Goal: Task Accomplishment & Management: Manage account settings

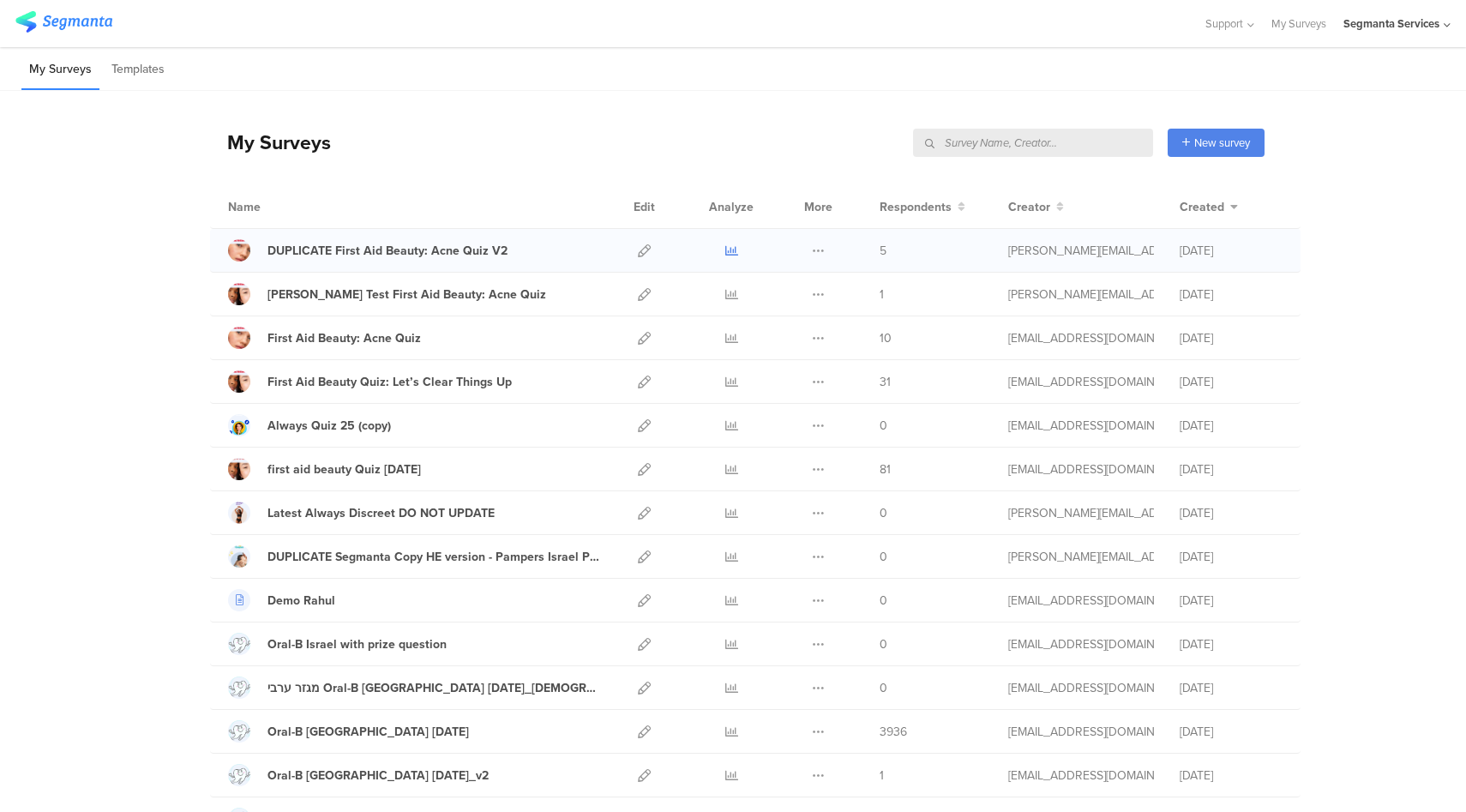
click at [731, 255] on icon at bounding box center [732, 251] width 13 height 13
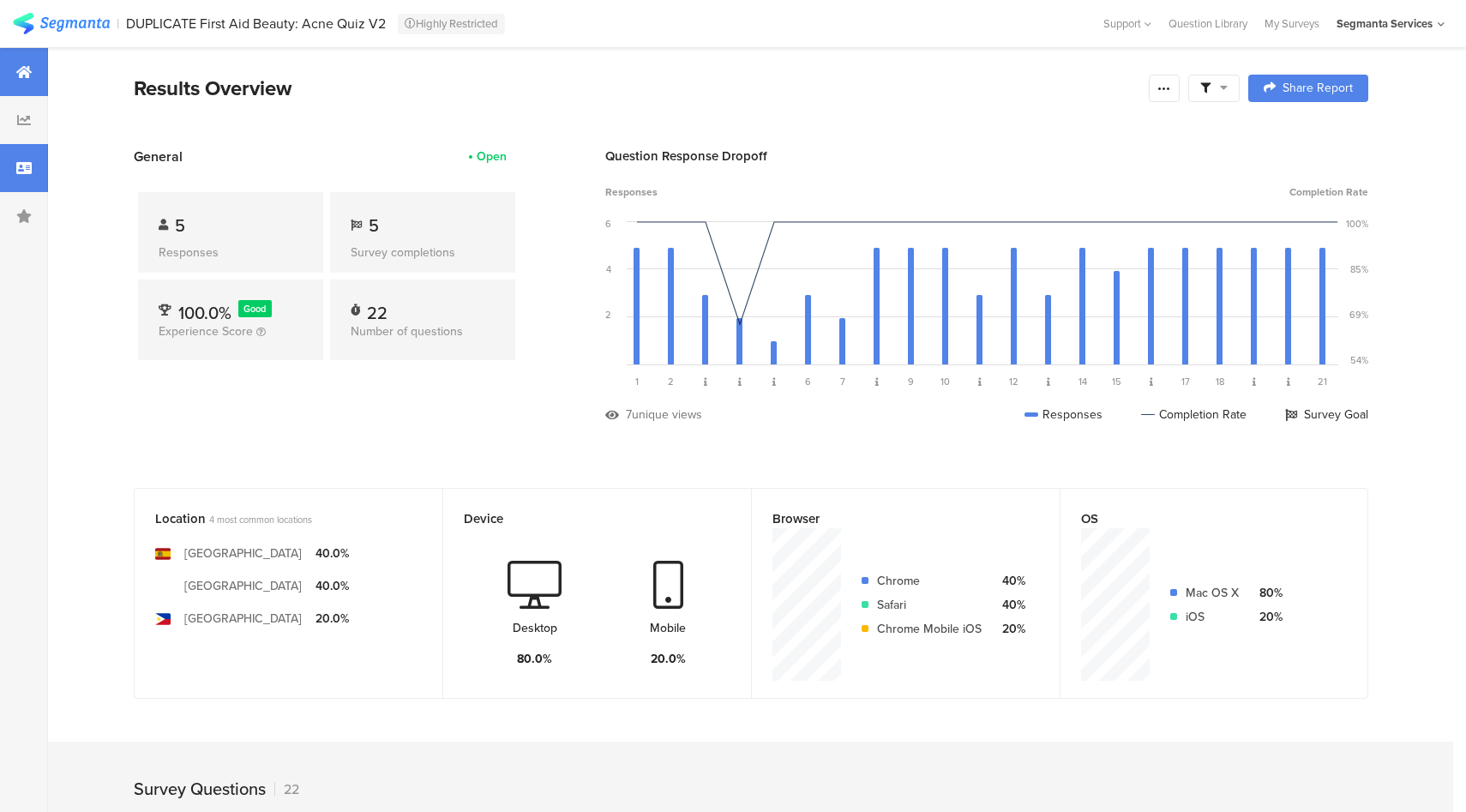
click at [13, 180] on div at bounding box center [24, 168] width 48 height 48
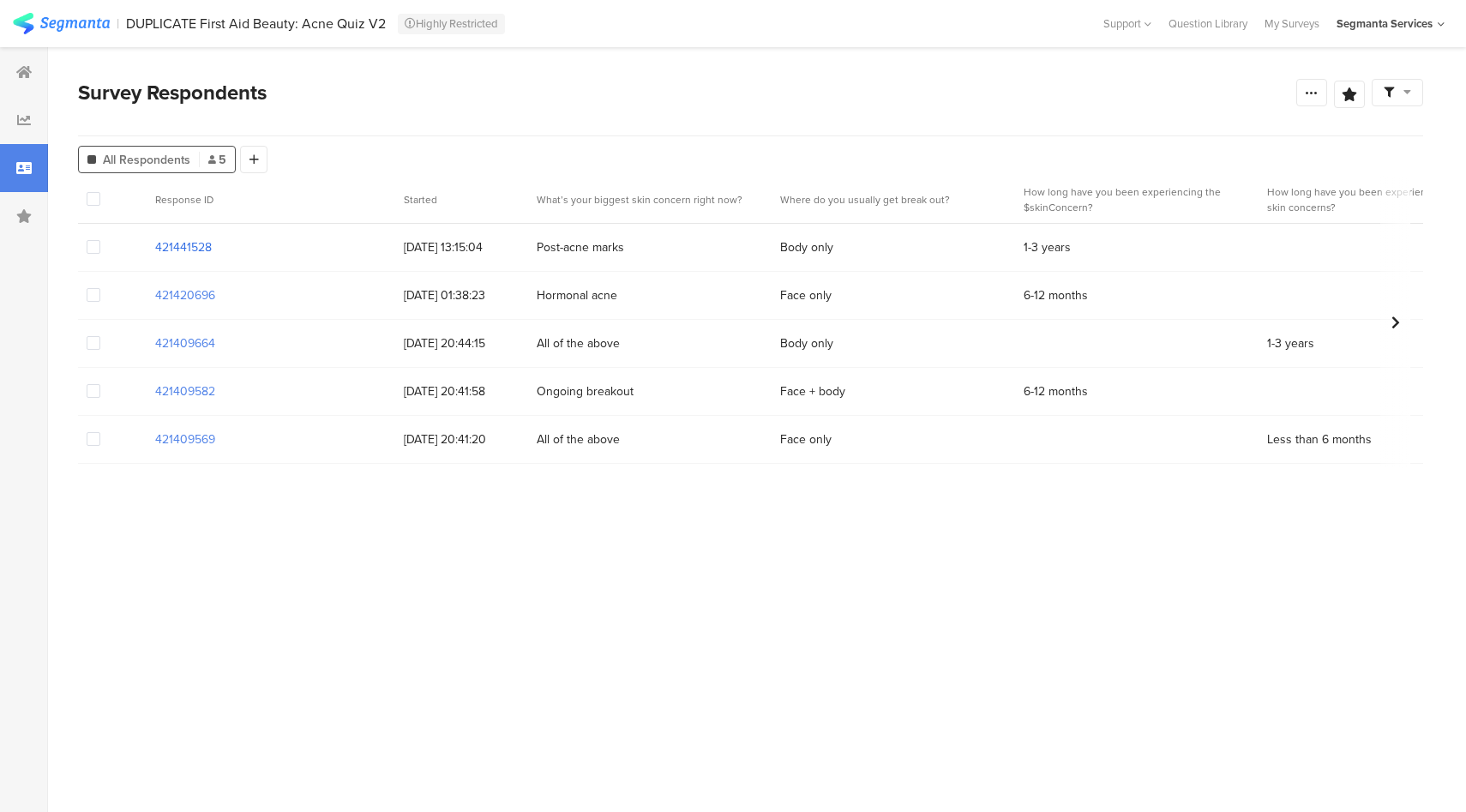
click at [182, 243] on section "421441528" at bounding box center [184, 248] width 57 height 18
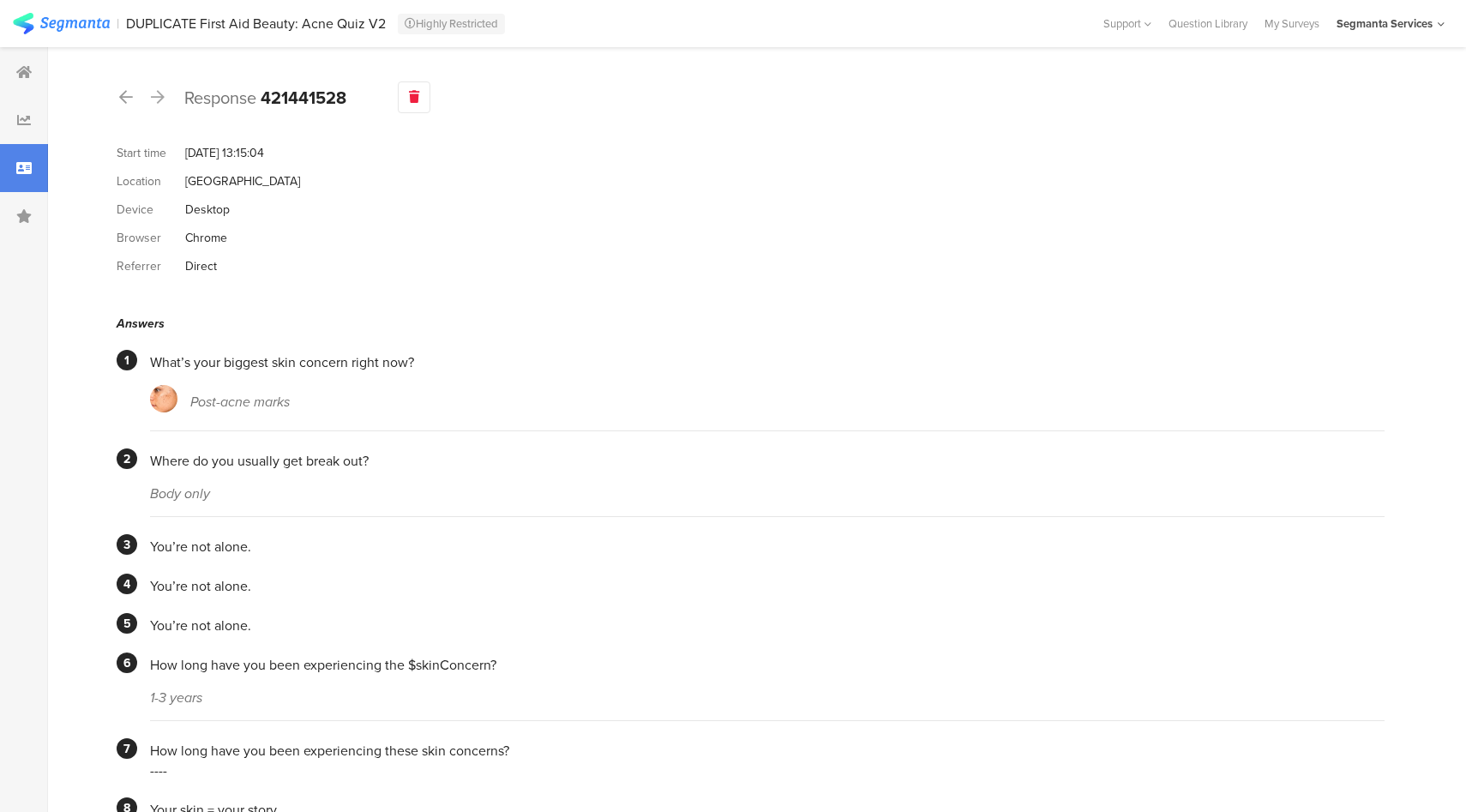
click at [420, 103] on div at bounding box center [414, 97] width 33 height 32
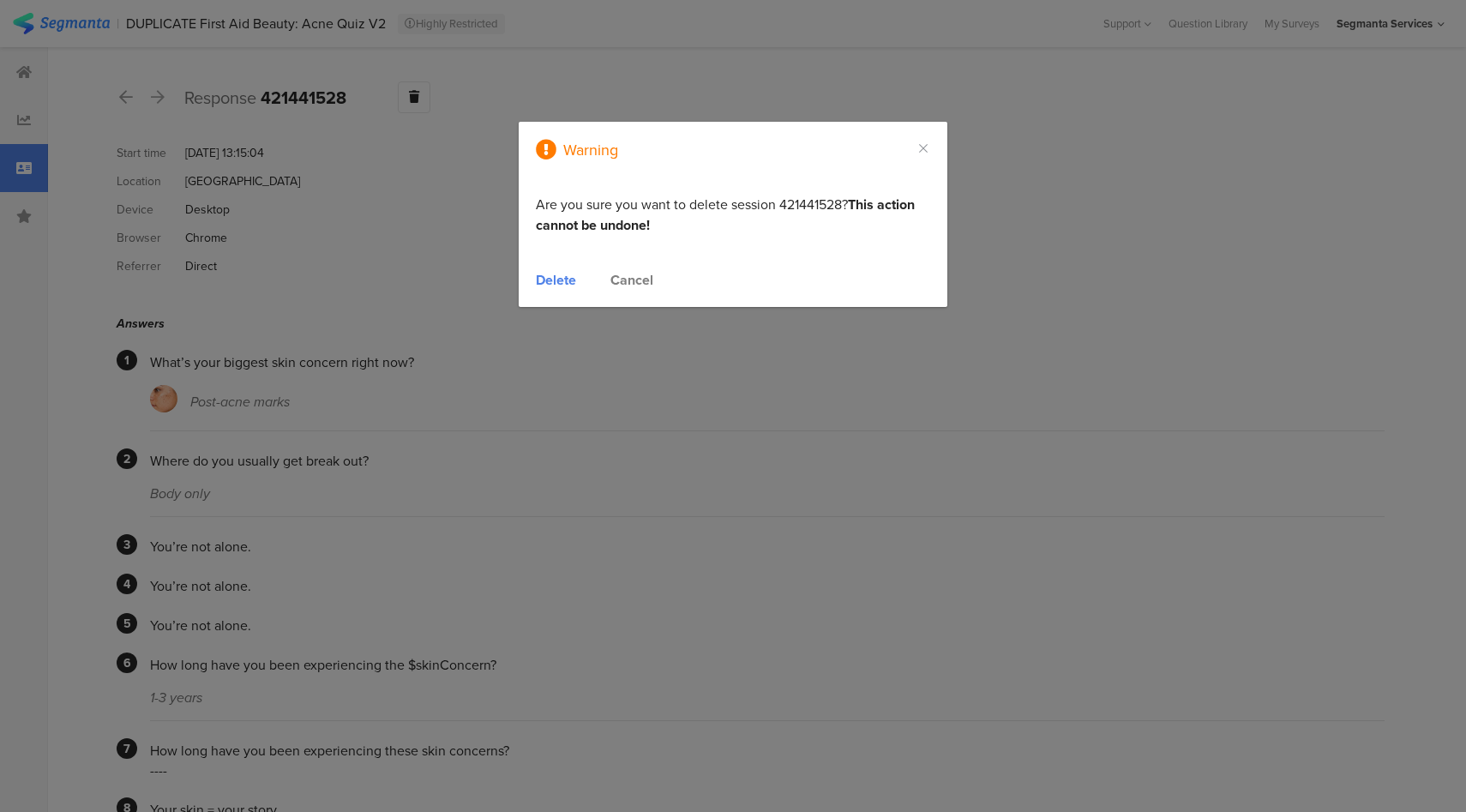
click at [559, 282] on div "Delete" at bounding box center [556, 280] width 40 height 20
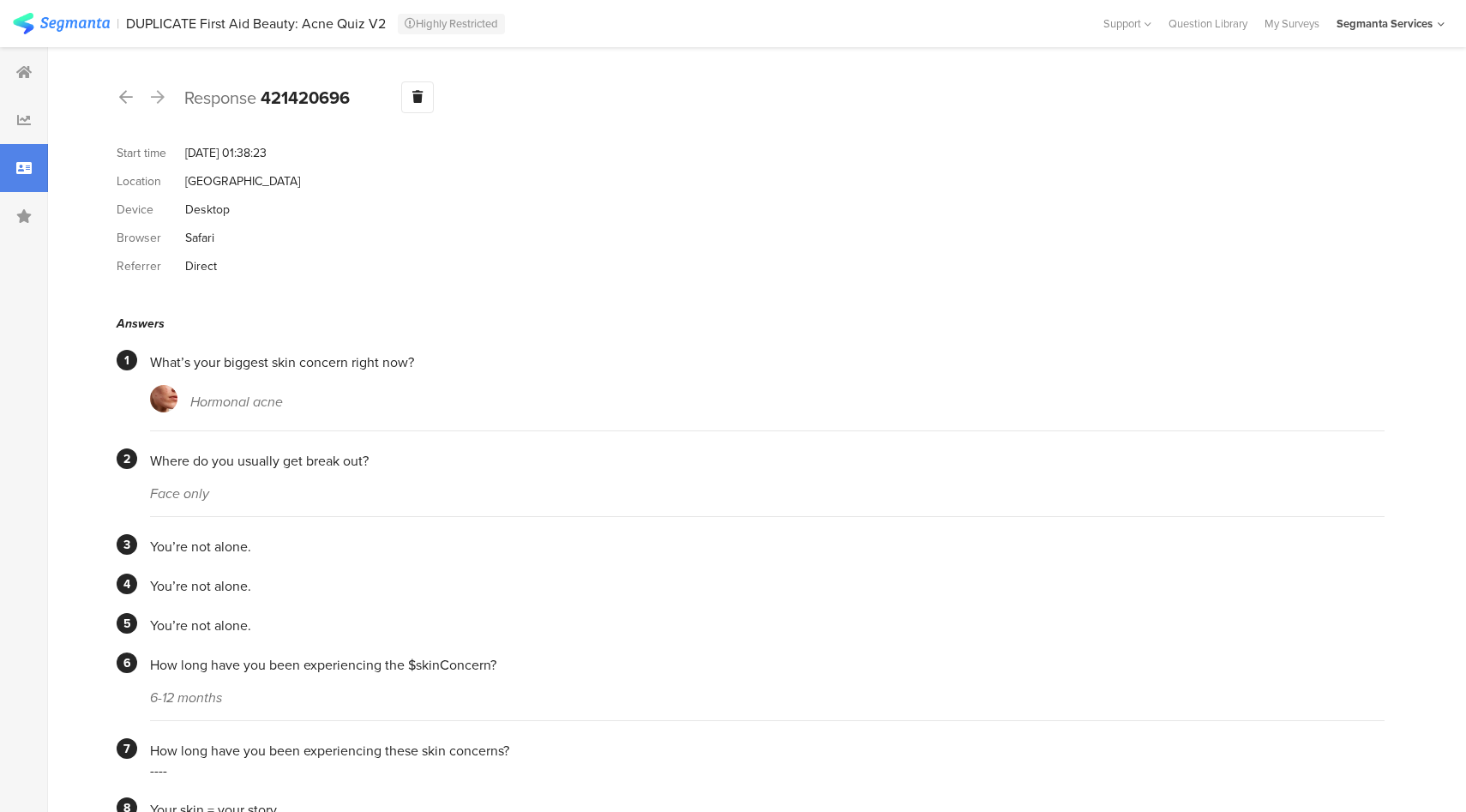
click at [15, 167] on div at bounding box center [24, 168] width 48 height 48
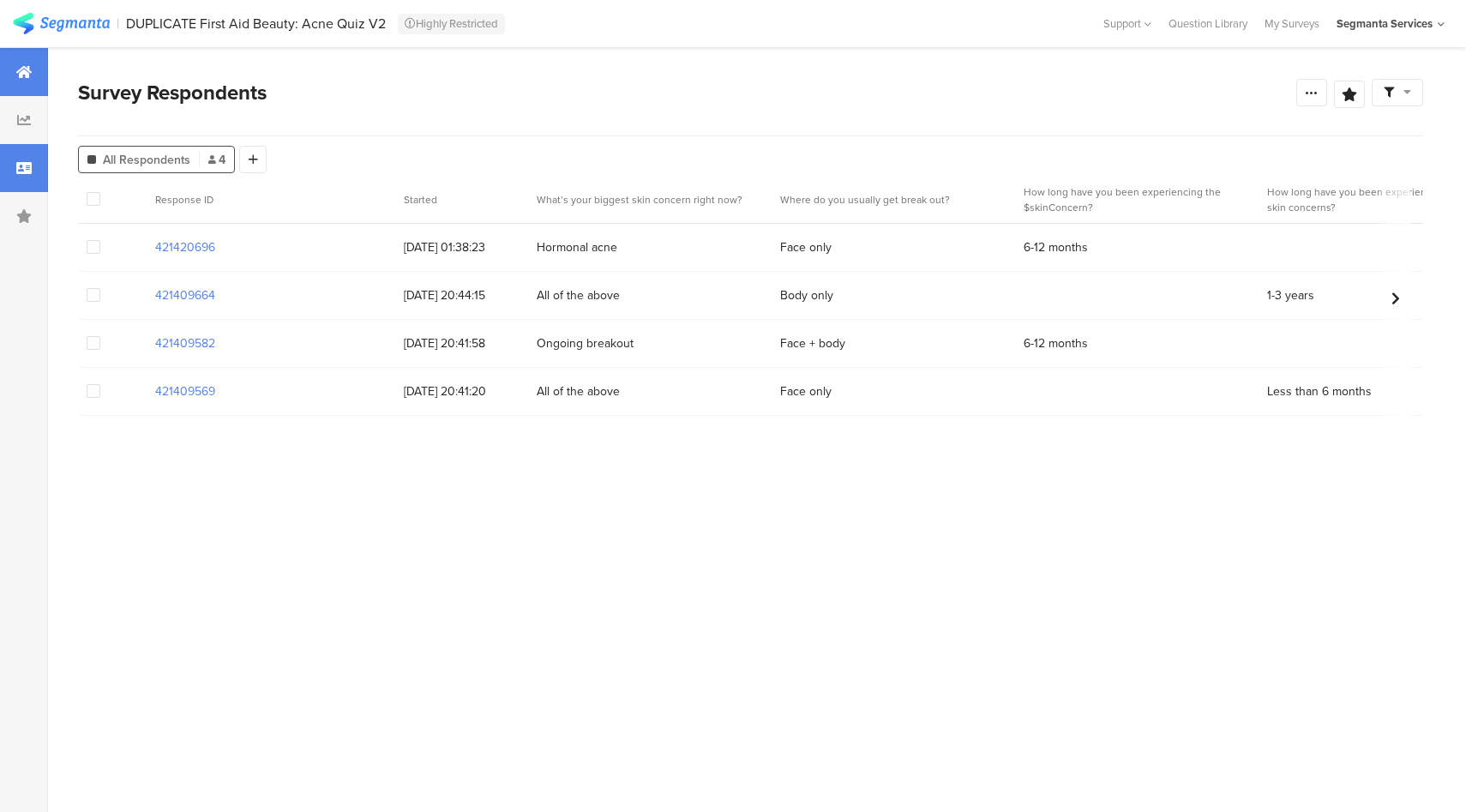
click at [33, 76] on div at bounding box center [24, 72] width 48 height 48
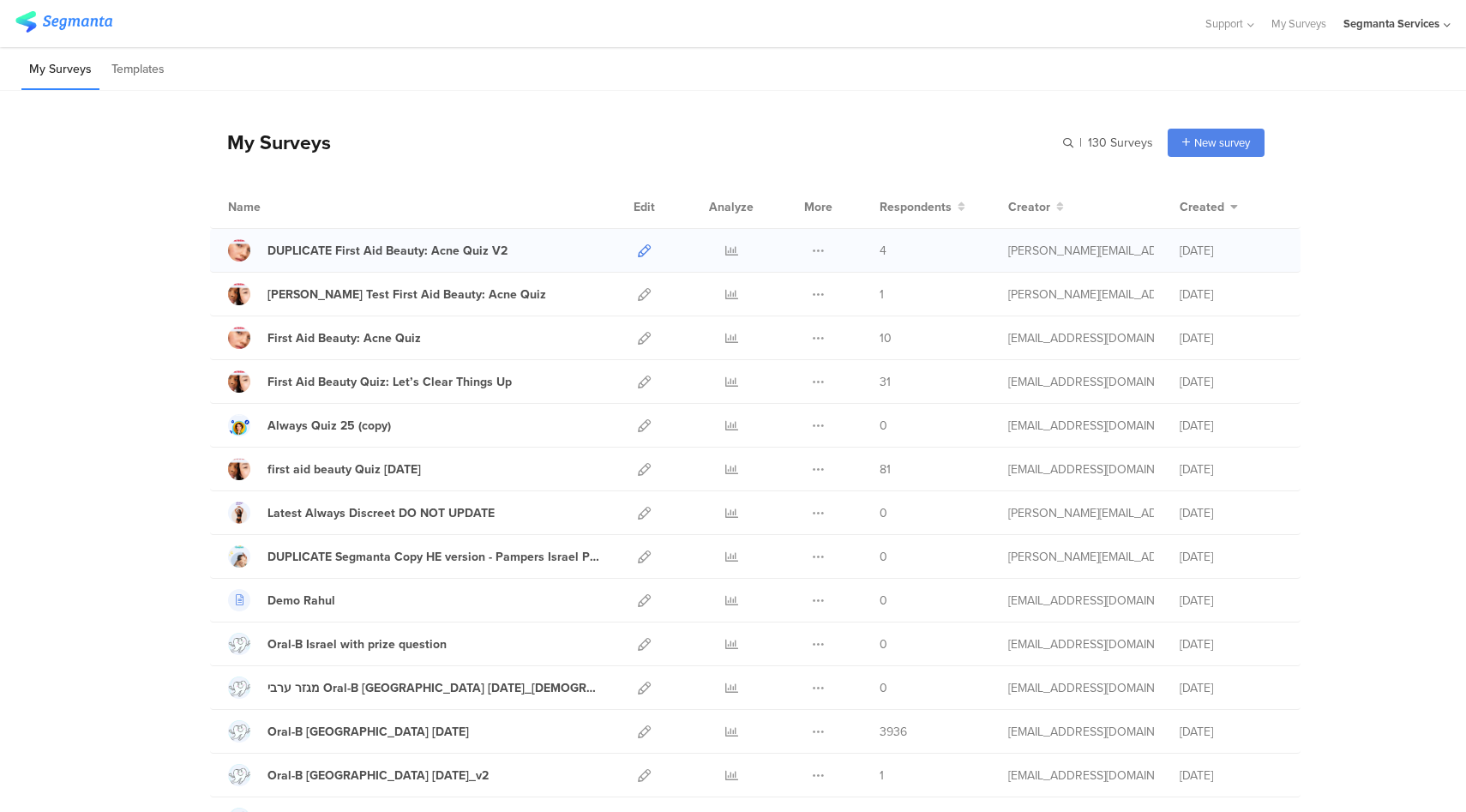
click at [646, 245] on icon at bounding box center [645, 251] width 13 height 13
click at [1432, 31] on div "Segmanta Services" at bounding box center [1391, 24] width 96 height 16
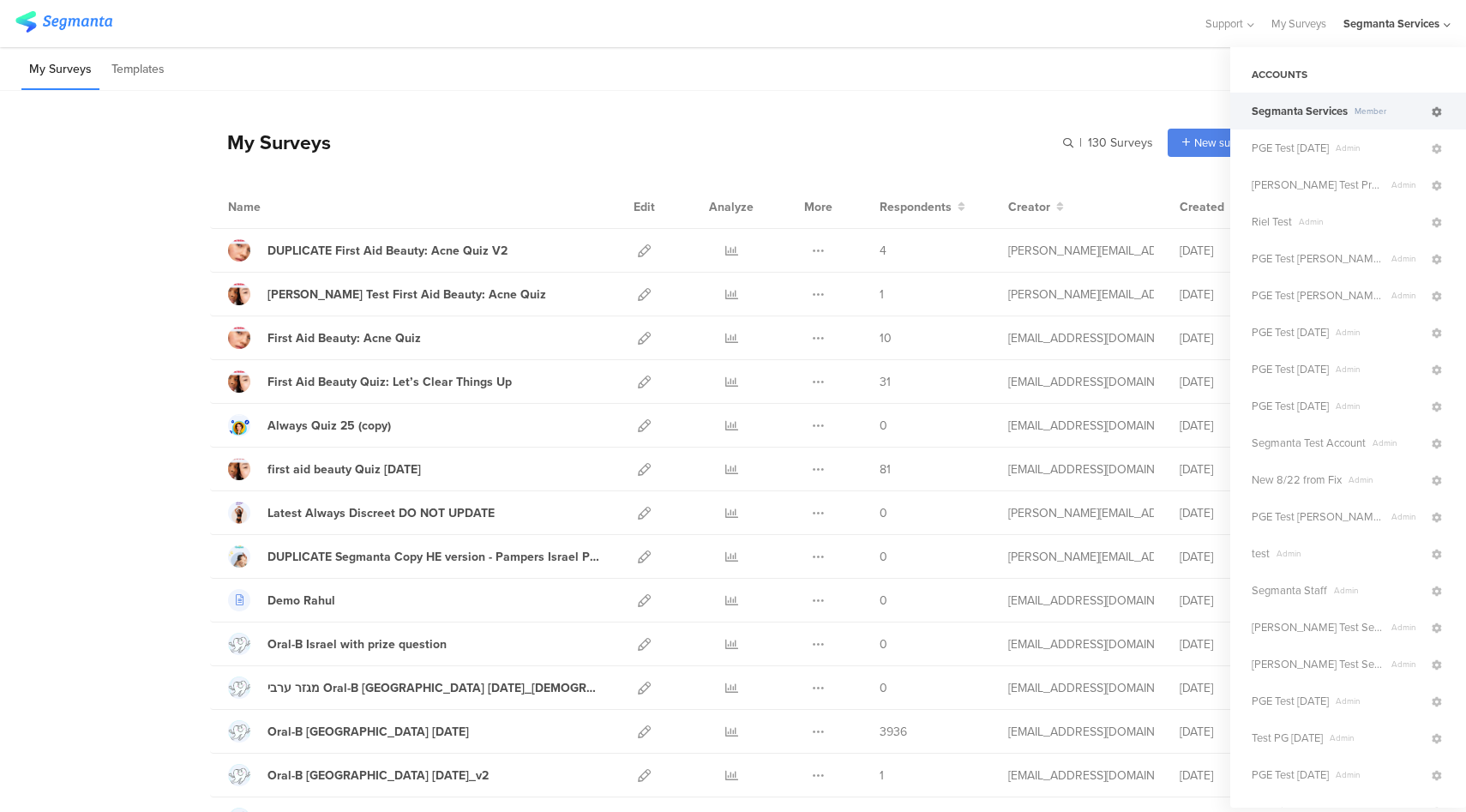
click at [1439, 111] on icon at bounding box center [1437, 112] width 10 height 10
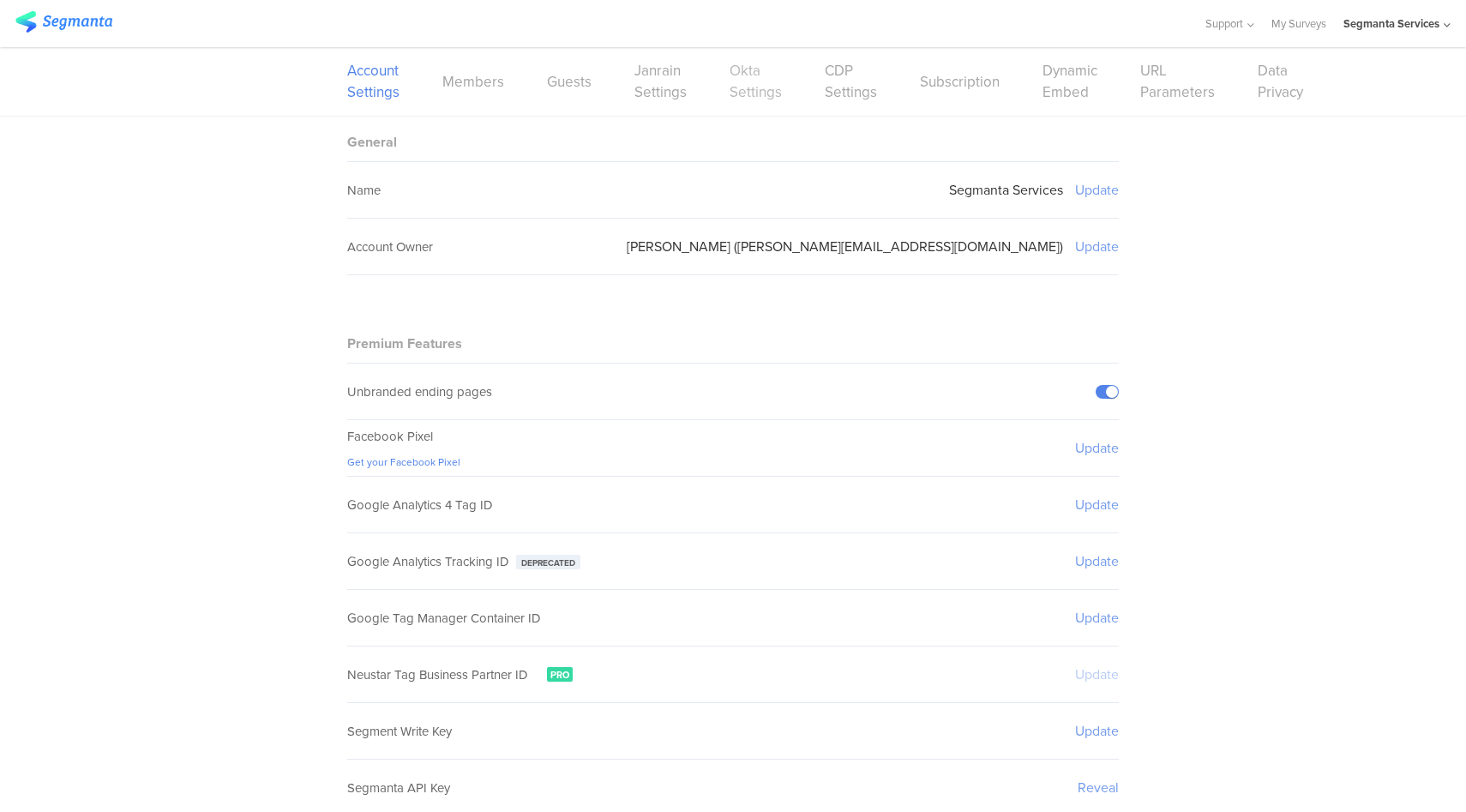
click at [751, 85] on link "Okta Settings" at bounding box center [755, 81] width 52 height 43
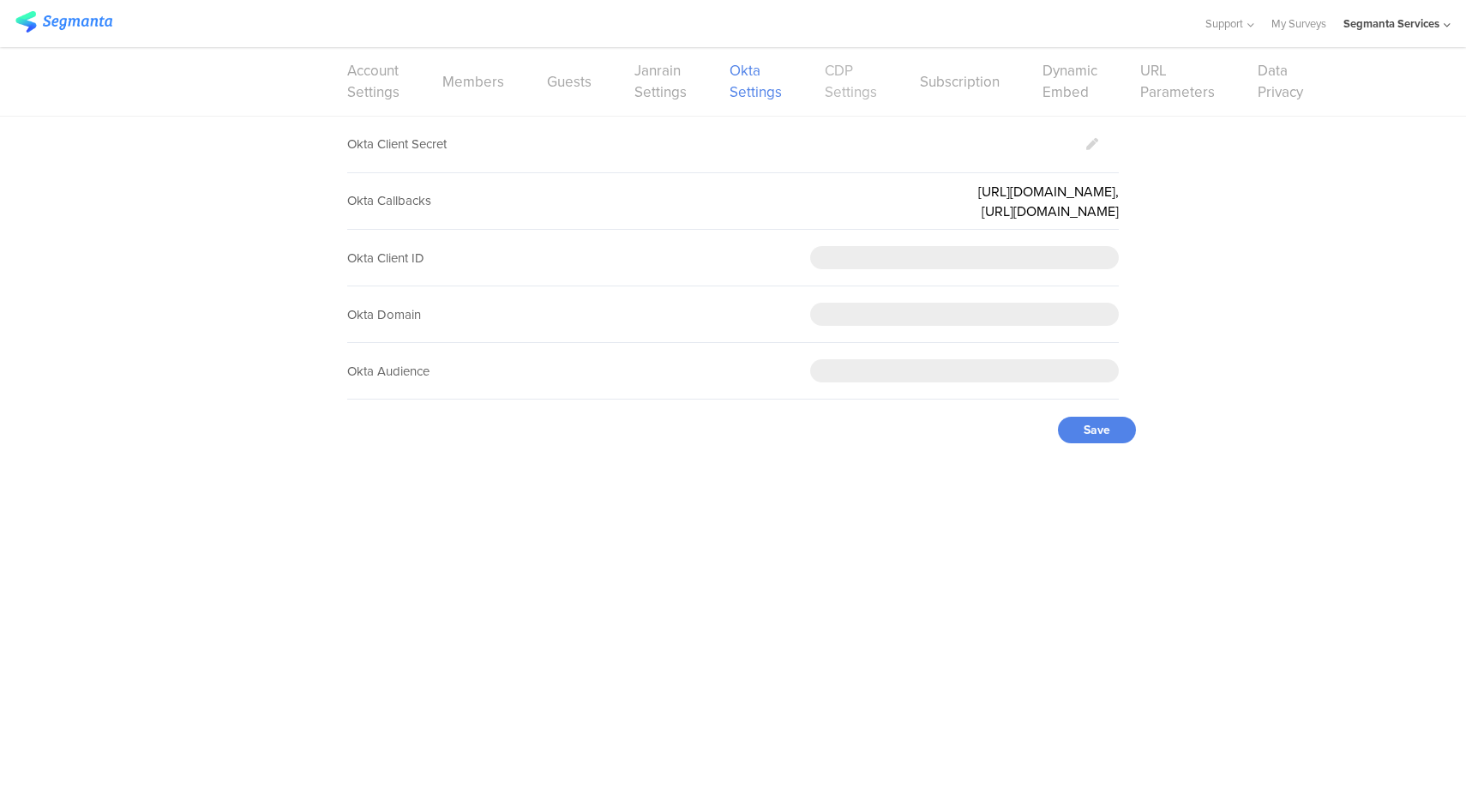
click at [835, 92] on link "CDP Settings" at bounding box center [851, 81] width 52 height 43
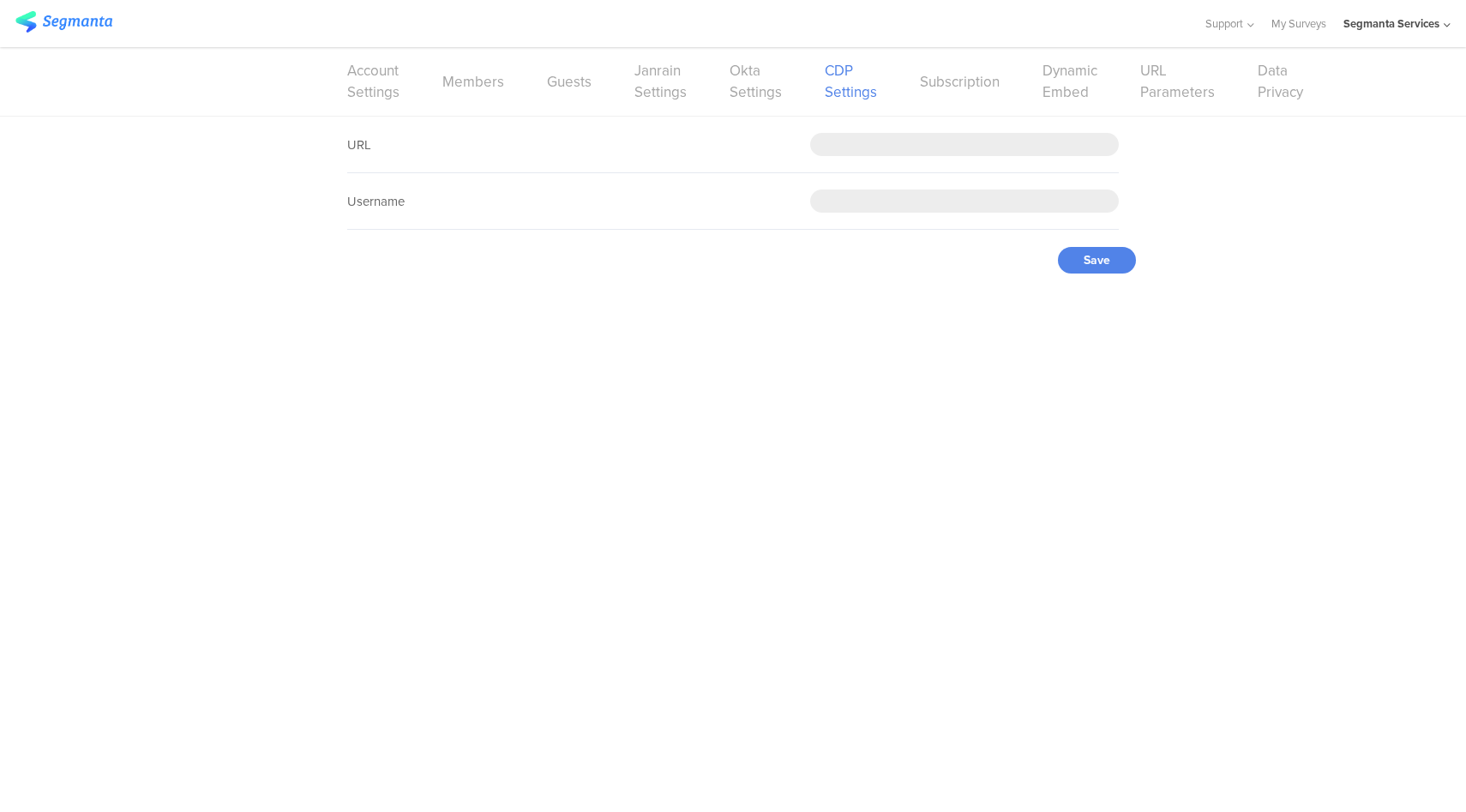
click at [1409, 26] on div "Segmanta Services" at bounding box center [1391, 24] width 96 height 16
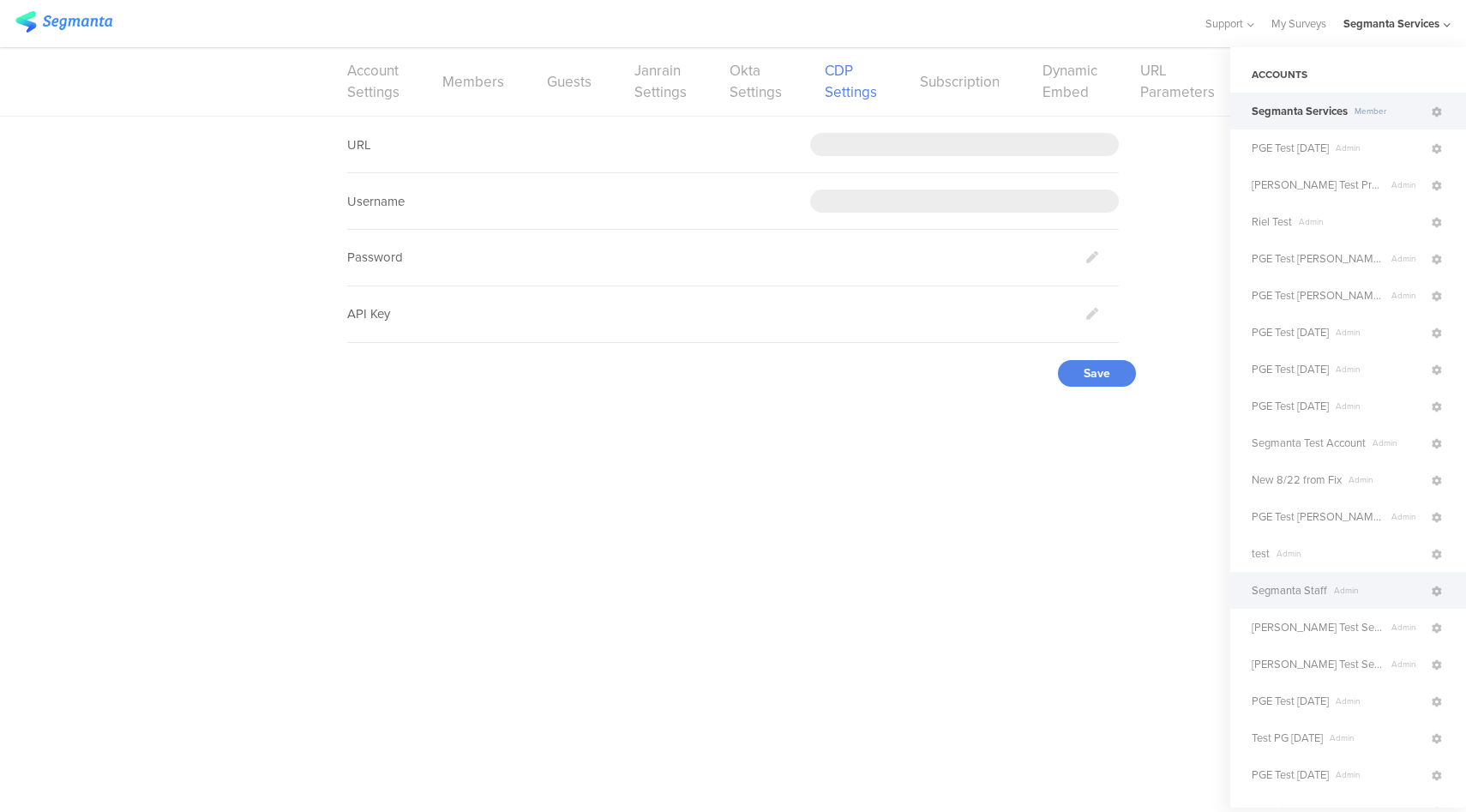
click at [1324, 598] on div "Segmanta Staff Admin" at bounding box center [1349, 590] width 236 height 37
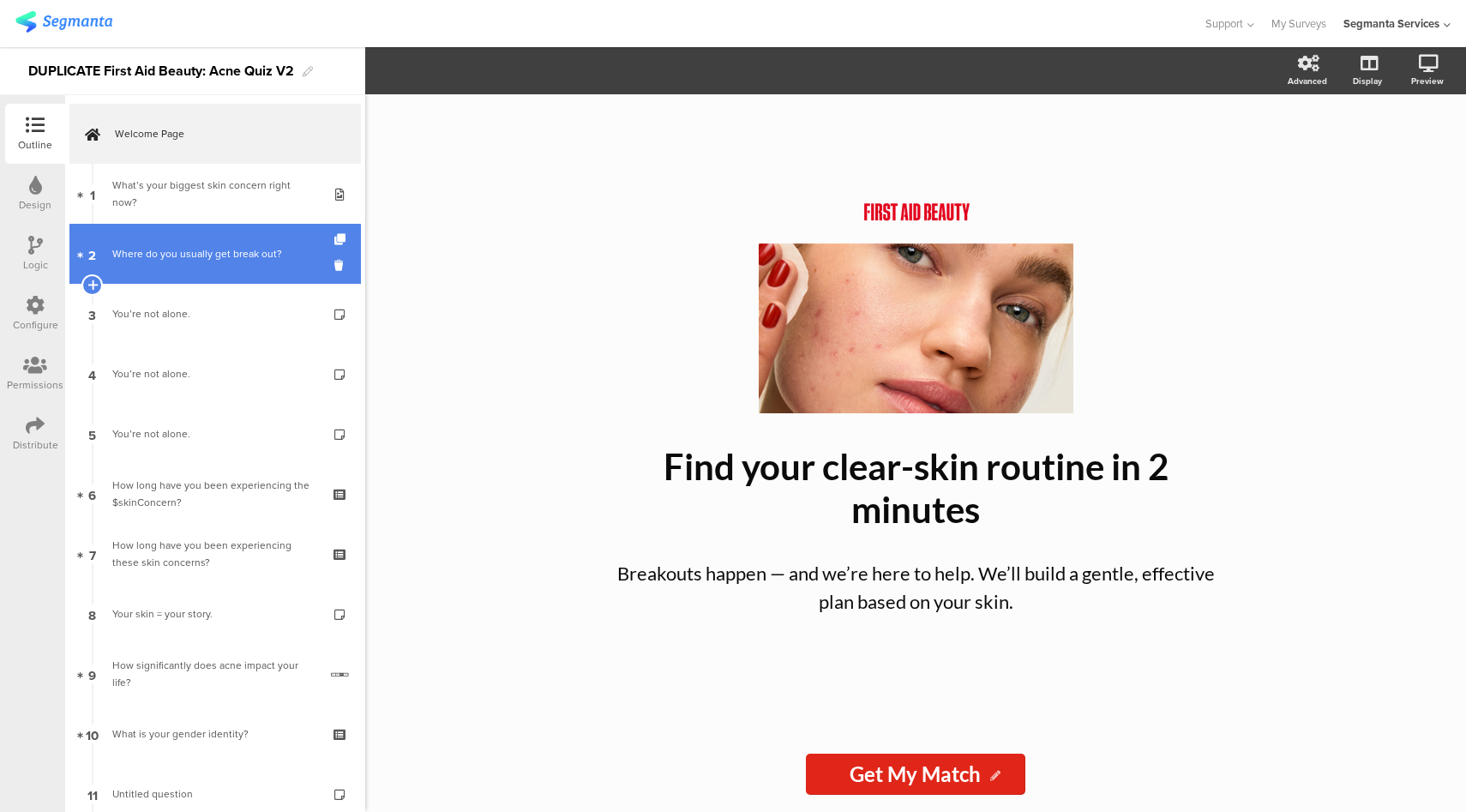
click at [159, 227] on link "2 Where do you usually get break out?" at bounding box center [215, 254] width 292 height 60
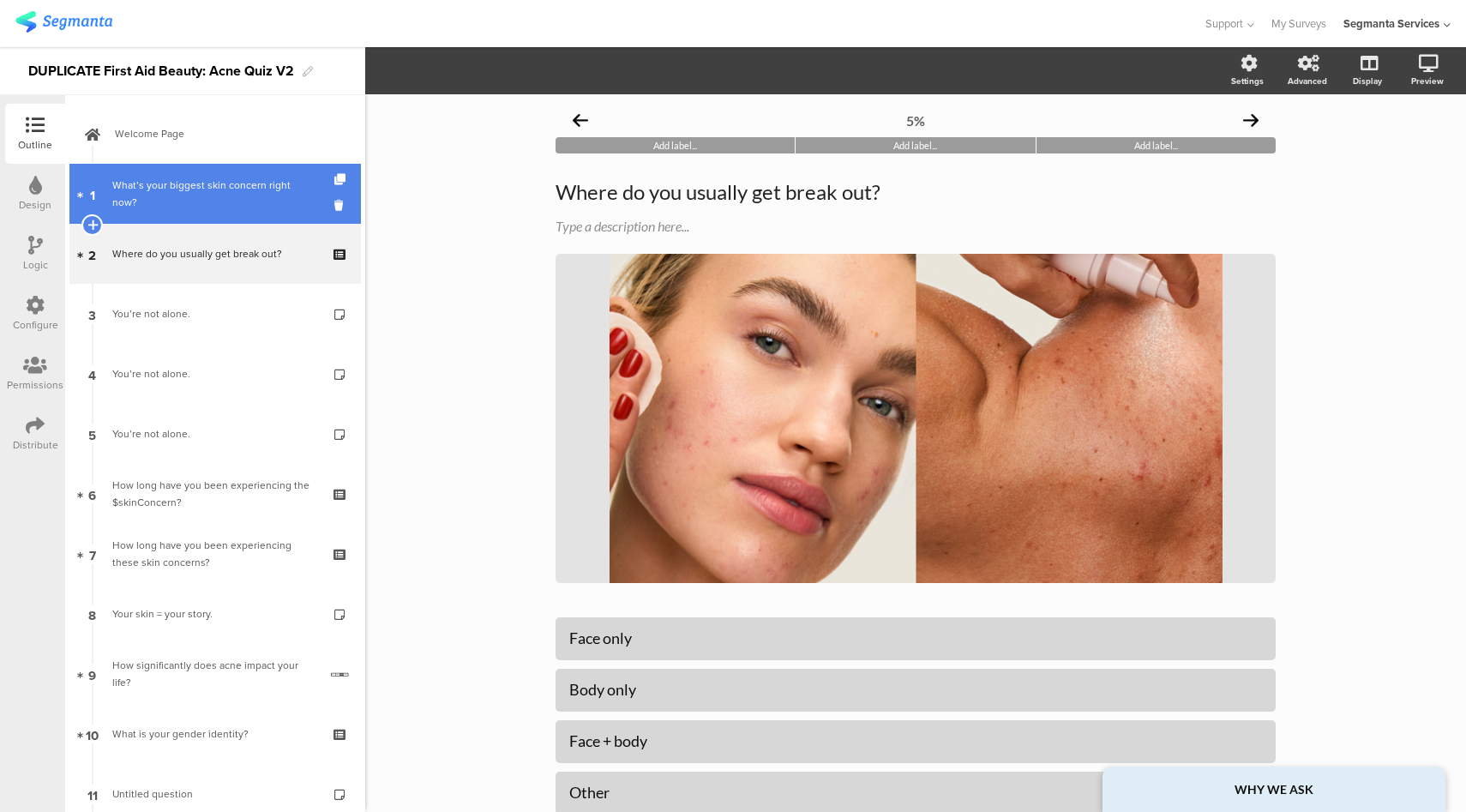
click at [160, 210] on link "1 What’s your biggest skin concern right now?" at bounding box center [215, 194] width 292 height 60
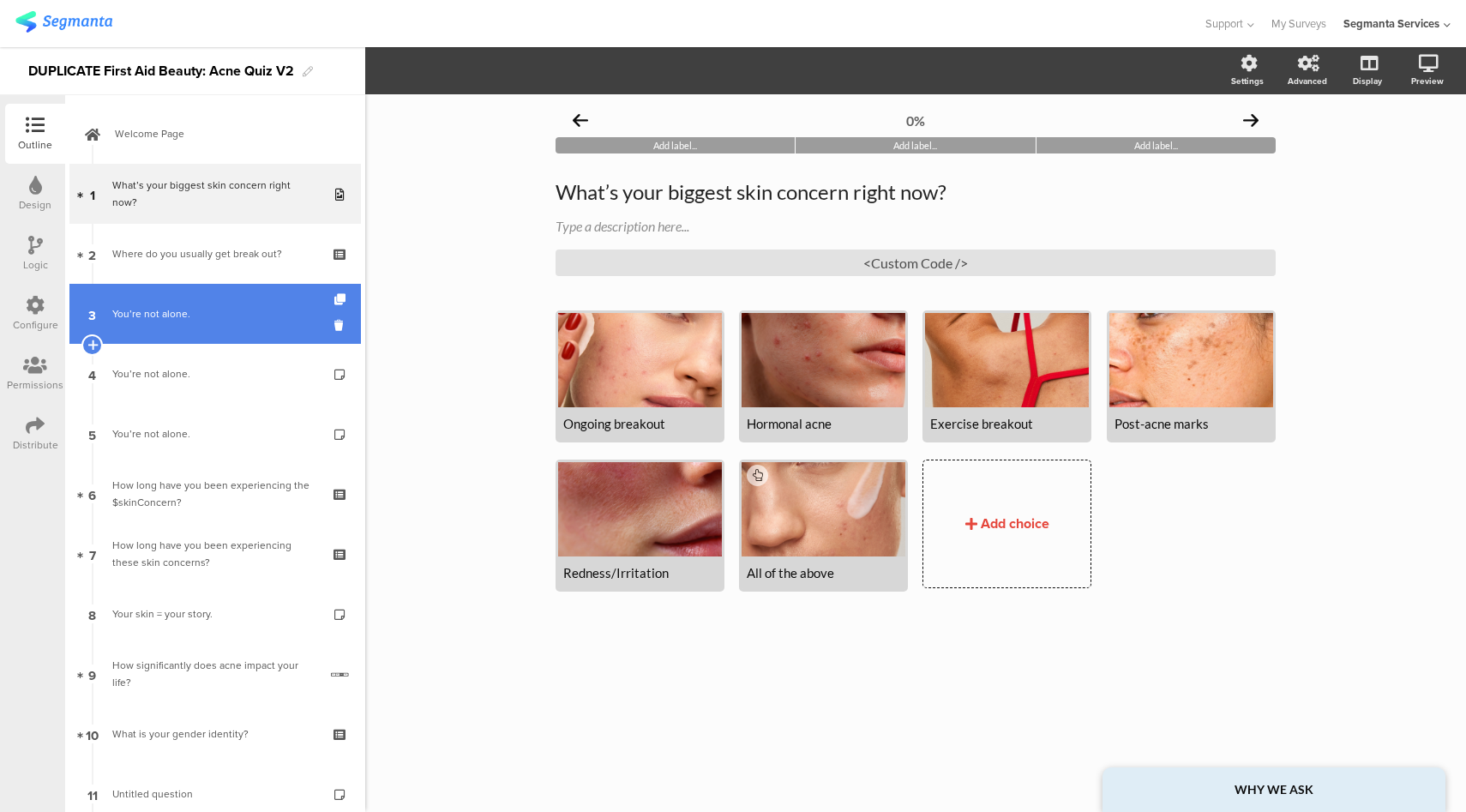
scroll to position [48, 0]
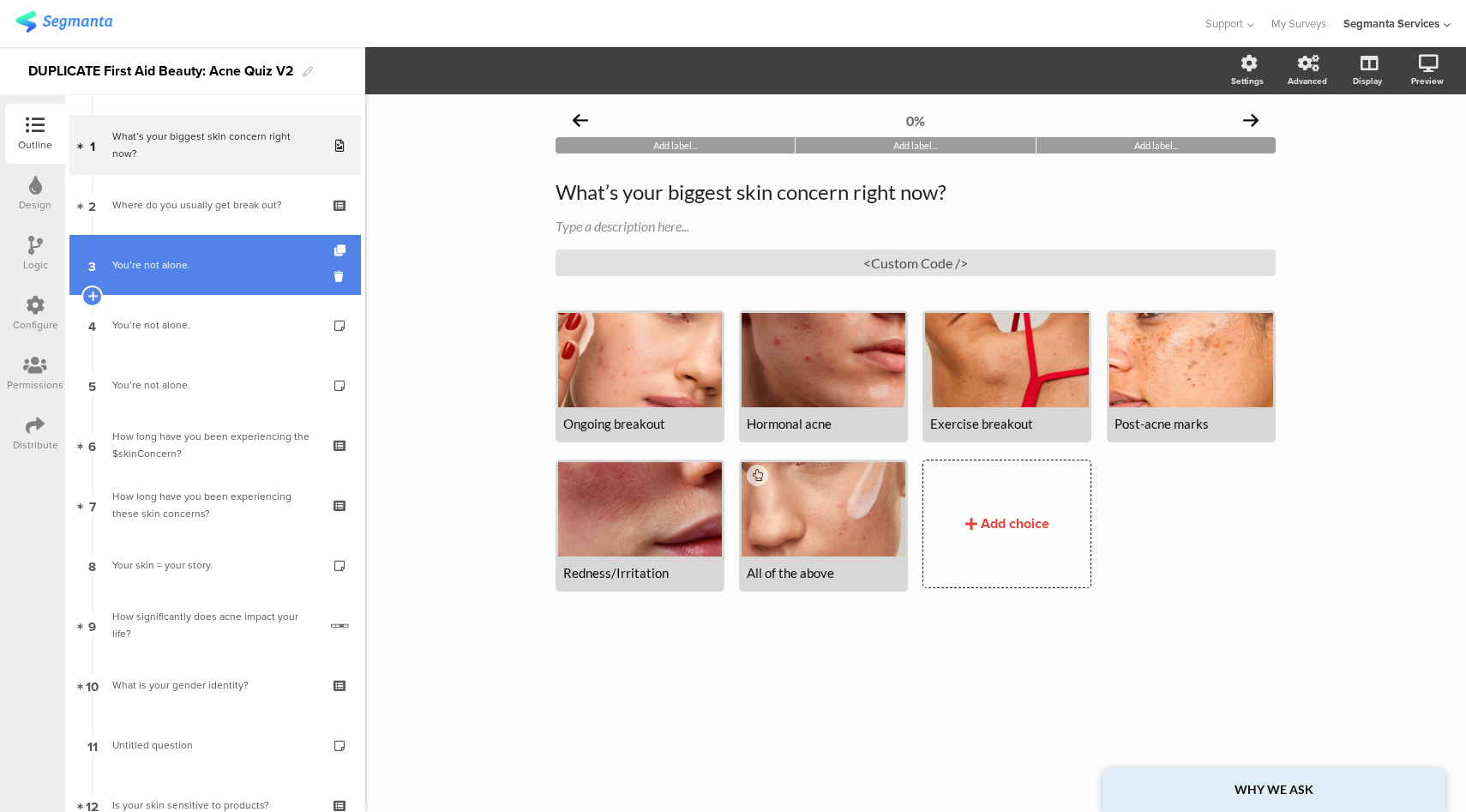
click at [231, 258] on div "You’re not alone." at bounding box center [215, 264] width 205 height 17
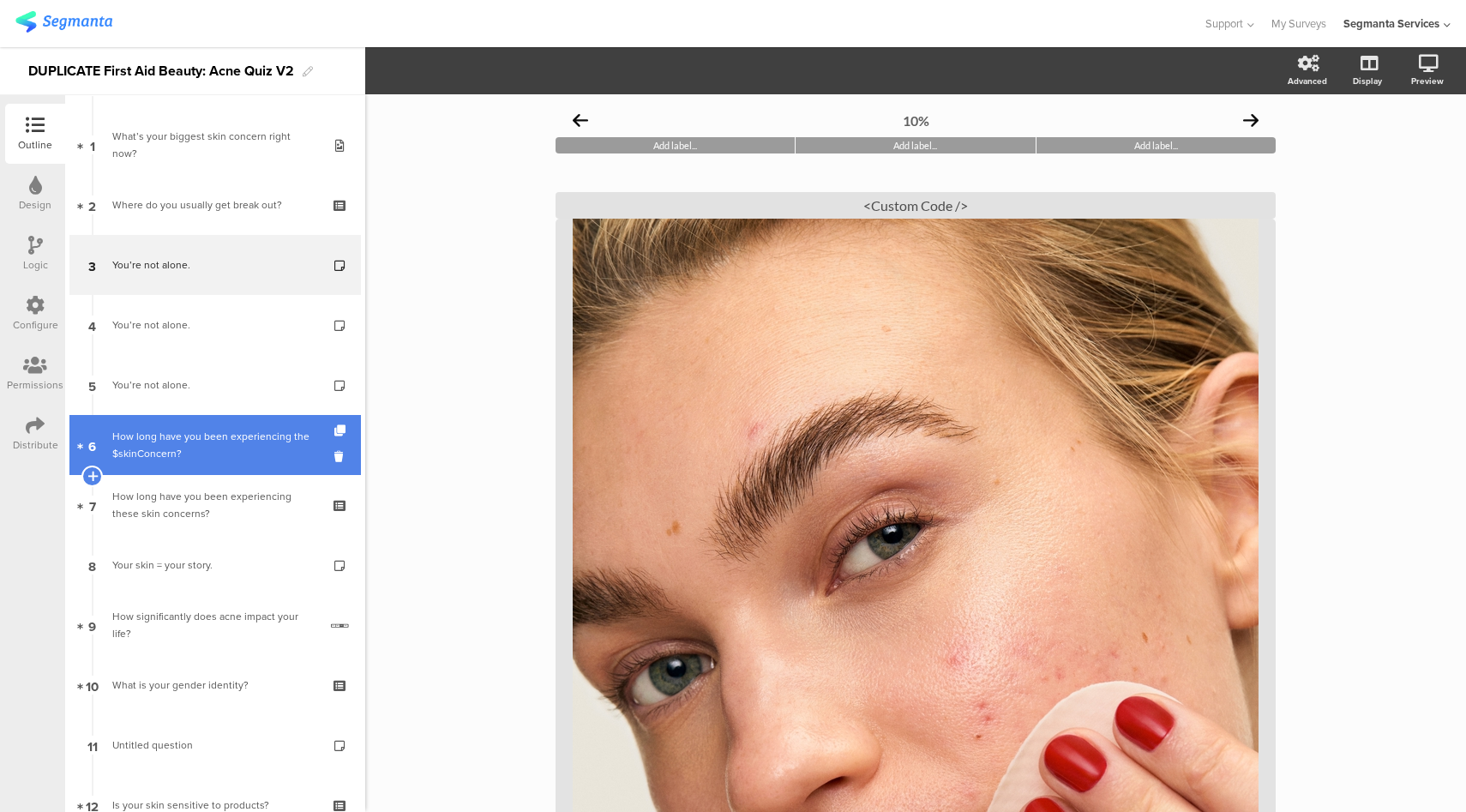
click at [236, 421] on link "6 How long have you been experiencing the $skinConcern?" at bounding box center [215, 445] width 292 height 60
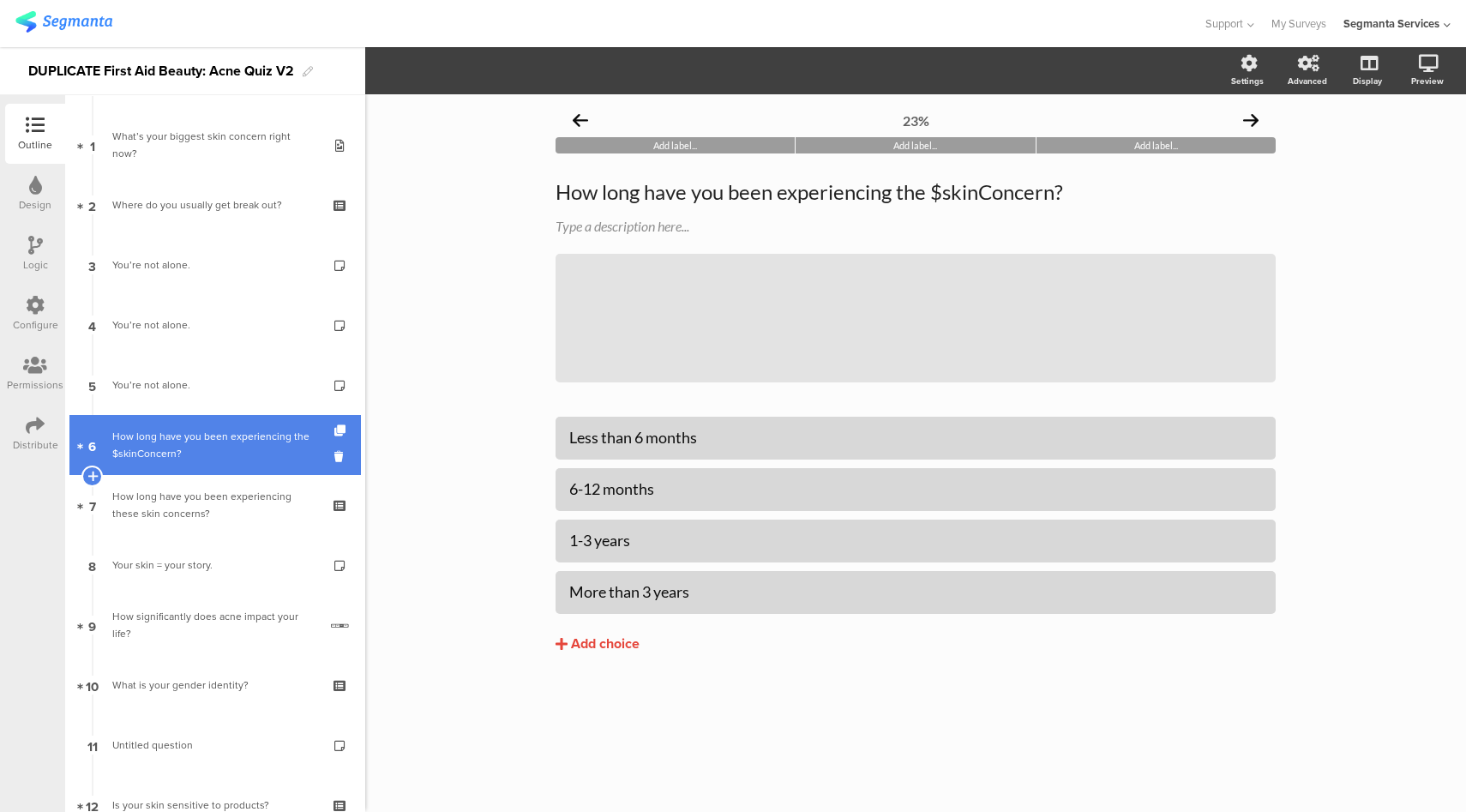
scroll to position [84, 0]
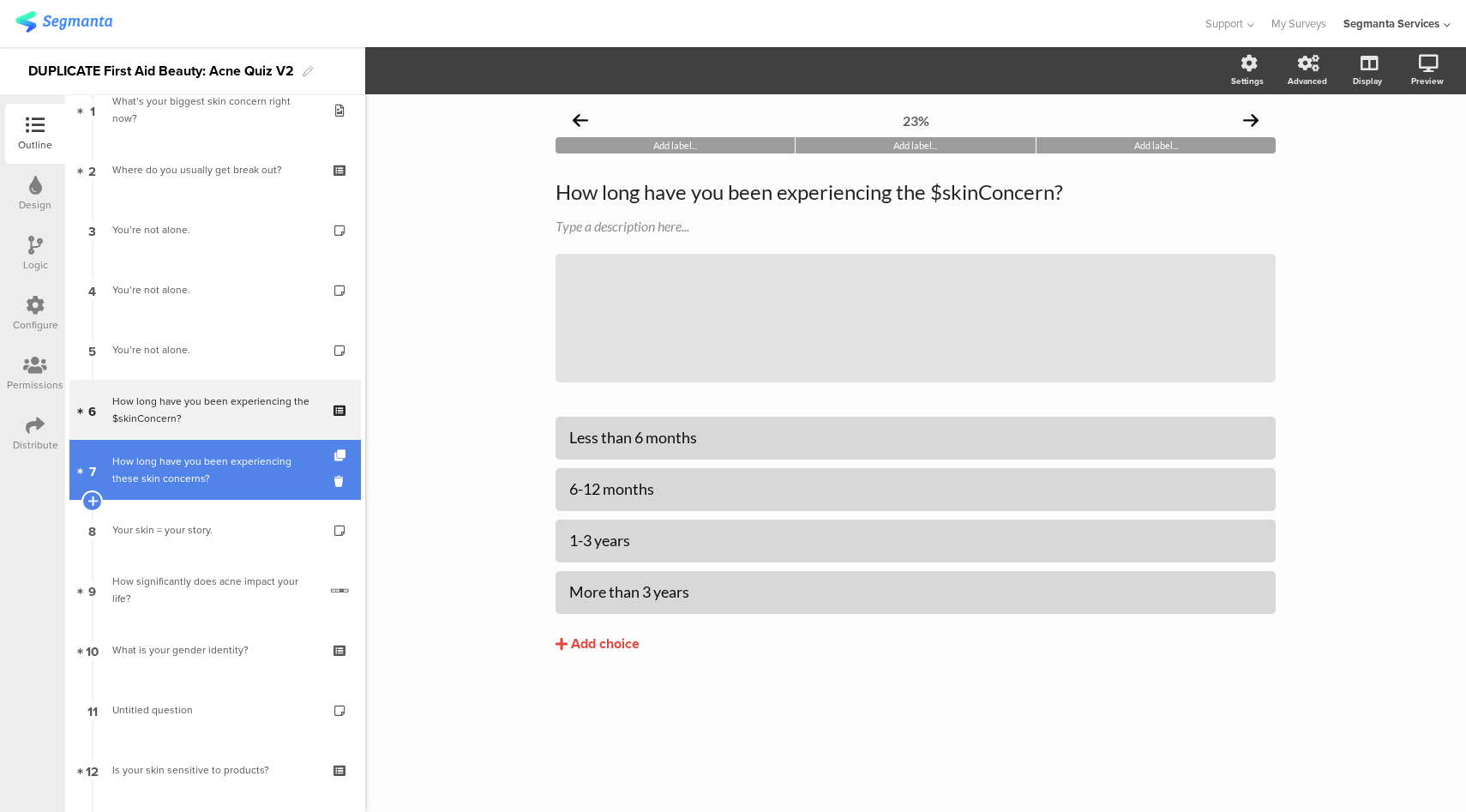
click at [248, 481] on div "How long have you been experiencing these skin concerns?" at bounding box center [215, 470] width 205 height 35
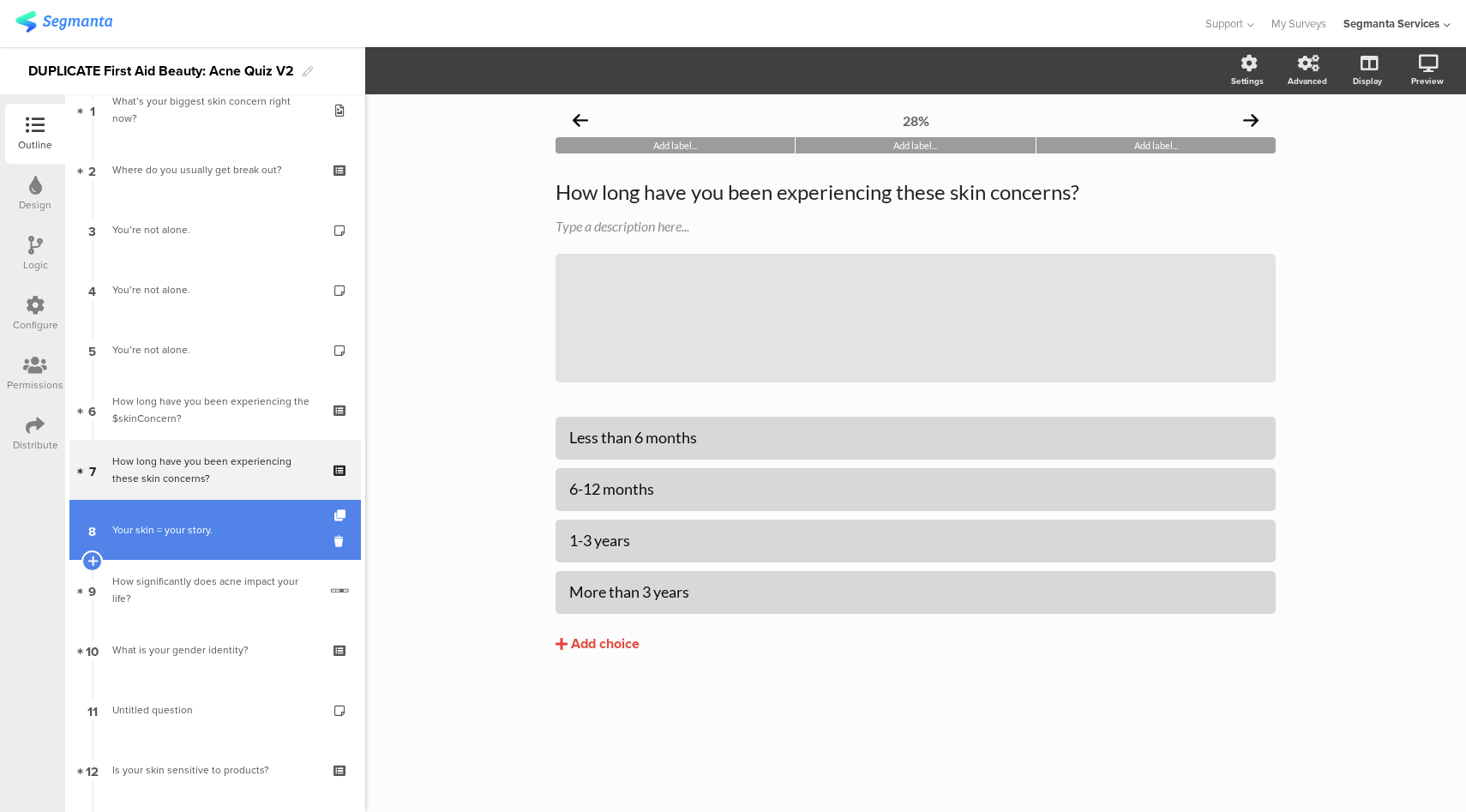
click at [241, 534] on div "Your skin = your story." at bounding box center [215, 529] width 205 height 17
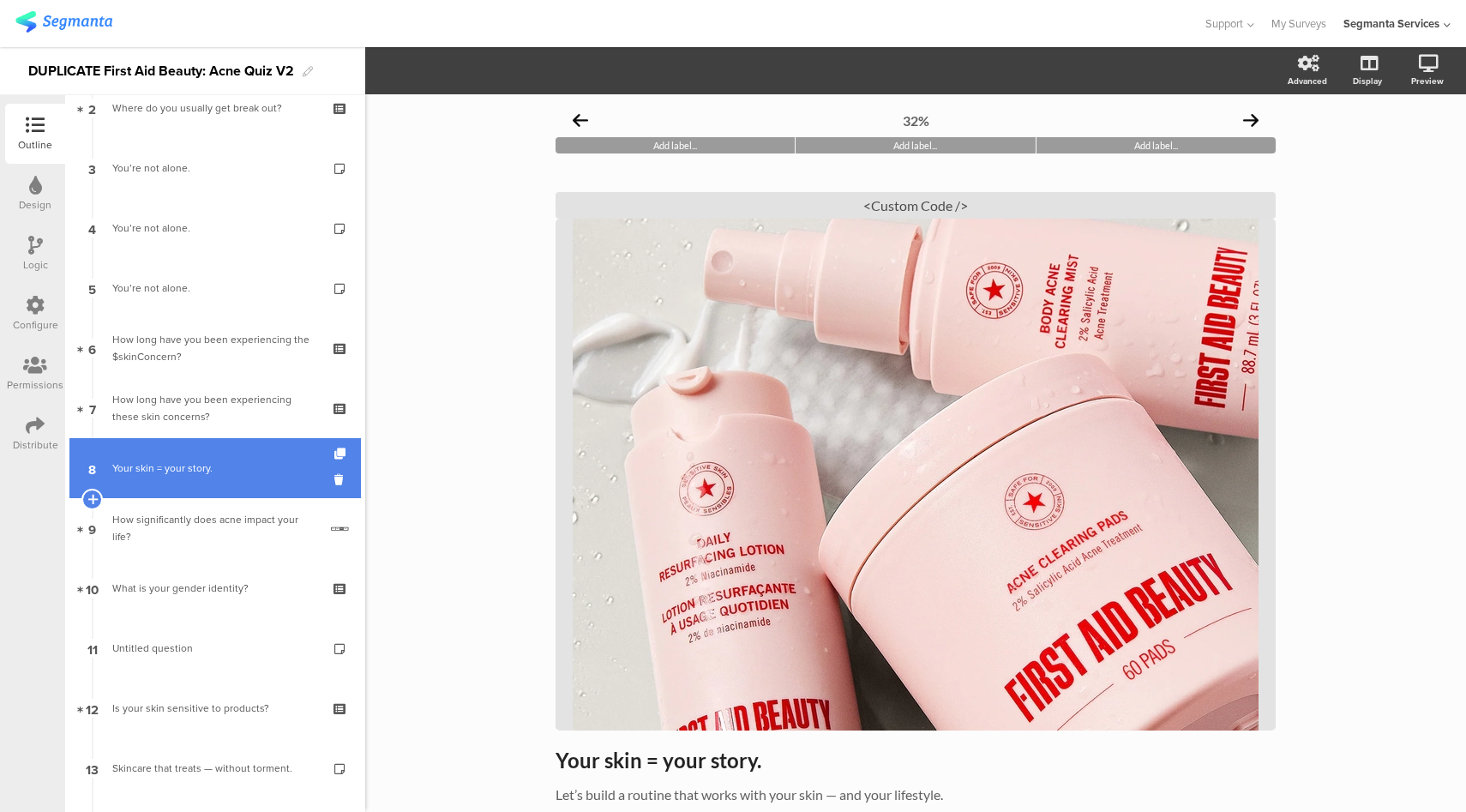
scroll to position [147, 0]
click at [241, 534] on div "How significantly does acne impact your life?" at bounding box center [215, 527] width 206 height 35
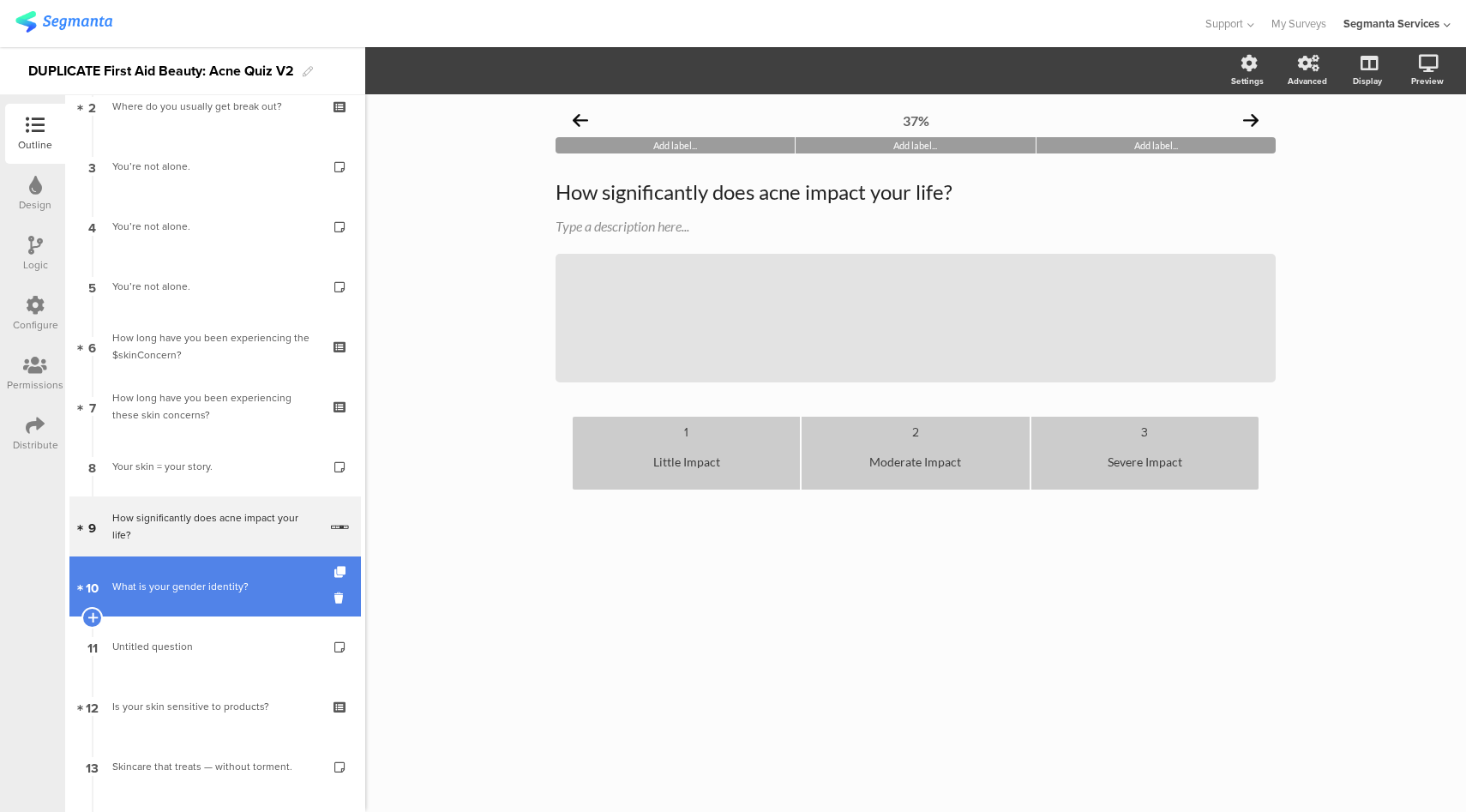
click at [254, 584] on div "What is your gender identity?" at bounding box center [215, 586] width 205 height 17
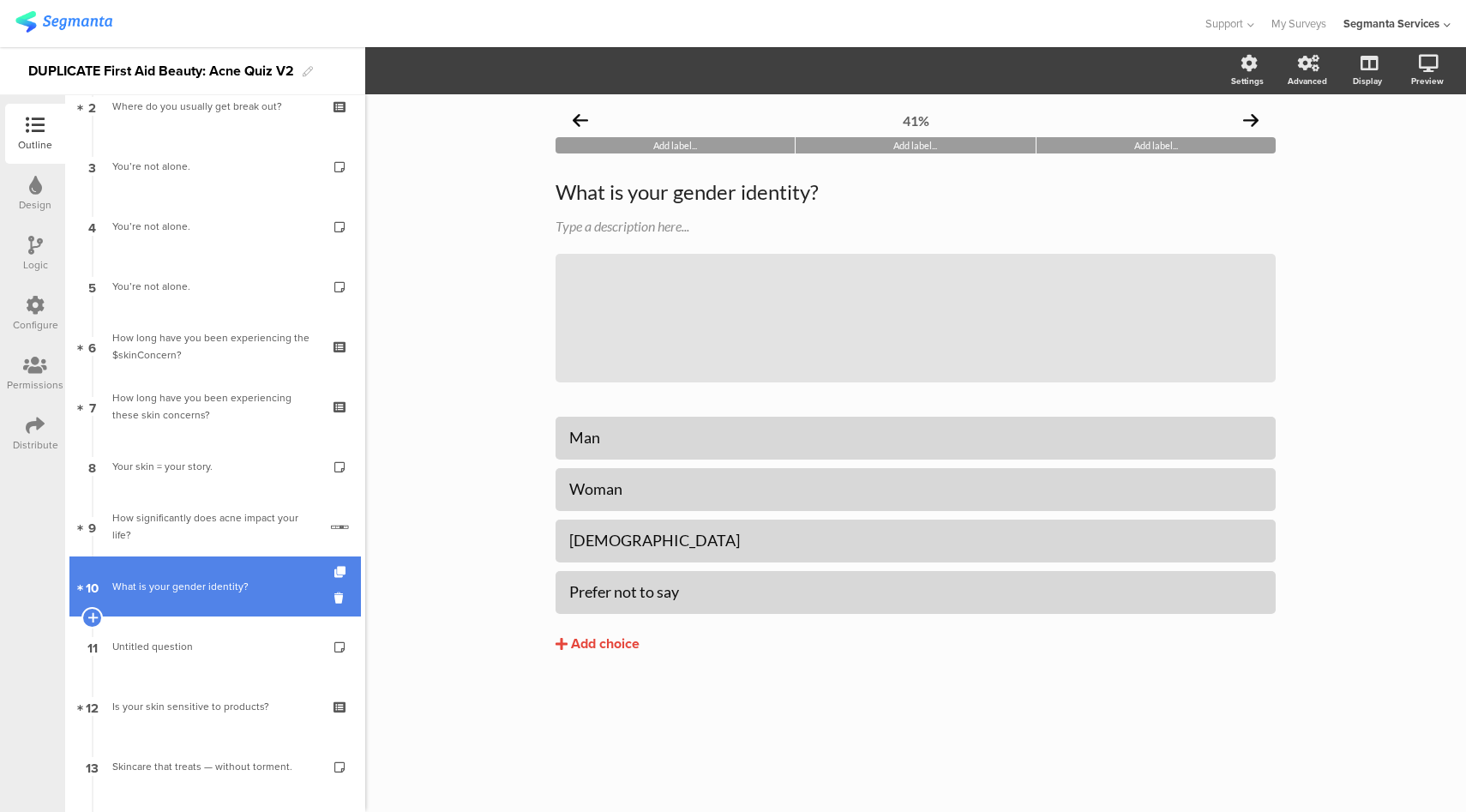
scroll to position [186, 0]
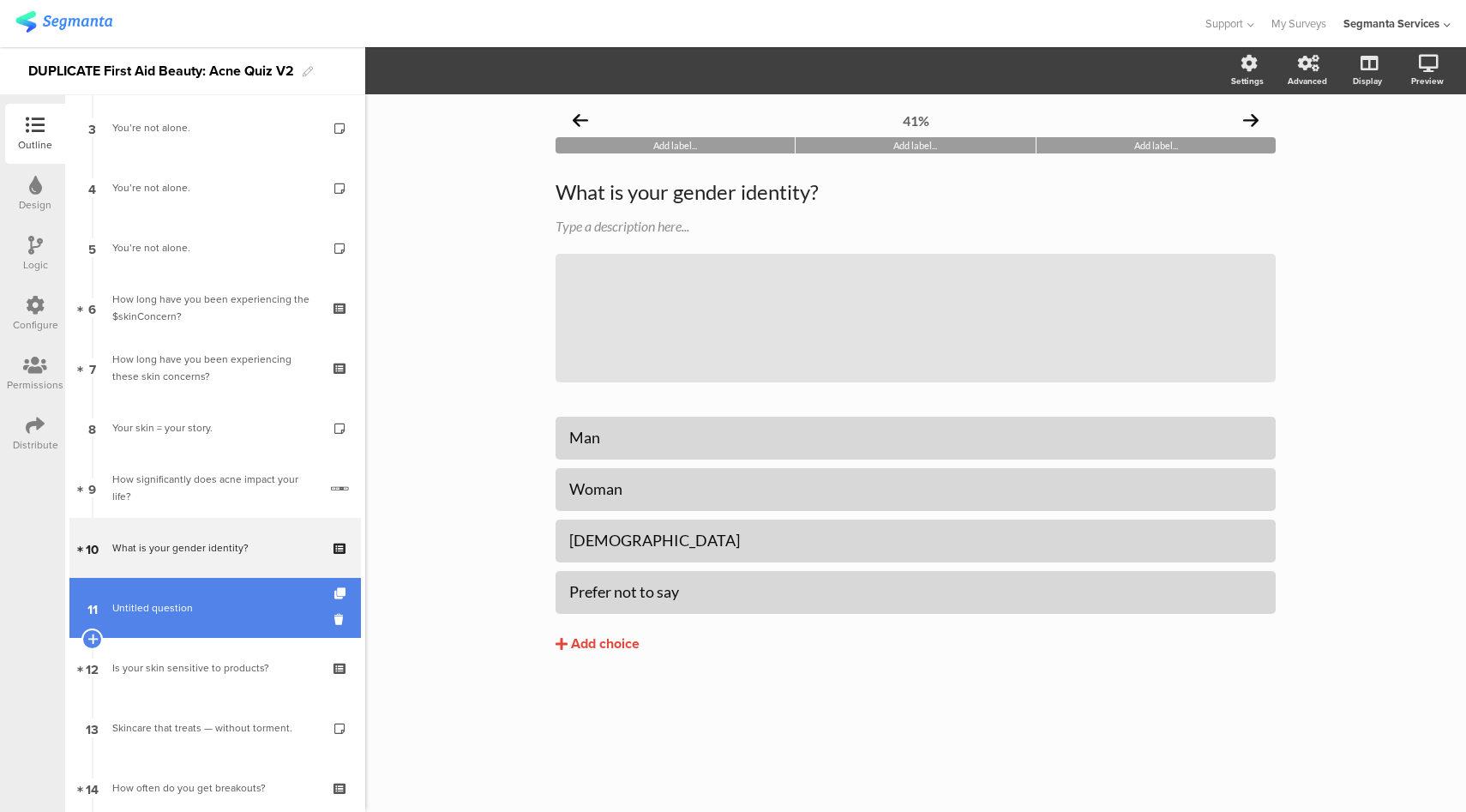
click at [251, 608] on span "Untitled question" at bounding box center [215, 607] width 205 height 17
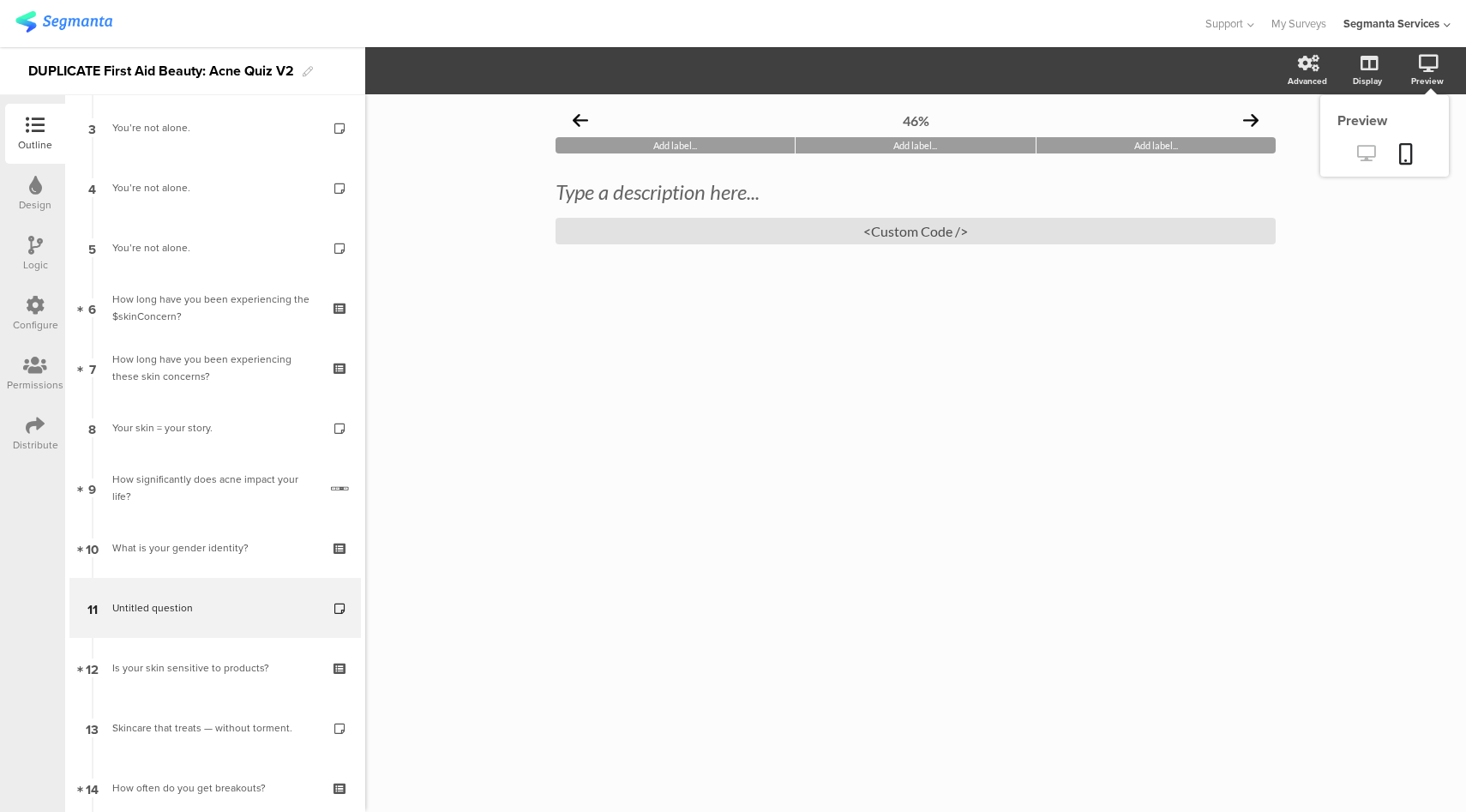
click at [1364, 160] on icon at bounding box center [1366, 153] width 18 height 16
click at [697, 192] on div "Type a description here..." at bounding box center [915, 192] width 729 height 35
click at [1371, 160] on icon at bounding box center [1366, 153] width 18 height 16
click at [935, 197] on div "Experts Advice for Acne-Prone Skin Experts Advice for Acne-Prone Skin Experts A…" at bounding box center [915, 192] width 729 height 35
drag, startPoint x: 935, startPoint y: 197, endPoint x: 516, endPoint y: 205, distance: 419.1
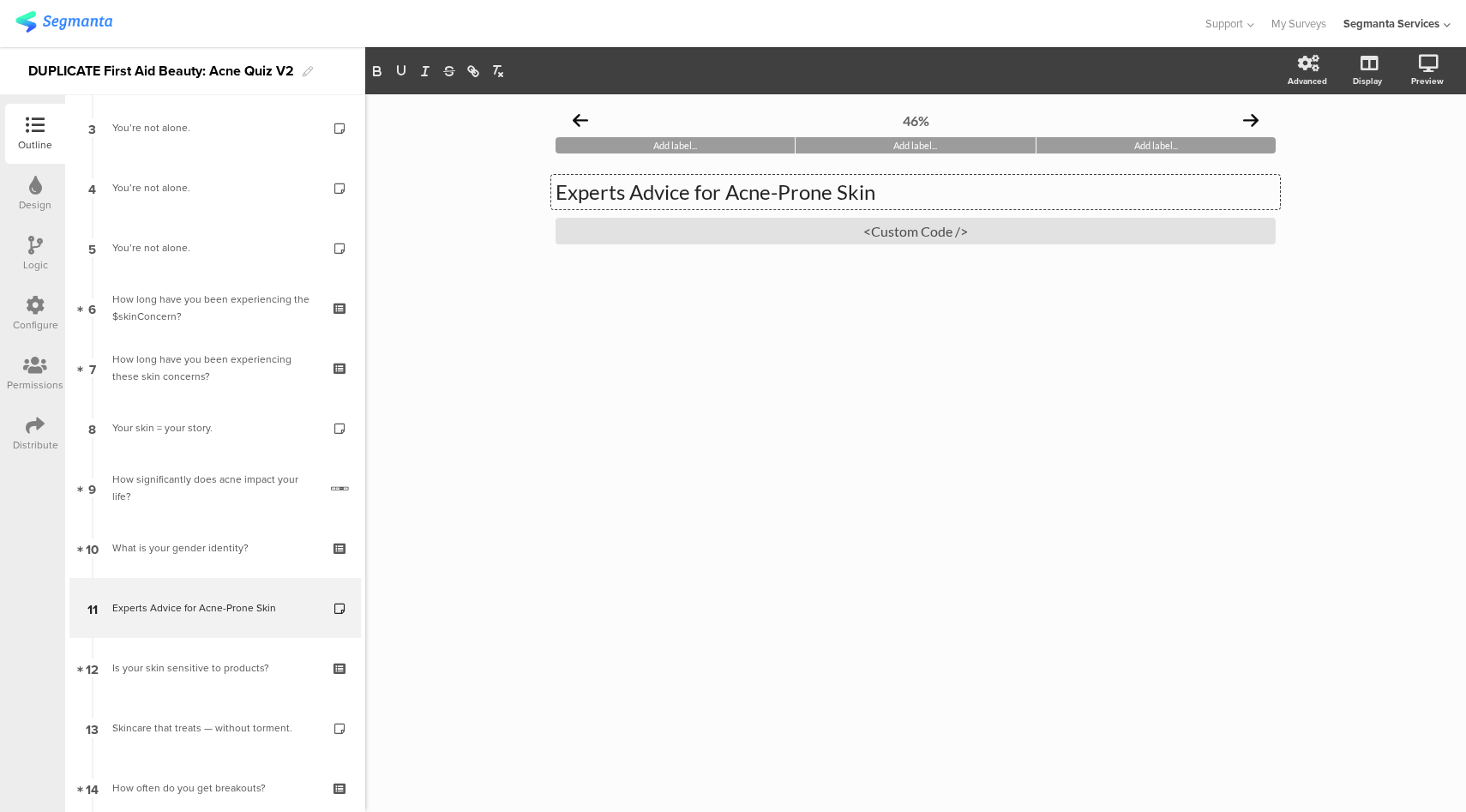
click at [514, 207] on div "46% Add label... Add label... Add label... Experts Advice for Acne-Prone Skin E…" at bounding box center [915, 453] width 1101 height 718
click at [469, 201] on div "46% Add label... Add label... Add label... Type a description here... <Custom C…" at bounding box center [915, 453] width 1101 height 718
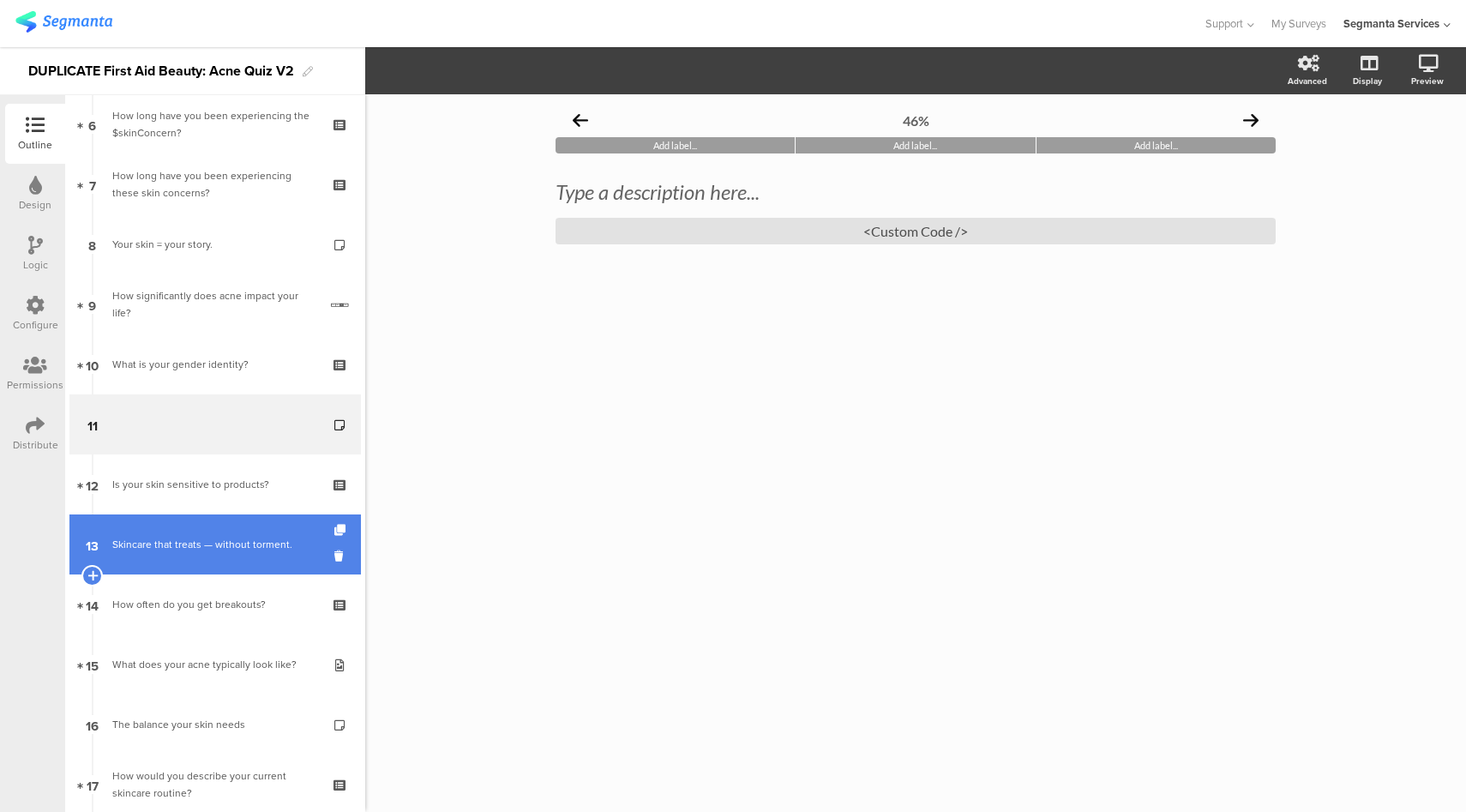
scroll to position [419, 0]
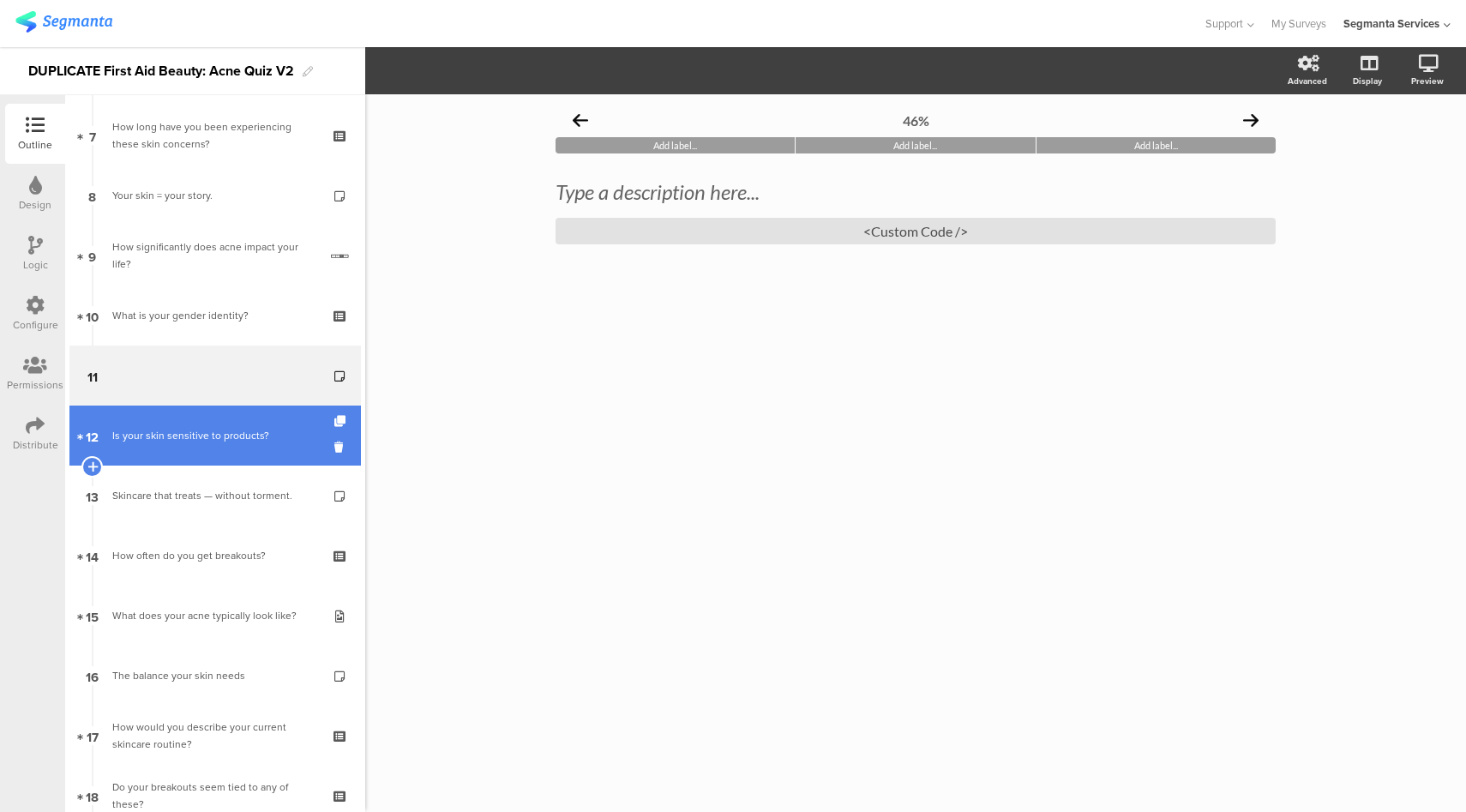
click at [217, 417] on link "12 Is your skin sensitive to products?" at bounding box center [215, 436] width 292 height 60
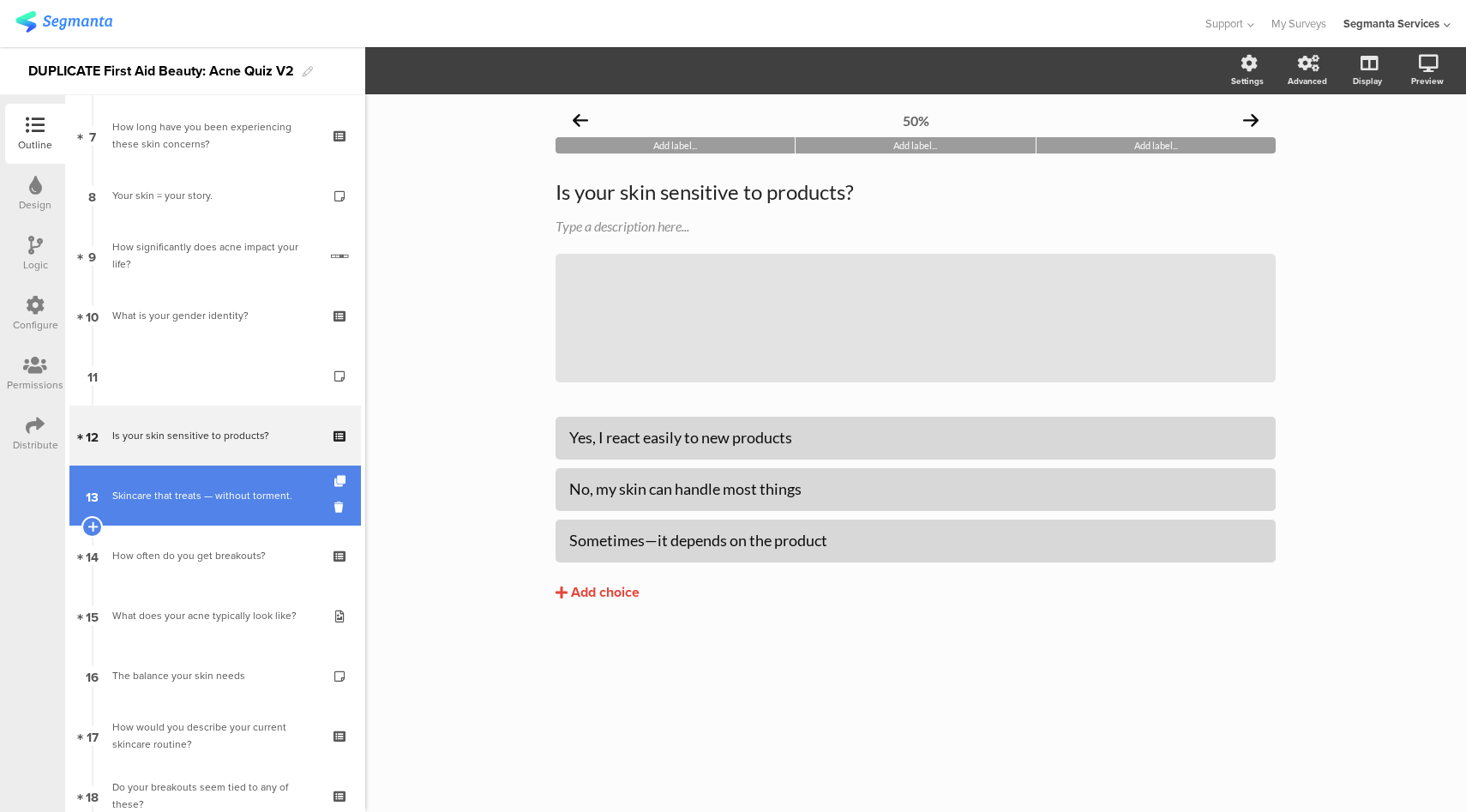
click at [166, 507] on link "13 Skincare that treats — without torment." at bounding box center [215, 496] width 292 height 60
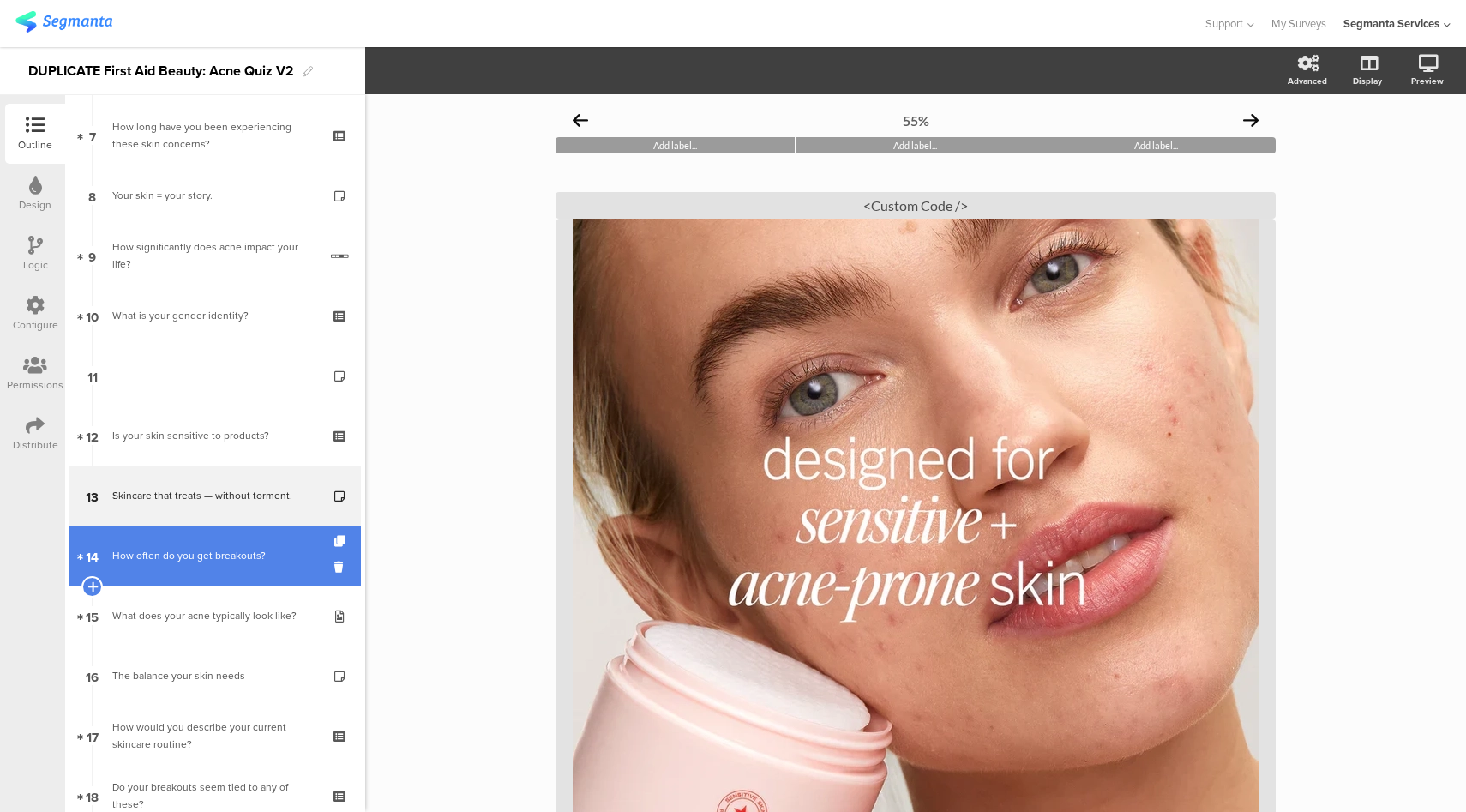
click at [160, 573] on link "14 How often do you get breakouts?" at bounding box center [215, 556] width 292 height 60
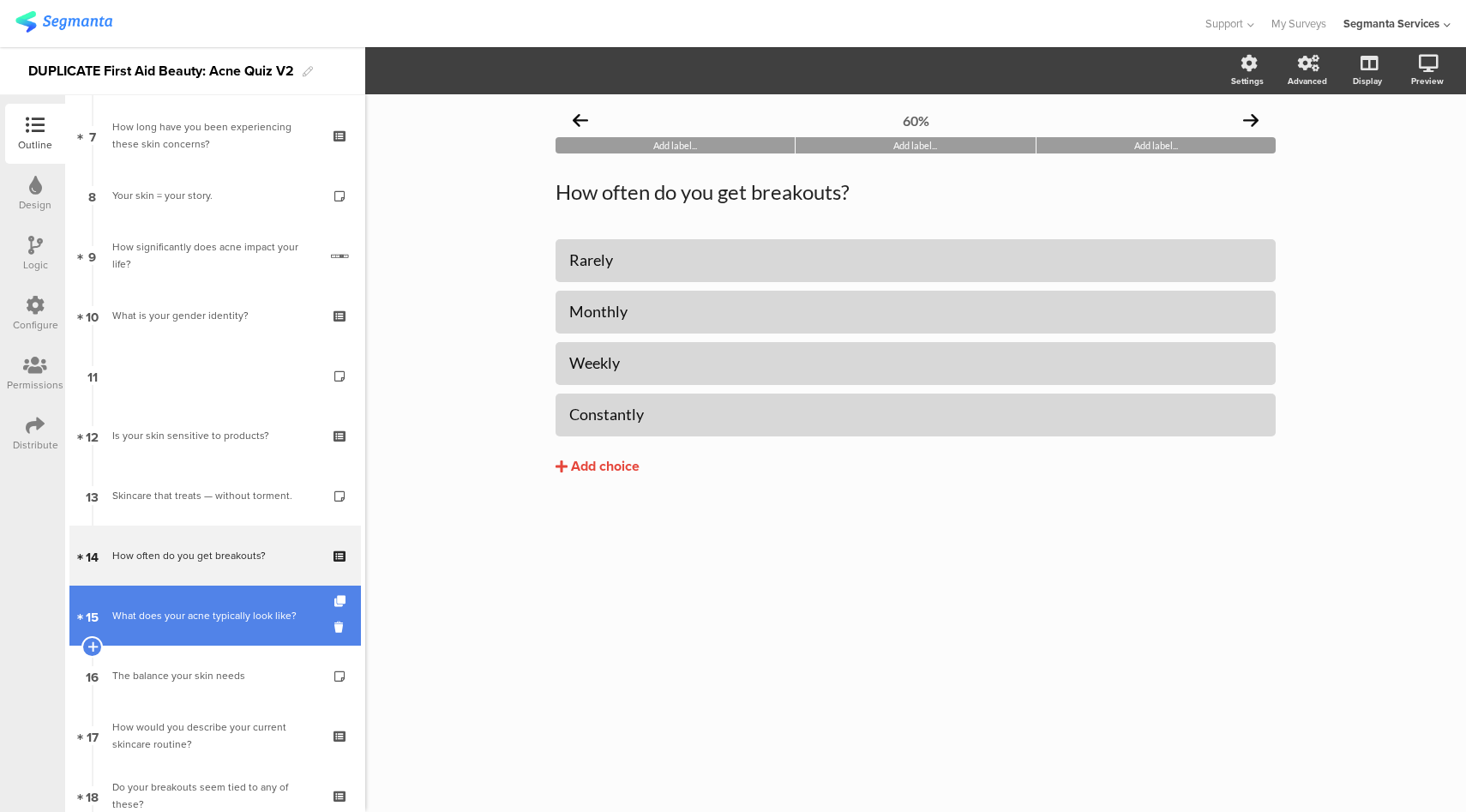
click at [165, 631] on link "15 What does your acne typically look like?" at bounding box center [215, 615] width 292 height 60
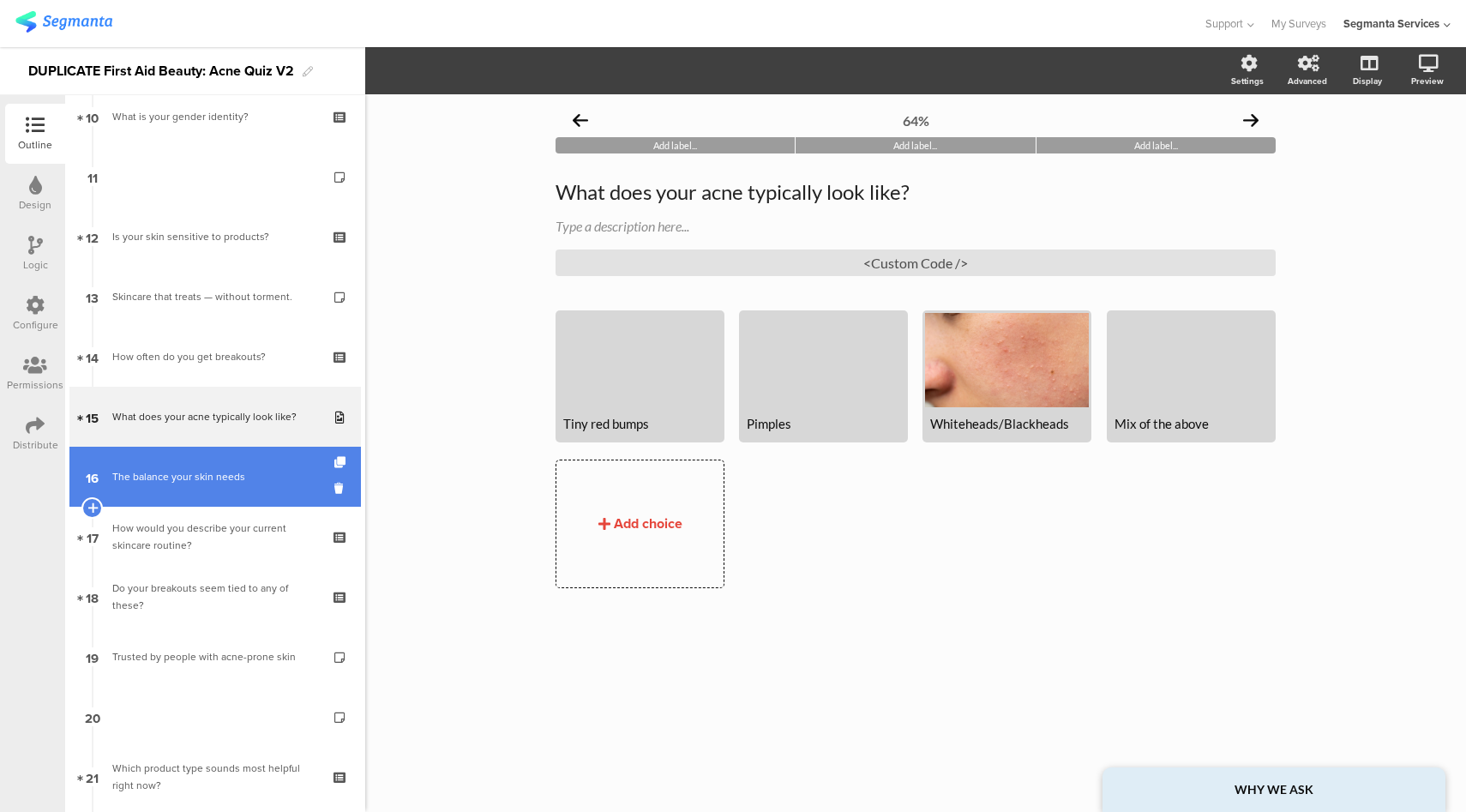
scroll to position [621, 0]
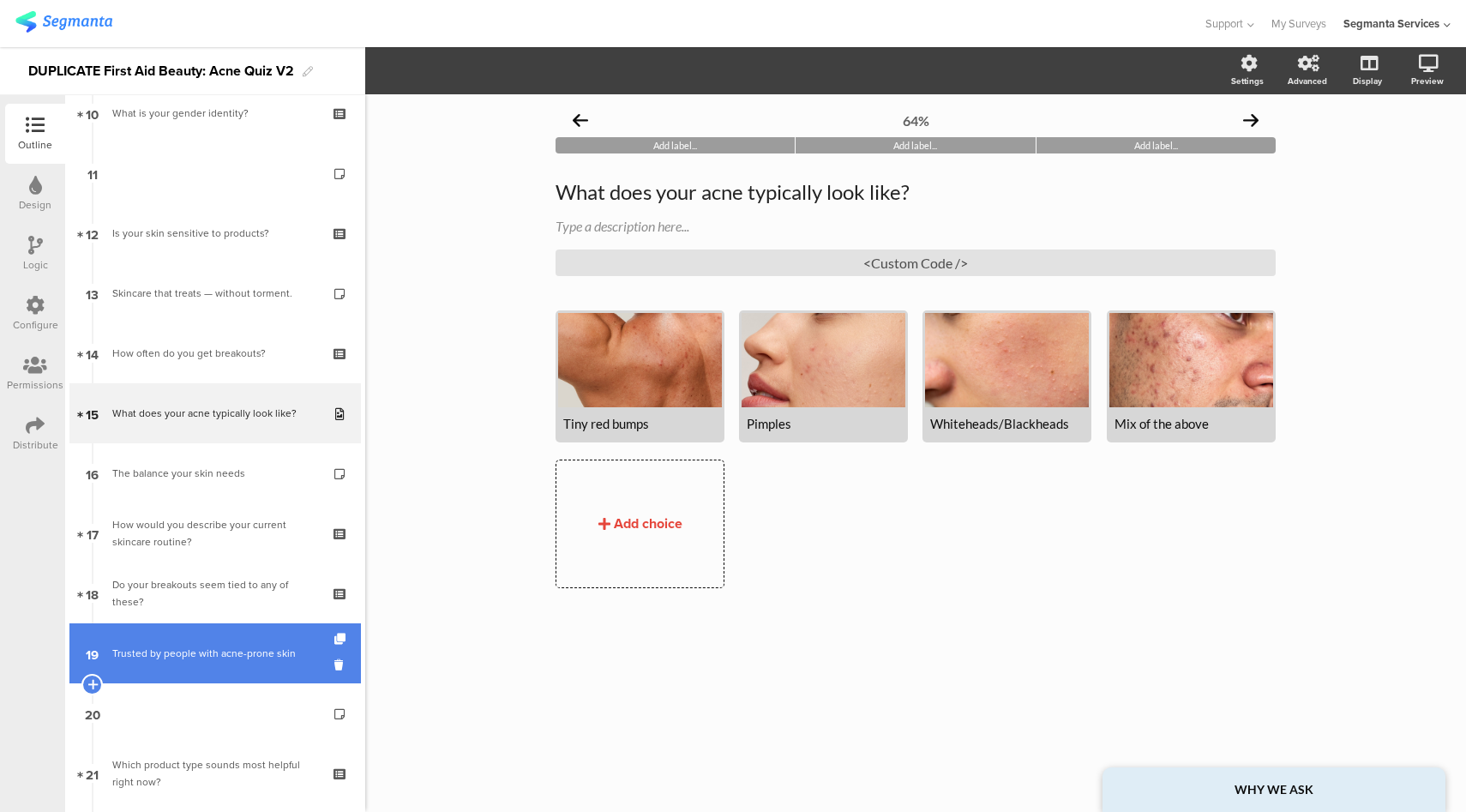
click at [170, 639] on link "19 Trusted by people with acne-prone skin" at bounding box center [215, 654] width 292 height 60
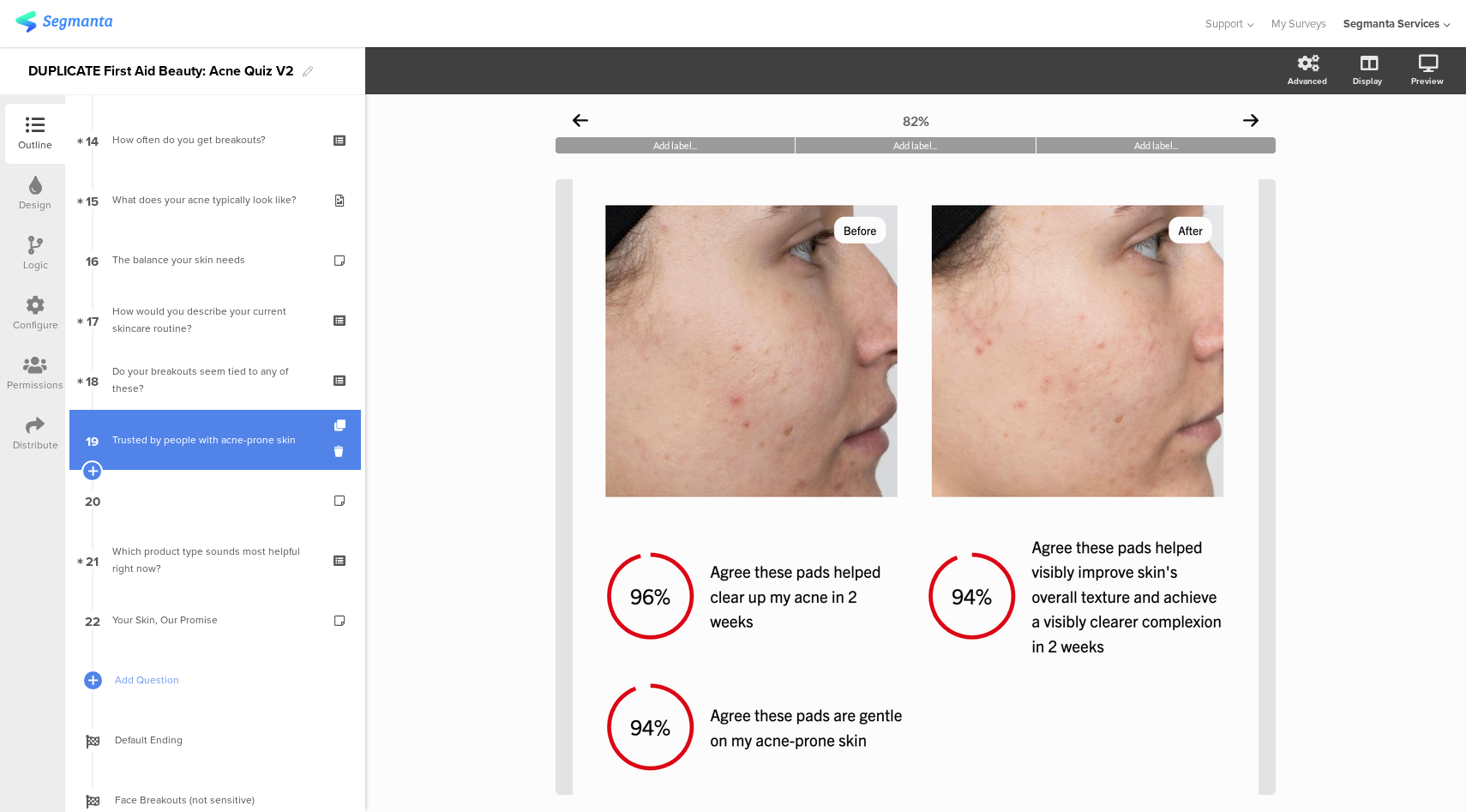
scroll to position [1191, 0]
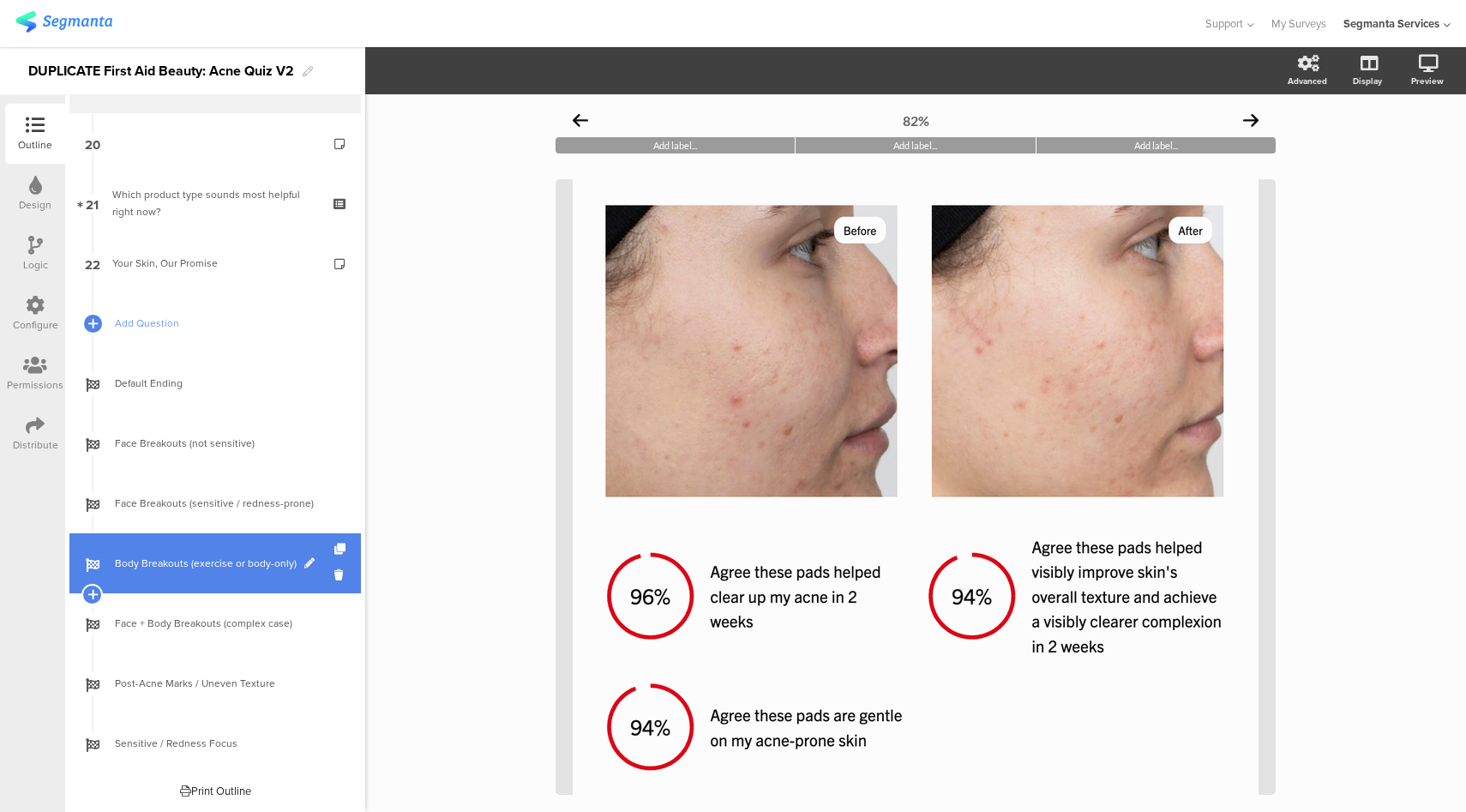
click at [168, 564] on span "Body Breakouts (exercise or body-only)" at bounding box center [225, 563] width 219 height 17
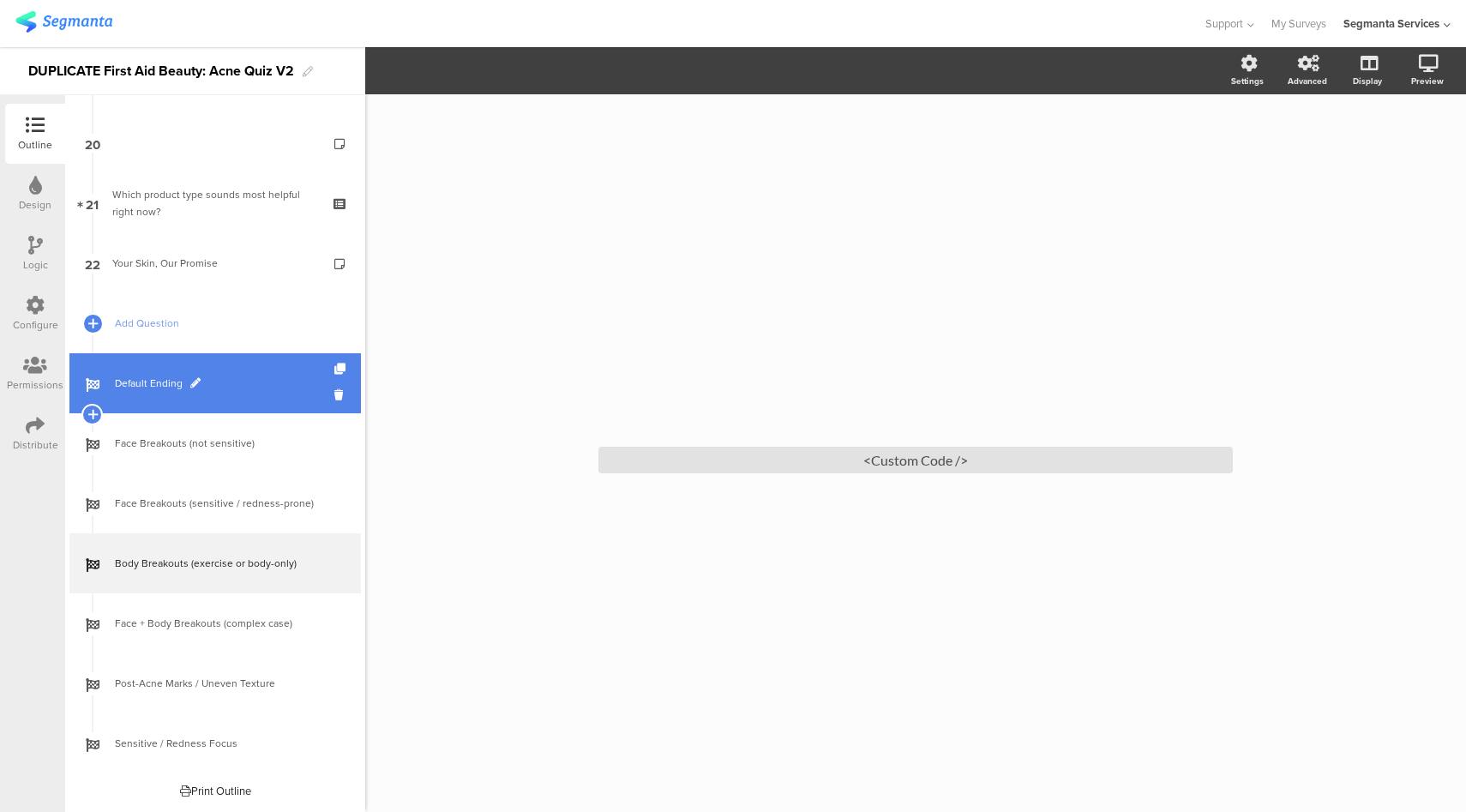
click at [186, 387] on span "Default Ending" at bounding box center [225, 383] width 219 height 17
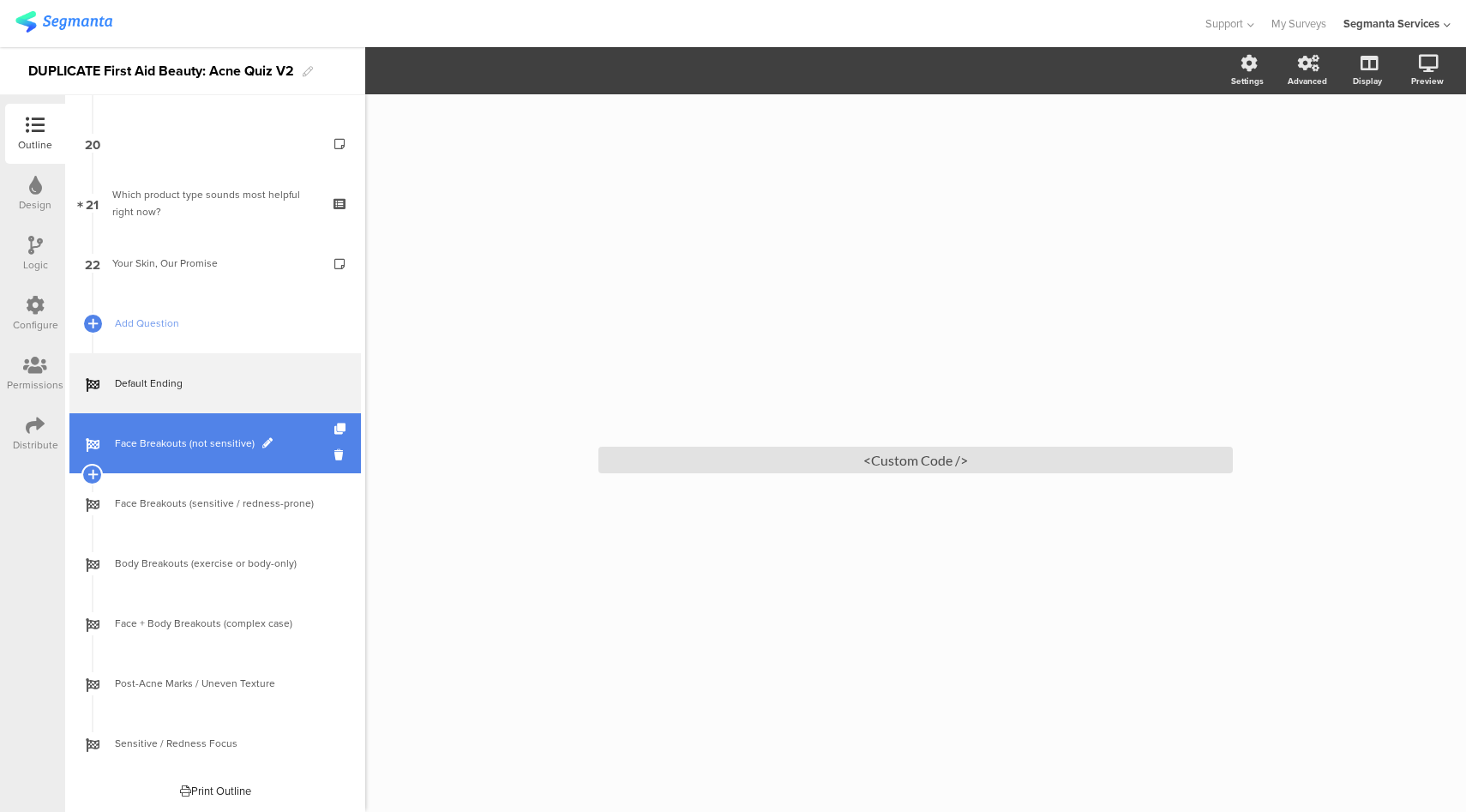
click at [201, 434] on span "Face Breakouts (not sensitive)" at bounding box center [225, 443] width 219 height 17
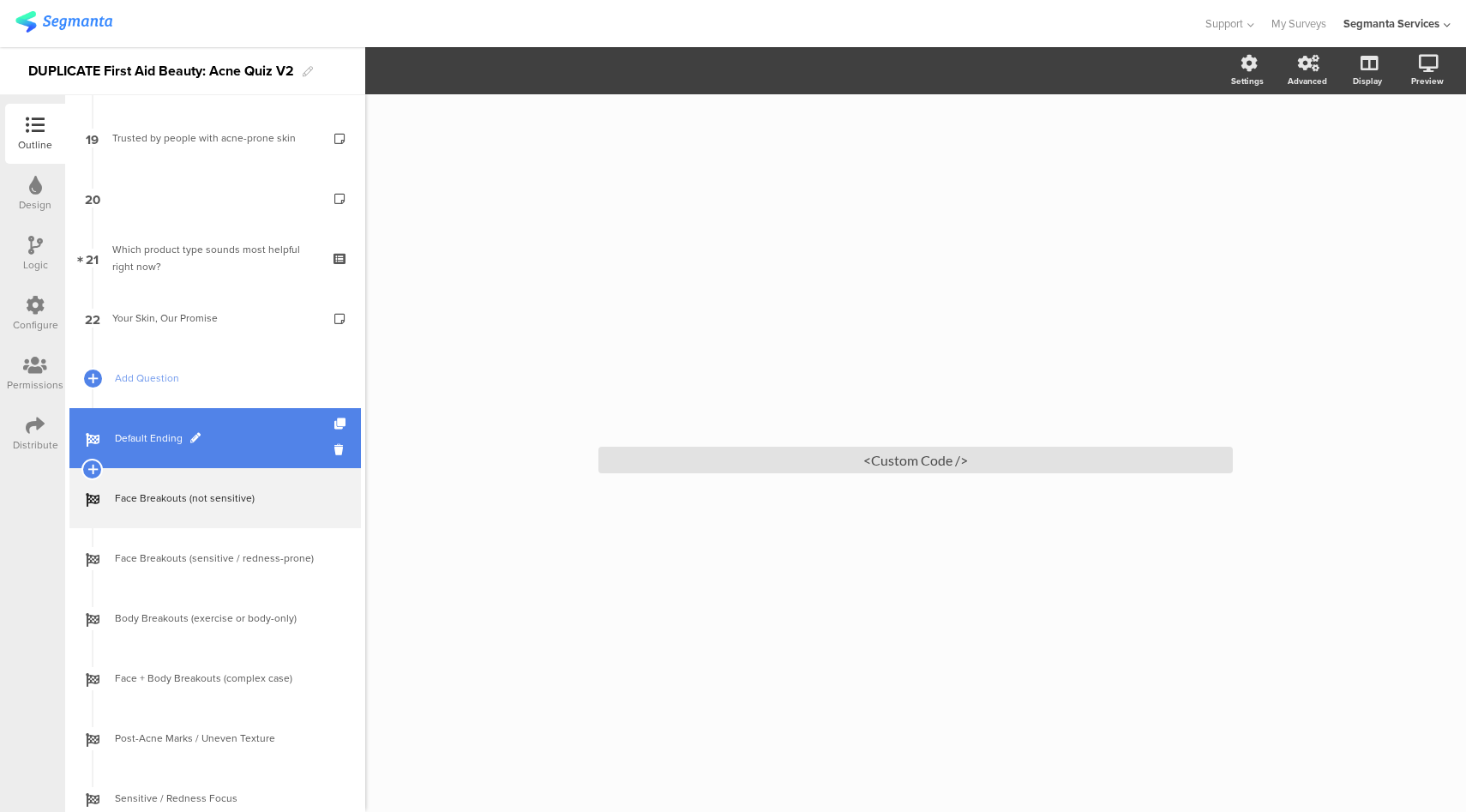
scroll to position [1191, 0]
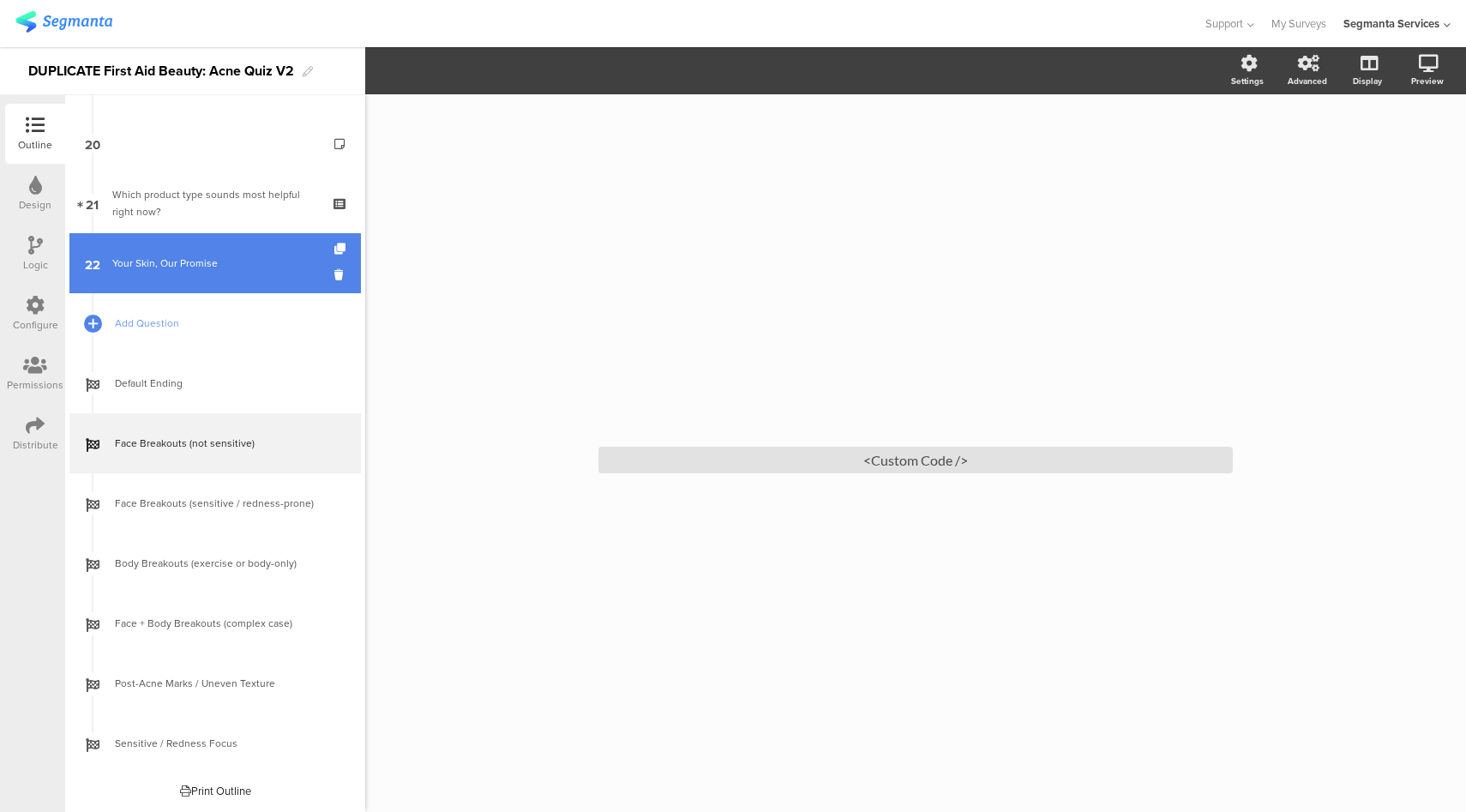
click at [263, 273] on link "22 Your Skin, Our Promise" at bounding box center [215, 263] width 292 height 60
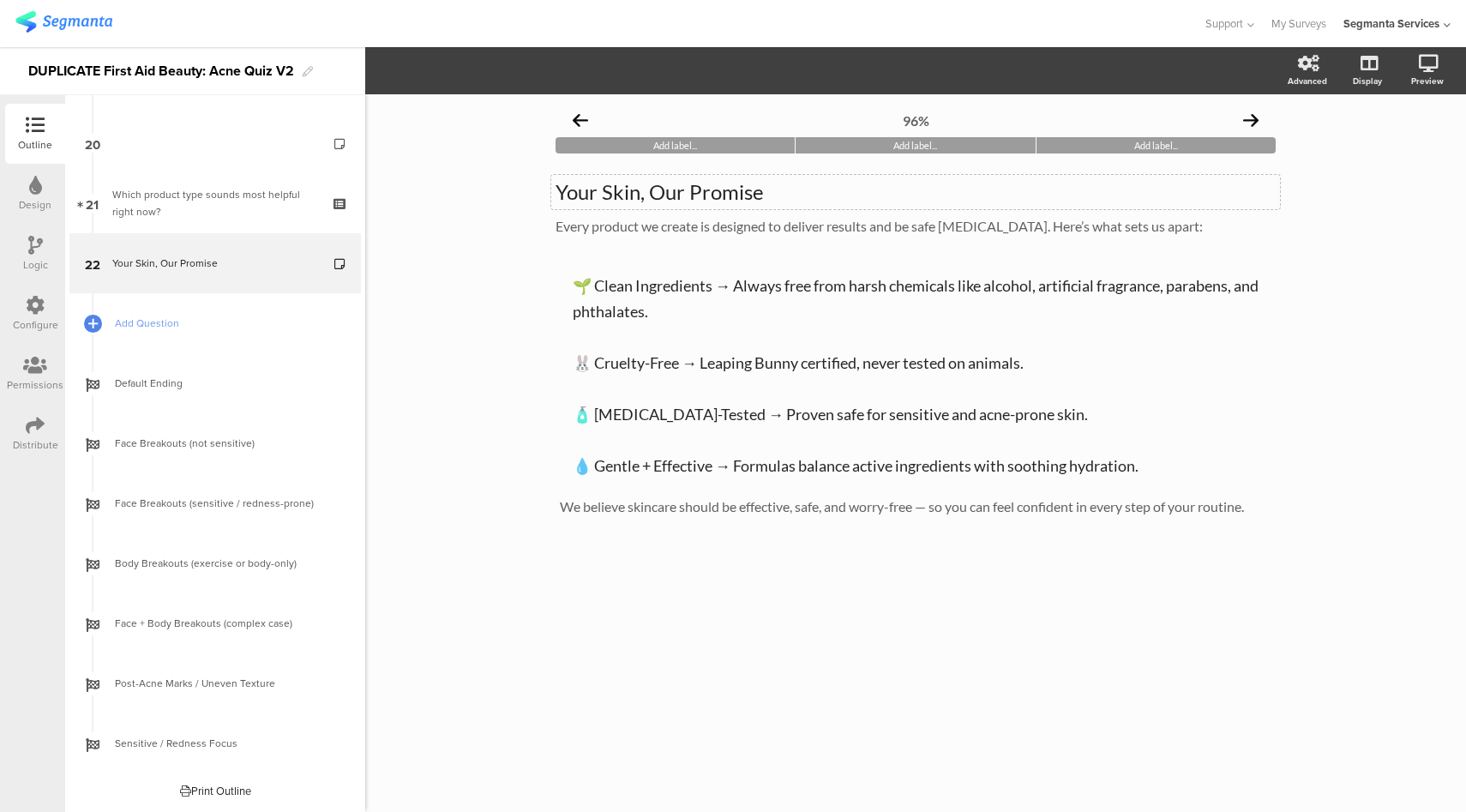
click at [577, 197] on div "Your Skin, Our Promise Your Skin, Our Promise" at bounding box center [915, 192] width 729 height 35
click at [557, 191] on p "Your Skin, Our Promise" at bounding box center [916, 192] width 721 height 26
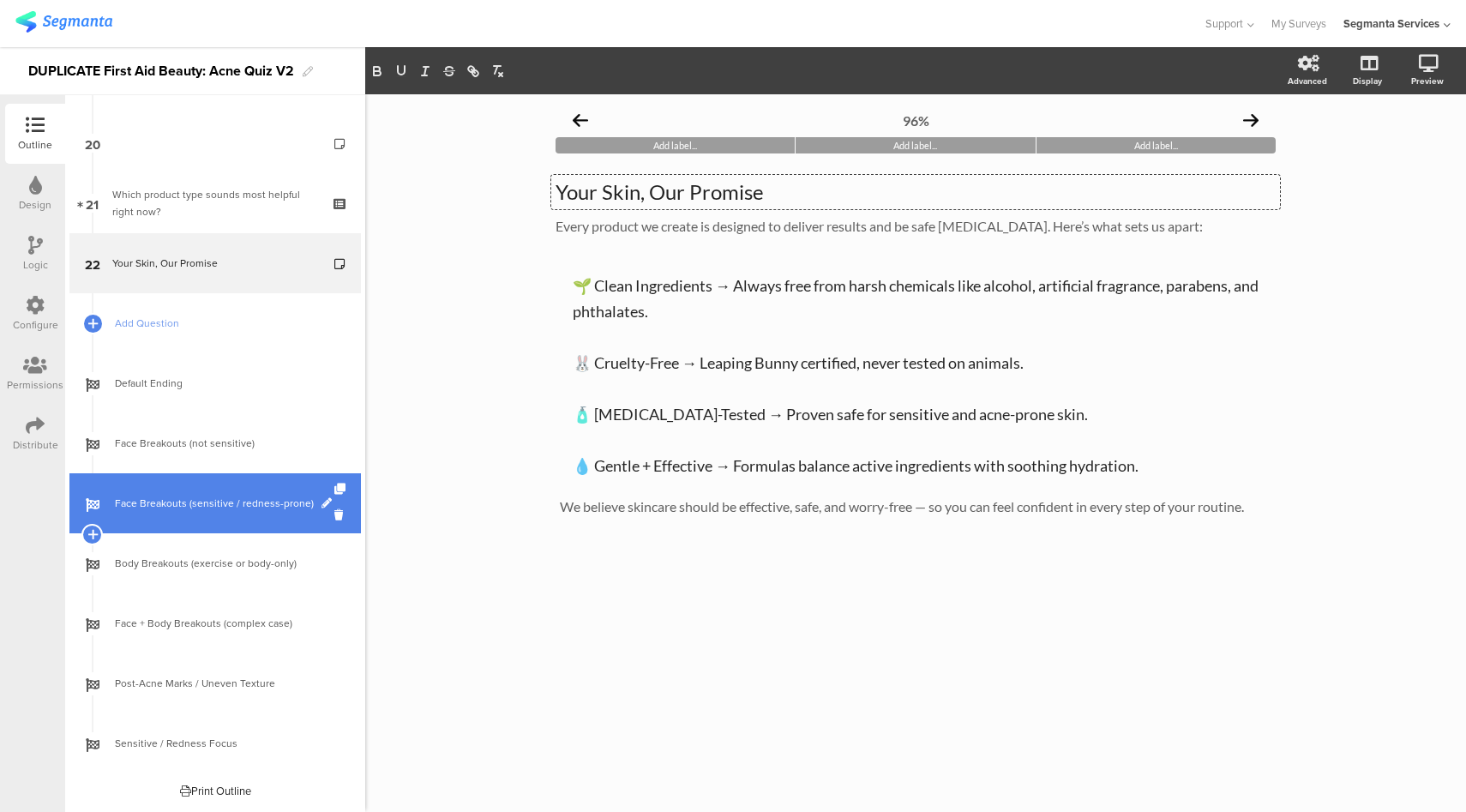
scroll to position [928, 0]
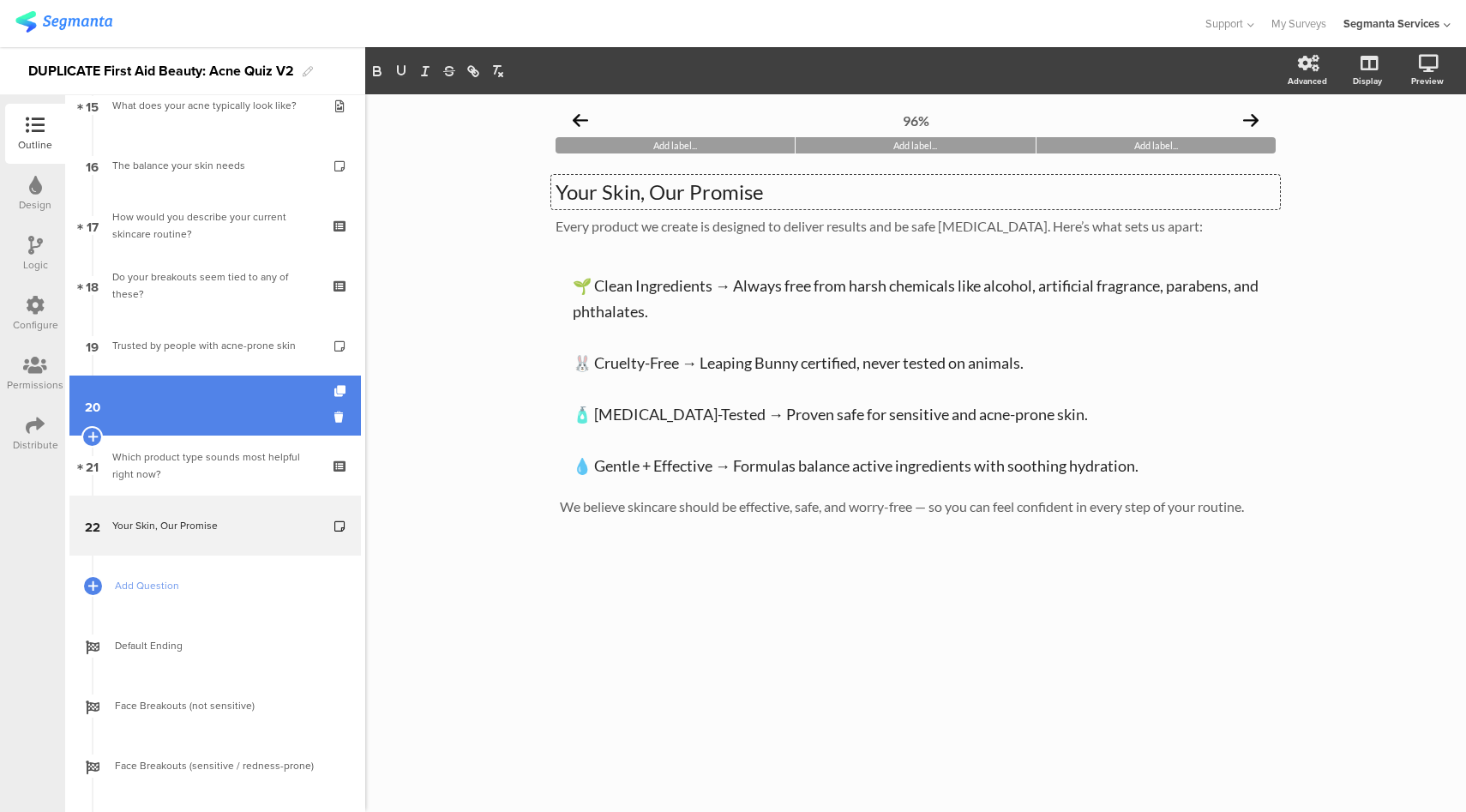
click at [241, 407] on link "20" at bounding box center [215, 406] width 292 height 60
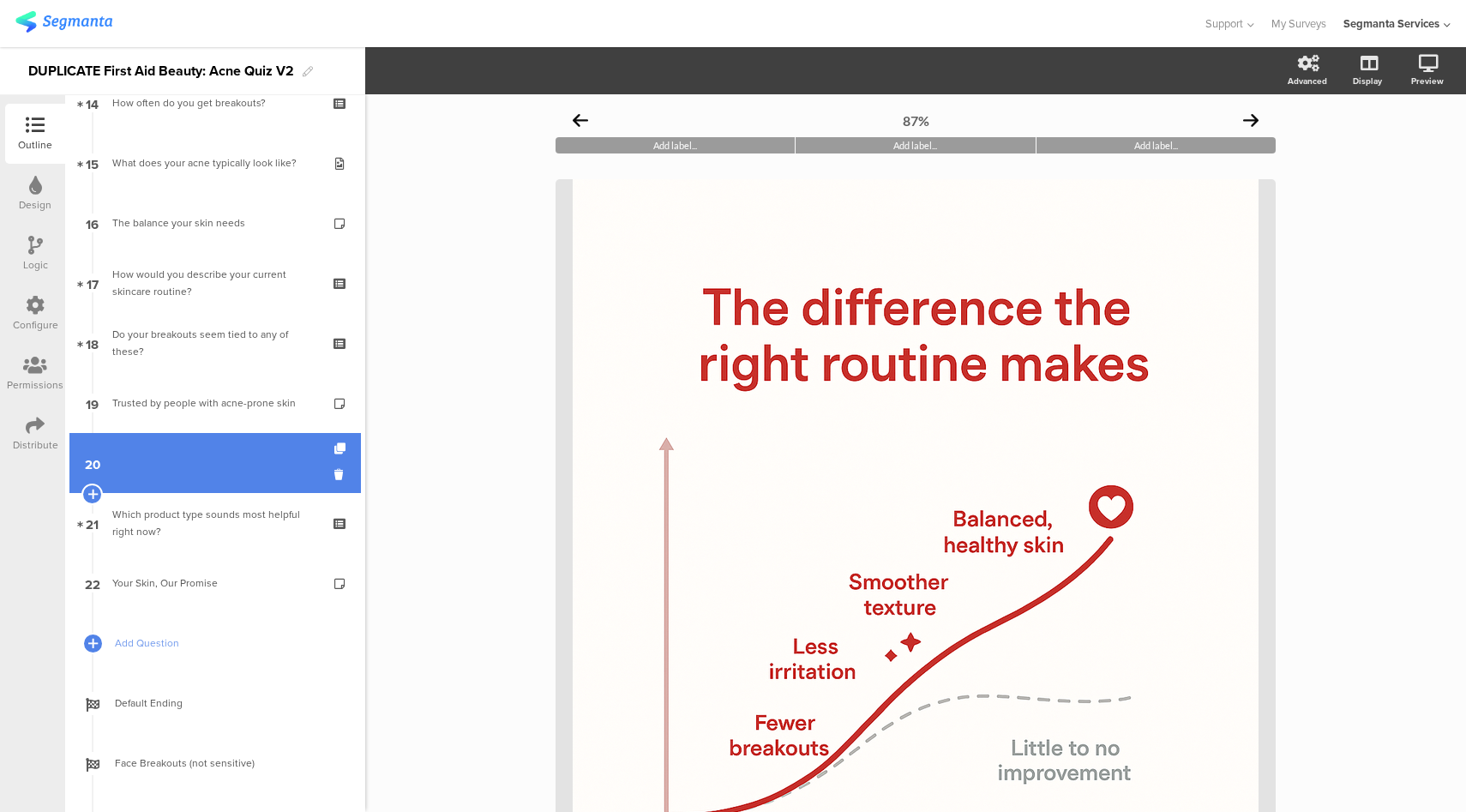
scroll to position [863, 0]
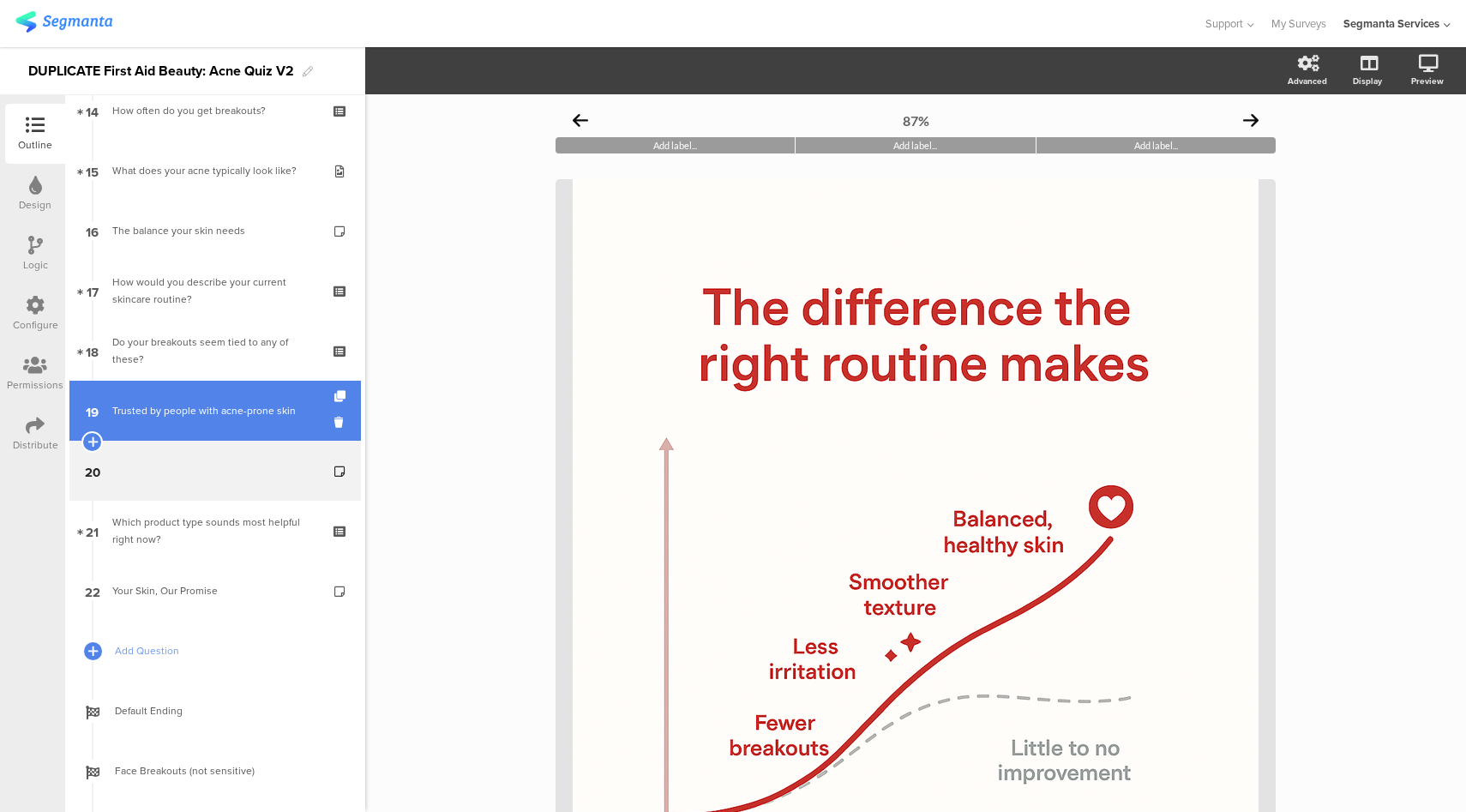
click at [214, 413] on div "Trusted by people with acne-prone skin" at bounding box center [215, 411] width 205 height 17
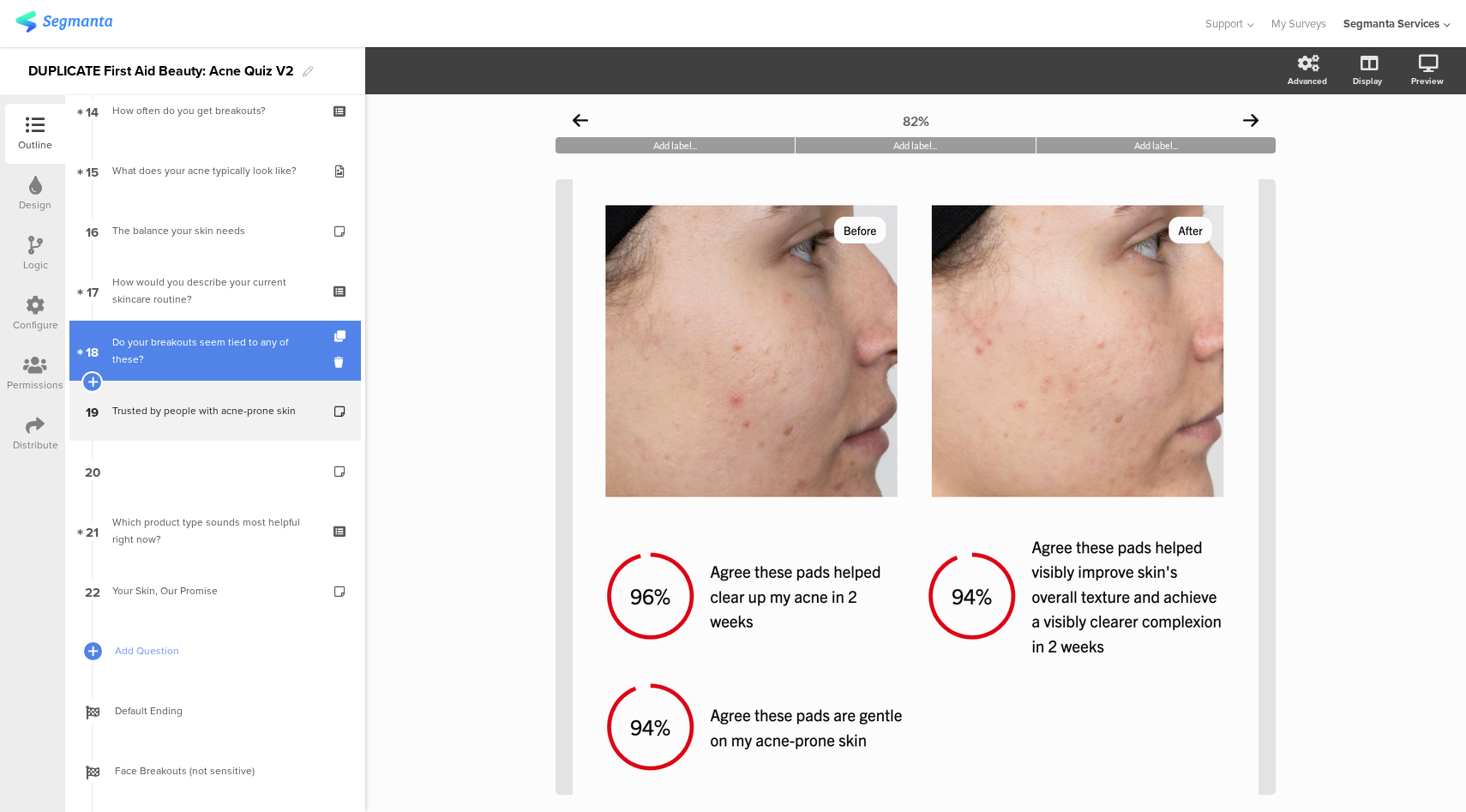
click at [219, 347] on div "Do your breakouts seem tied to any of these?" at bounding box center [215, 351] width 205 height 35
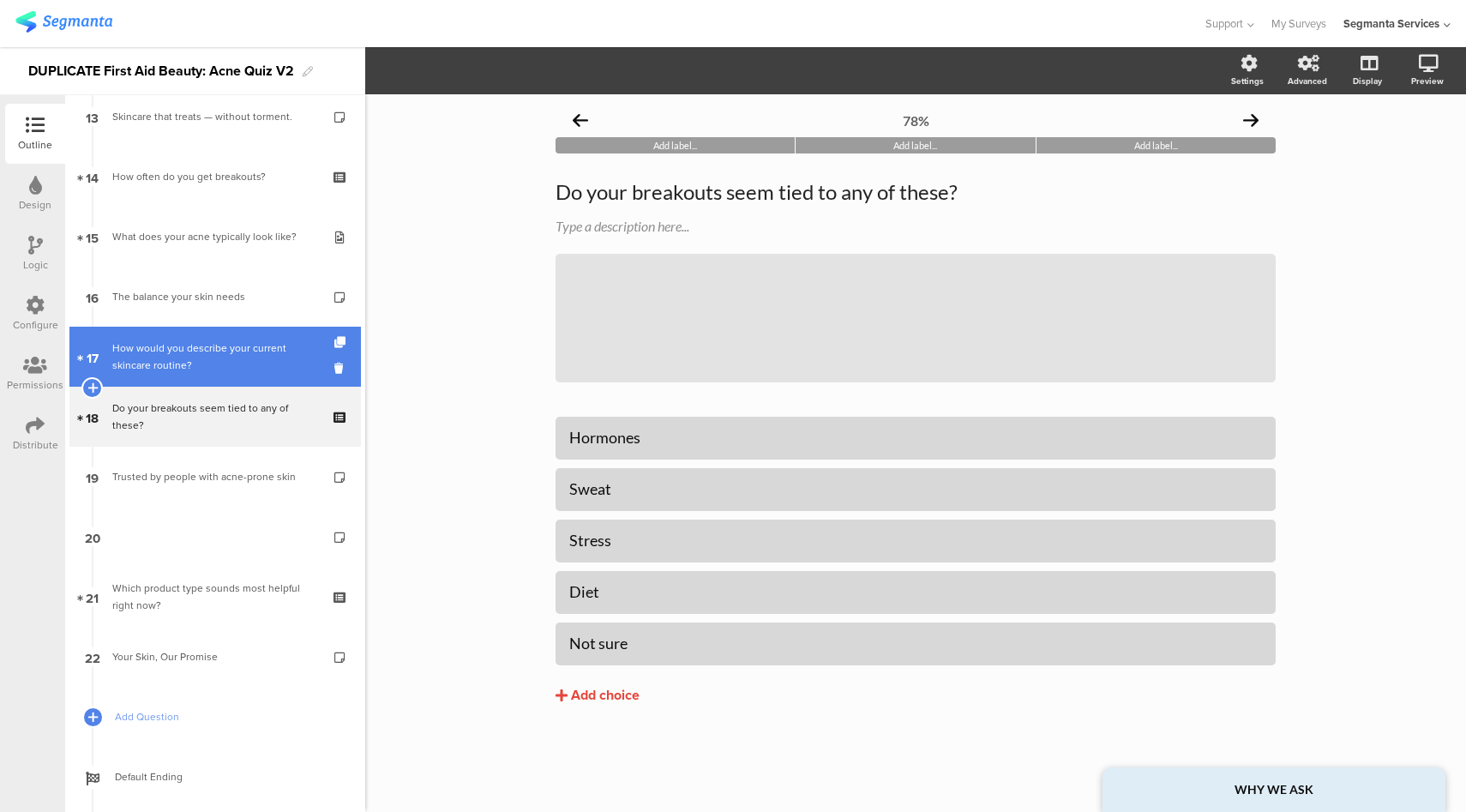
click at [181, 349] on div "How would you describe your current skincare routine?" at bounding box center [215, 357] width 205 height 35
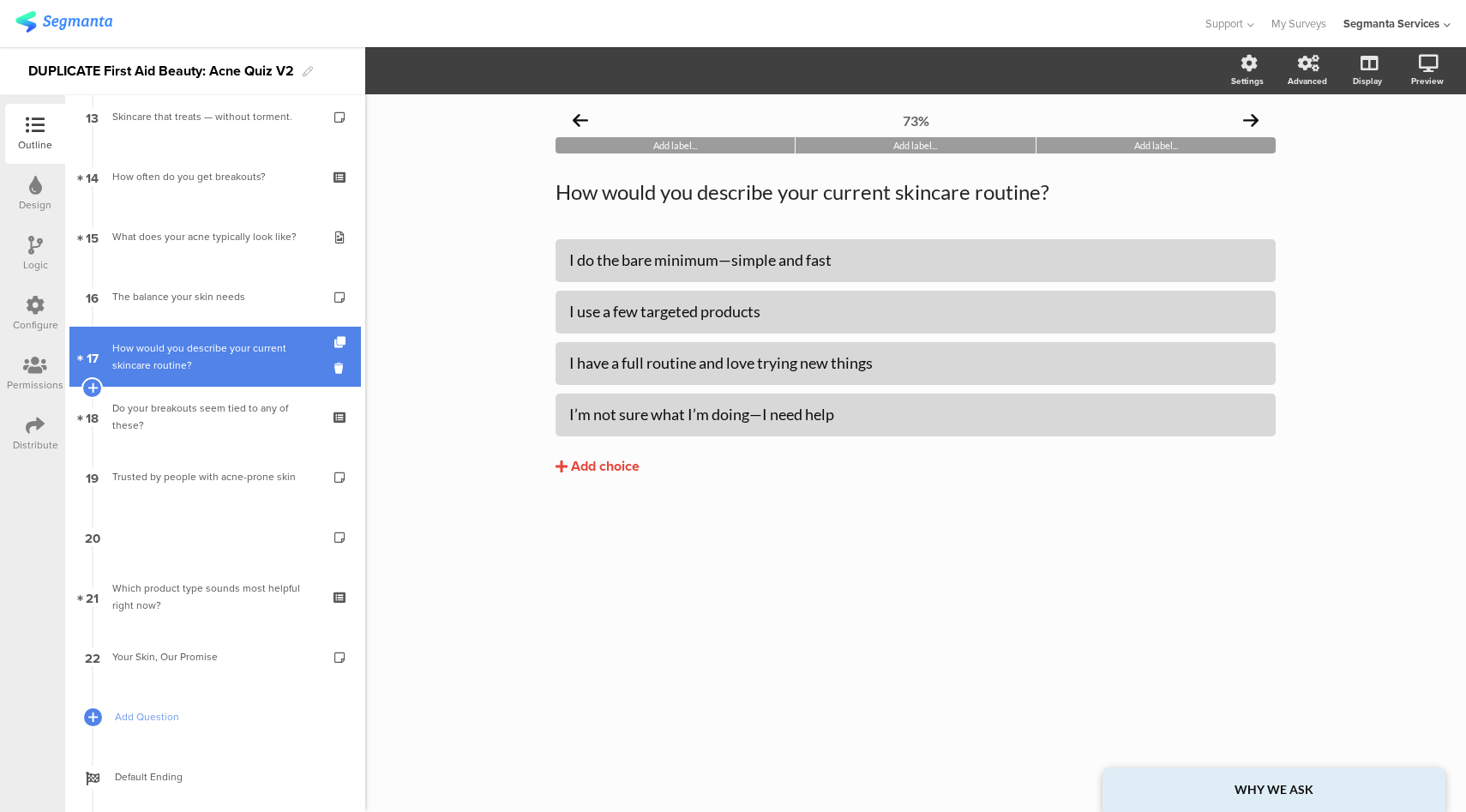
scroll to position [743, 0]
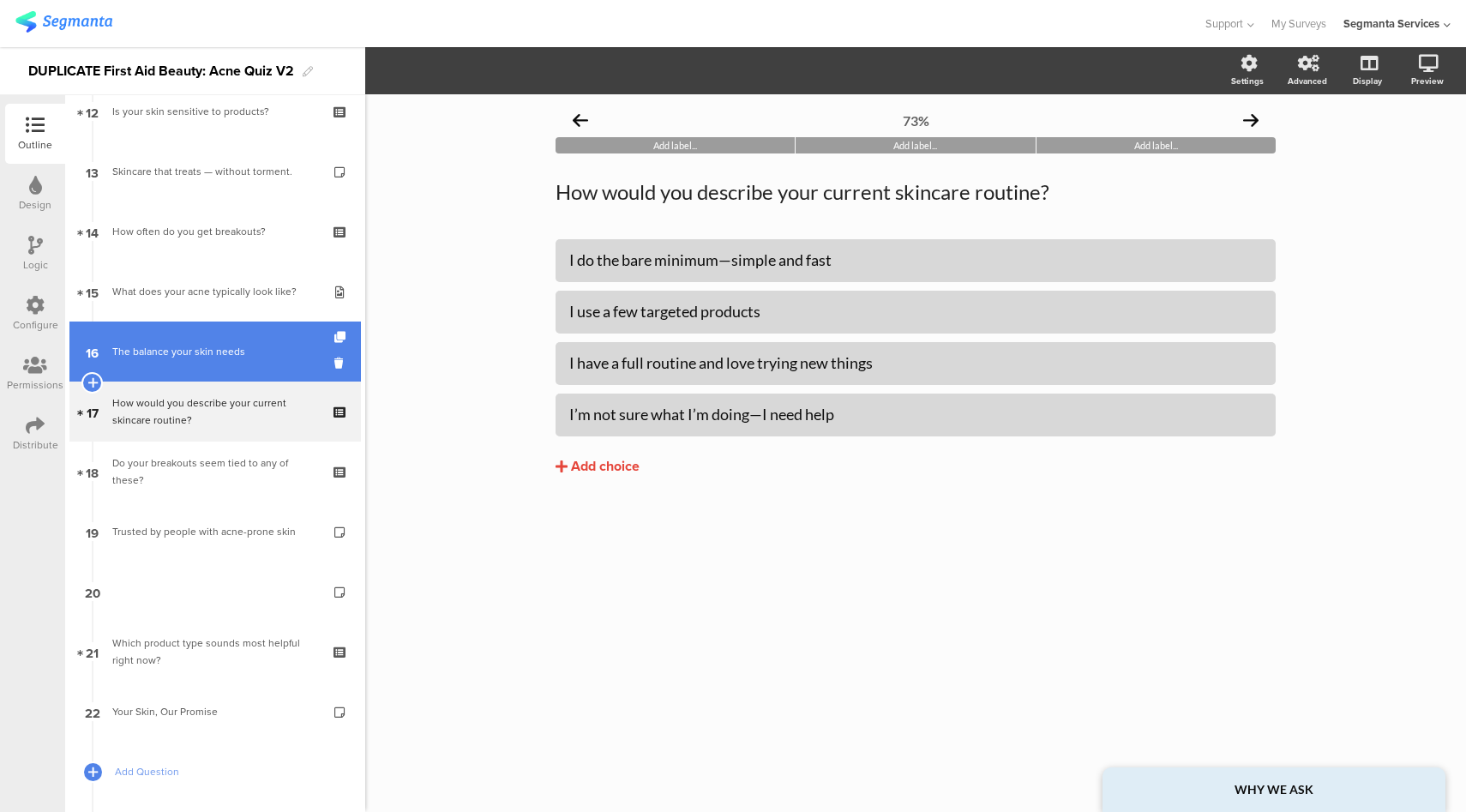
click at [173, 349] on div "The balance your skin needs" at bounding box center [215, 351] width 205 height 17
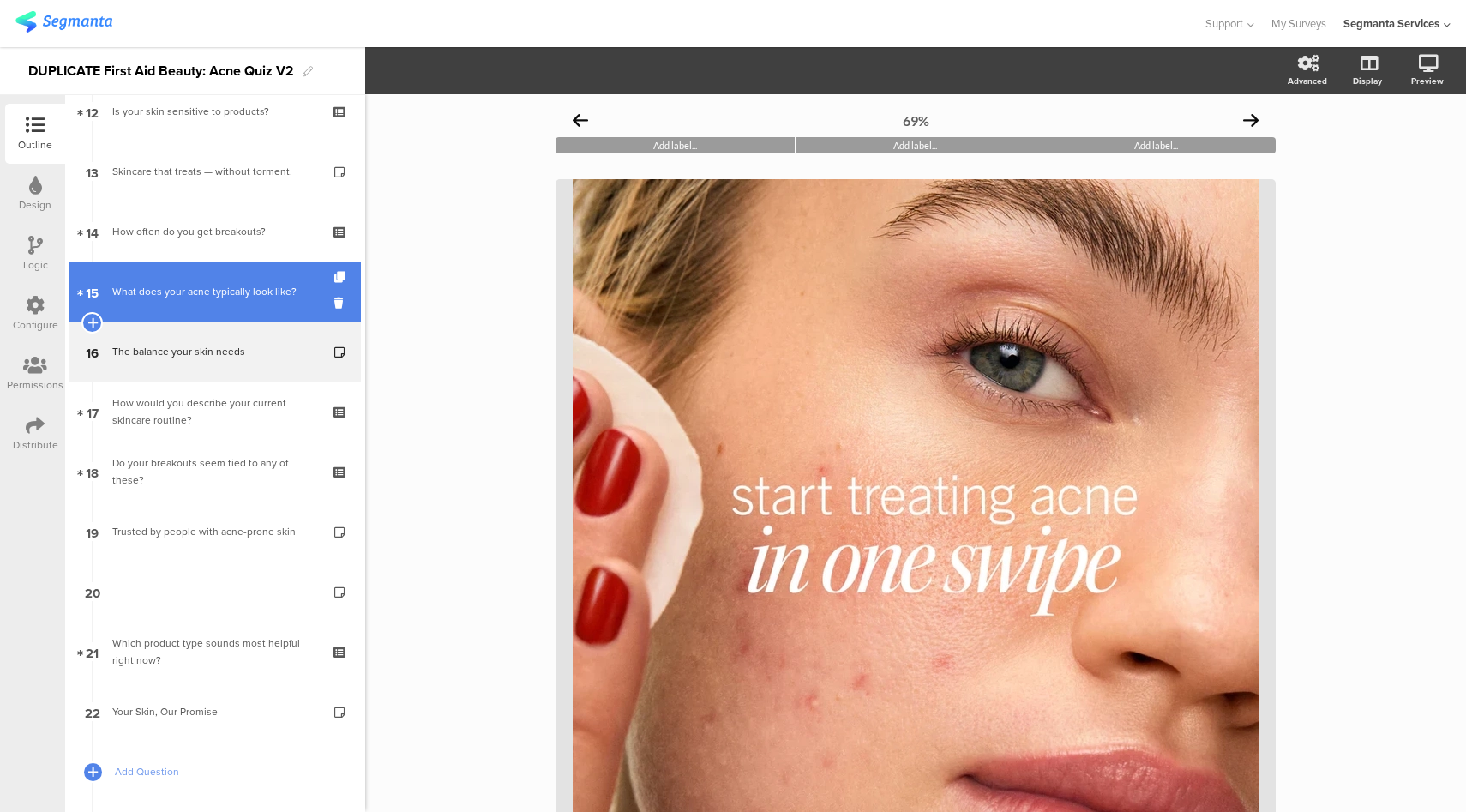
click at [255, 294] on div "What does your acne typically look like?" at bounding box center [215, 291] width 205 height 17
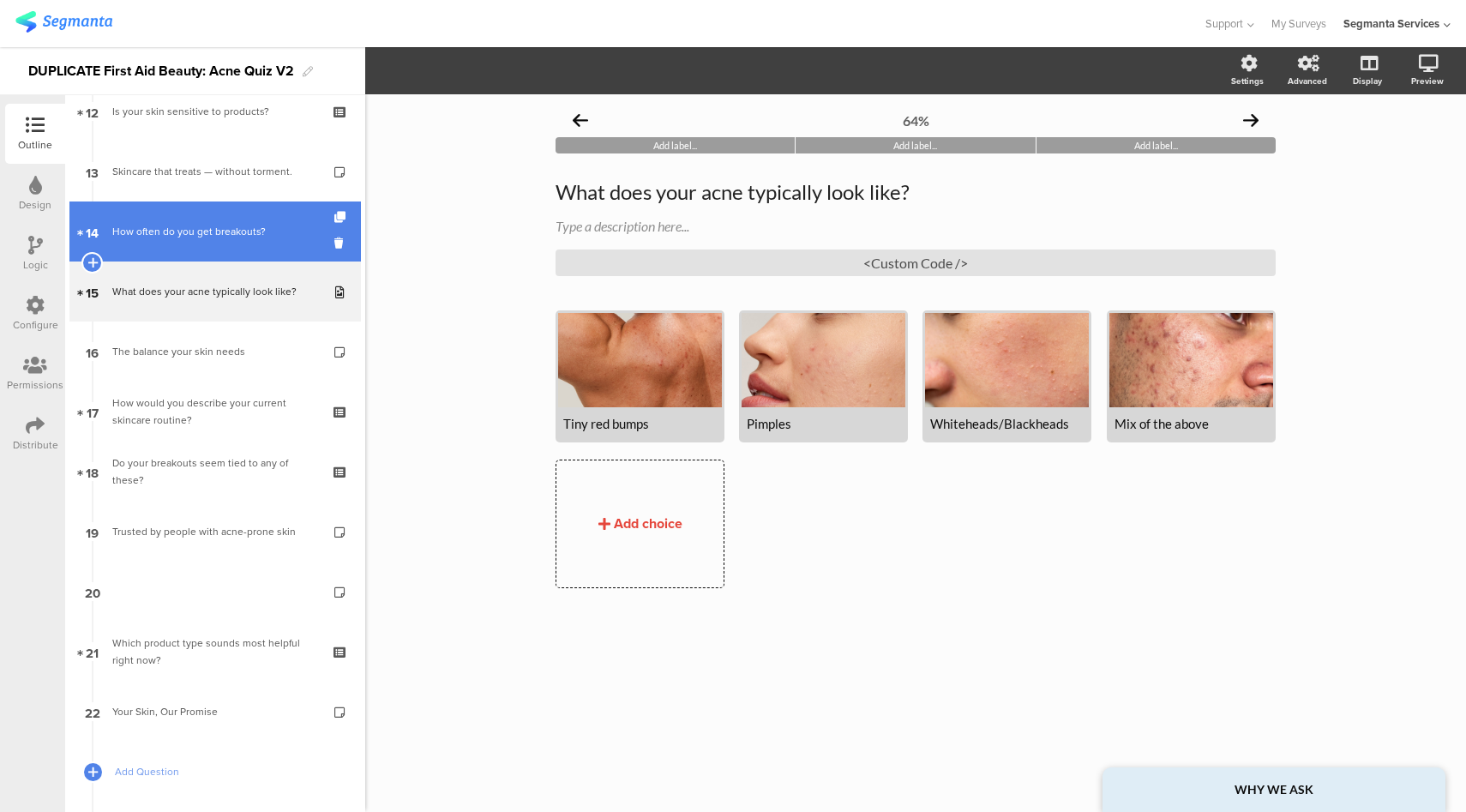
click at [224, 223] on div "How often do you get breakouts?" at bounding box center [215, 231] width 205 height 17
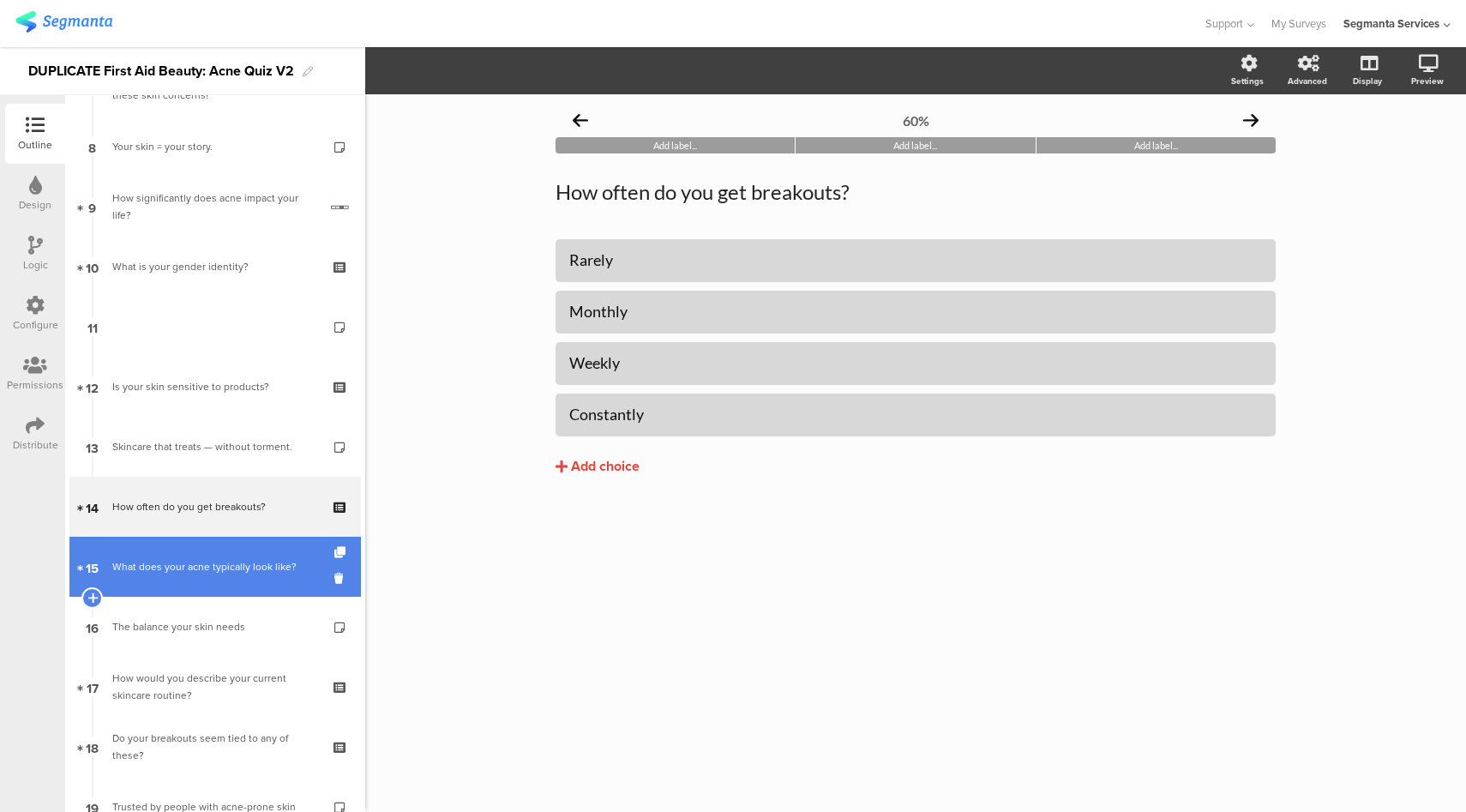
scroll to position [437, 0]
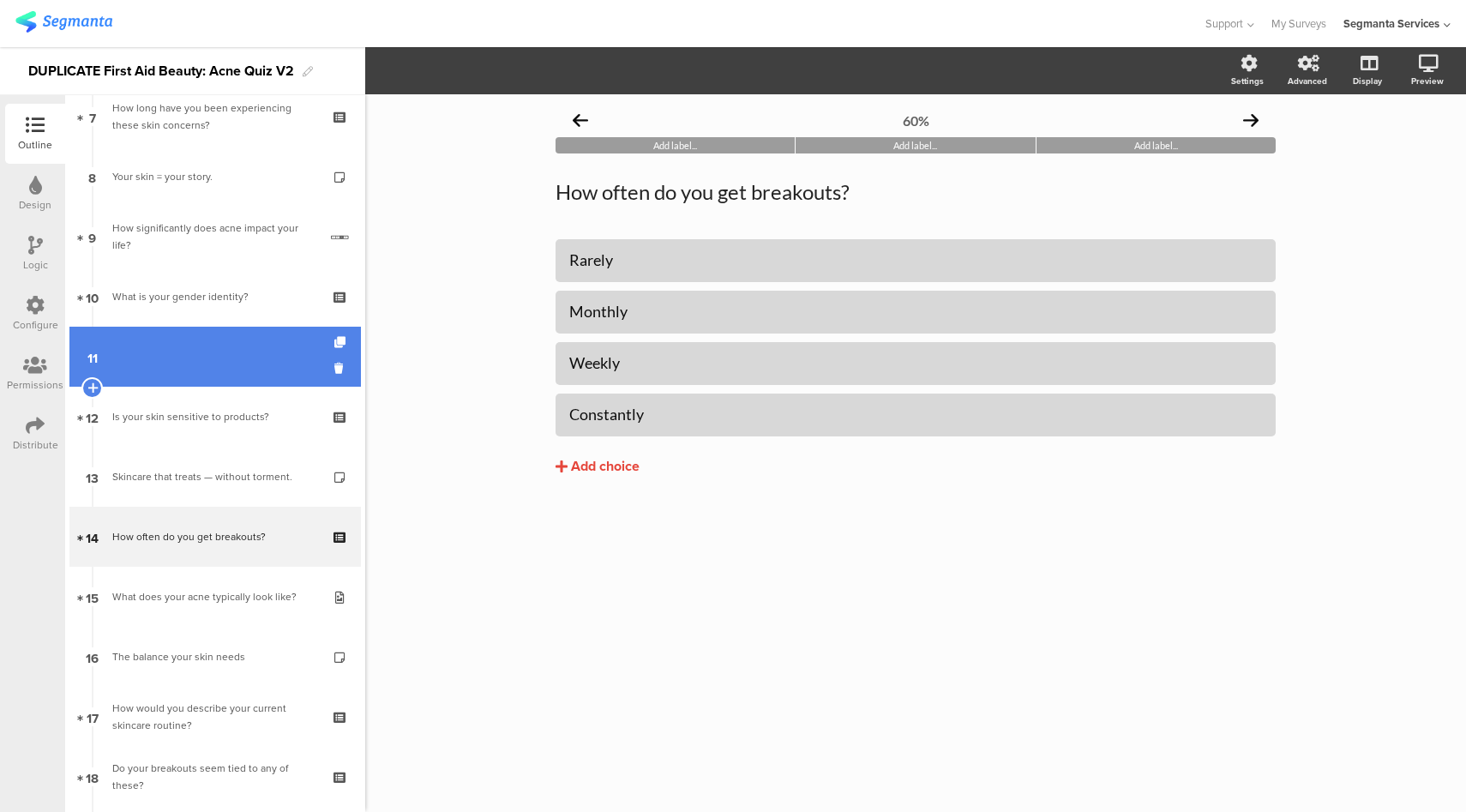
click at [170, 359] on link "11" at bounding box center [215, 357] width 292 height 60
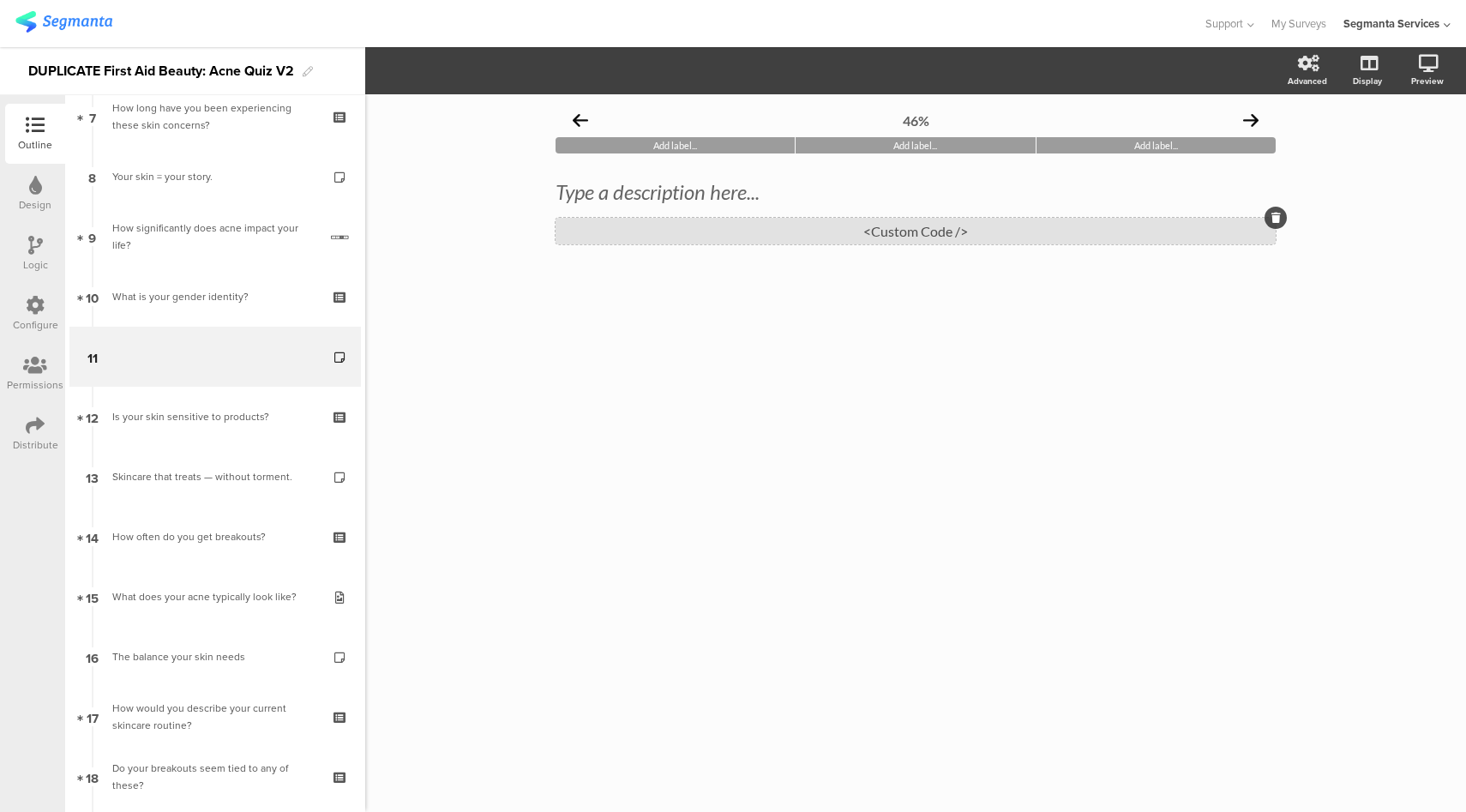
click at [784, 228] on div "<Custom Code />" at bounding box center [916, 230] width 721 height 27
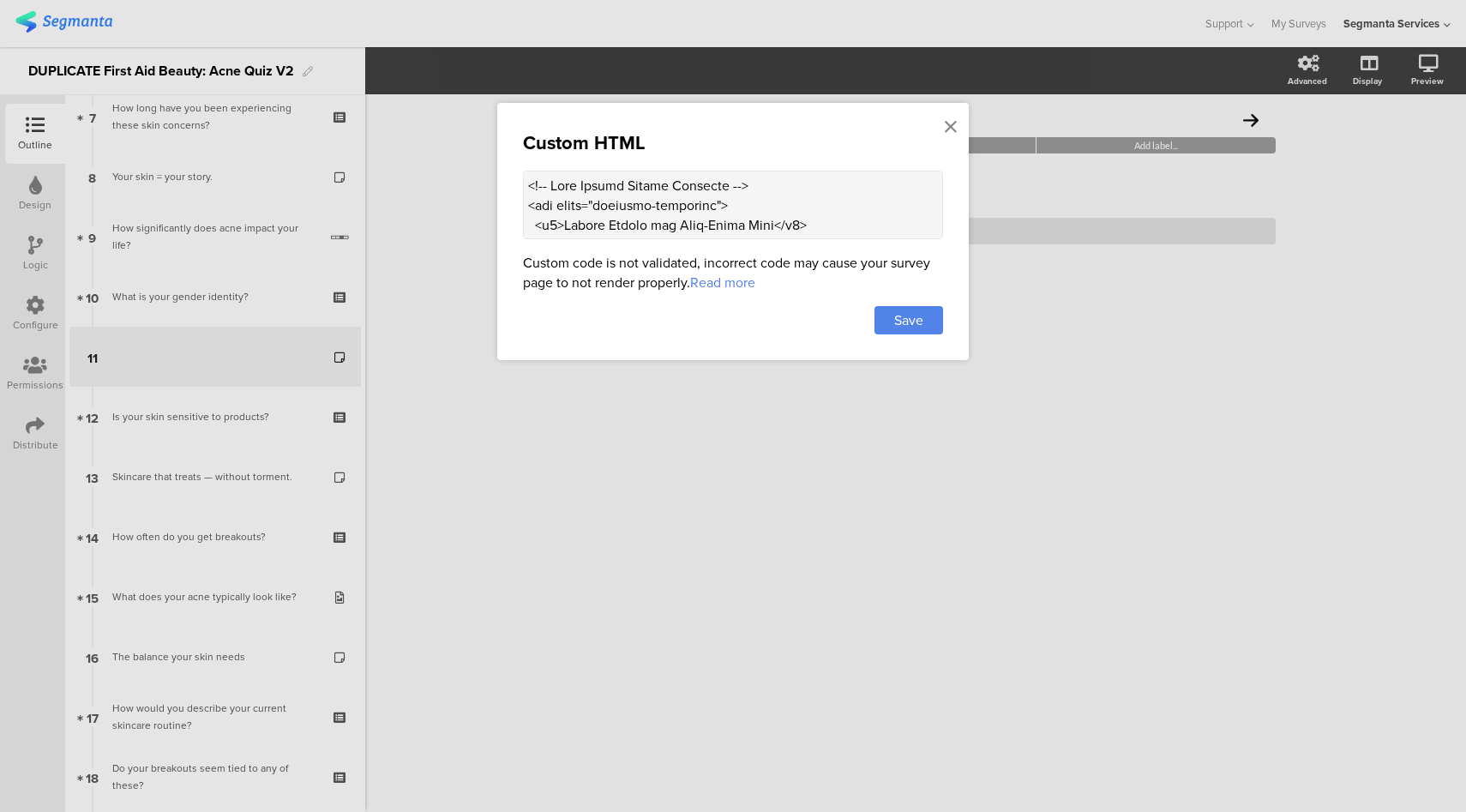
click at [776, 208] on textarea at bounding box center [733, 205] width 420 height 69
click at [947, 125] on icon at bounding box center [950, 126] width 12 height 19
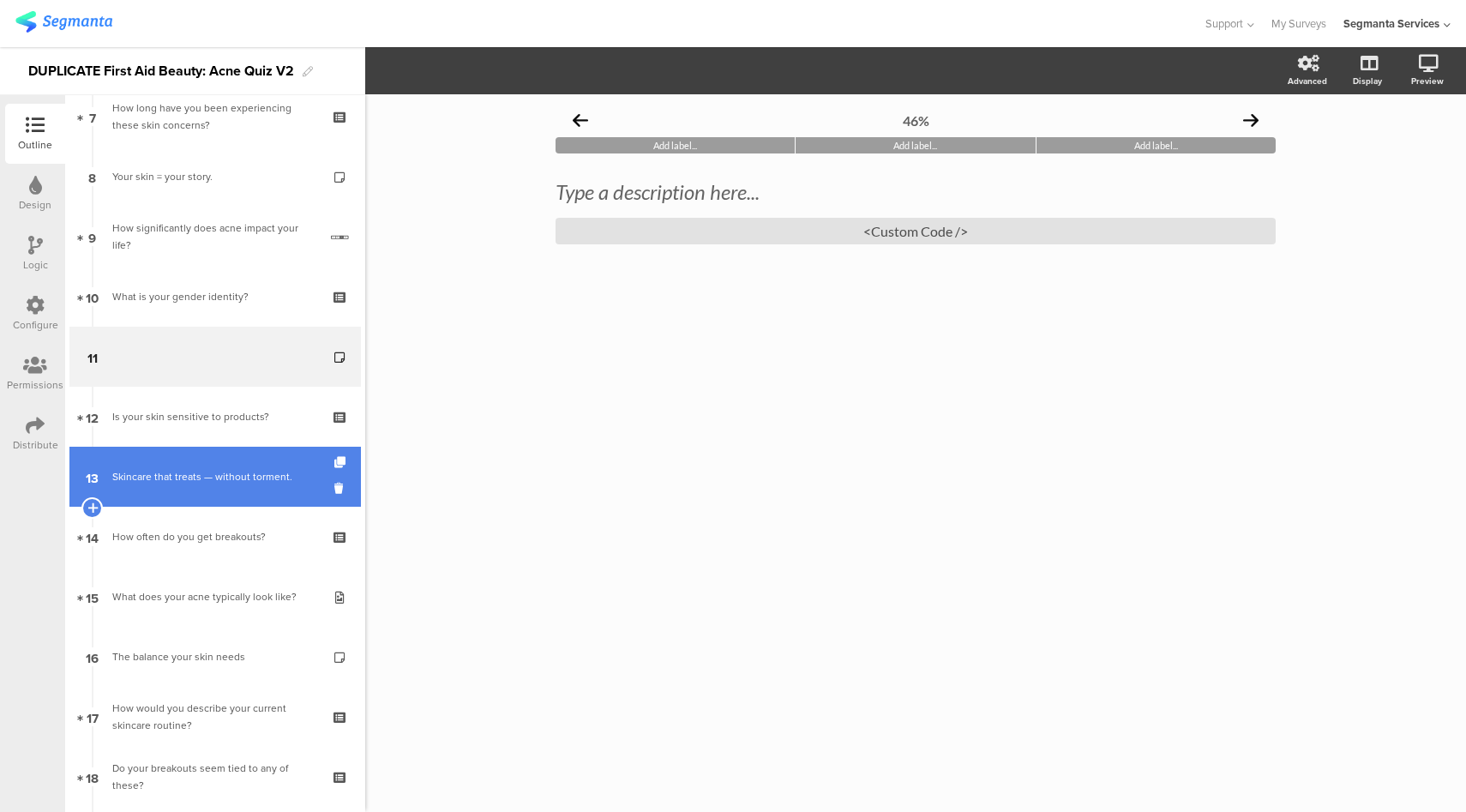
click at [209, 469] on div "Skincare that treats — without torment." at bounding box center [215, 476] width 205 height 17
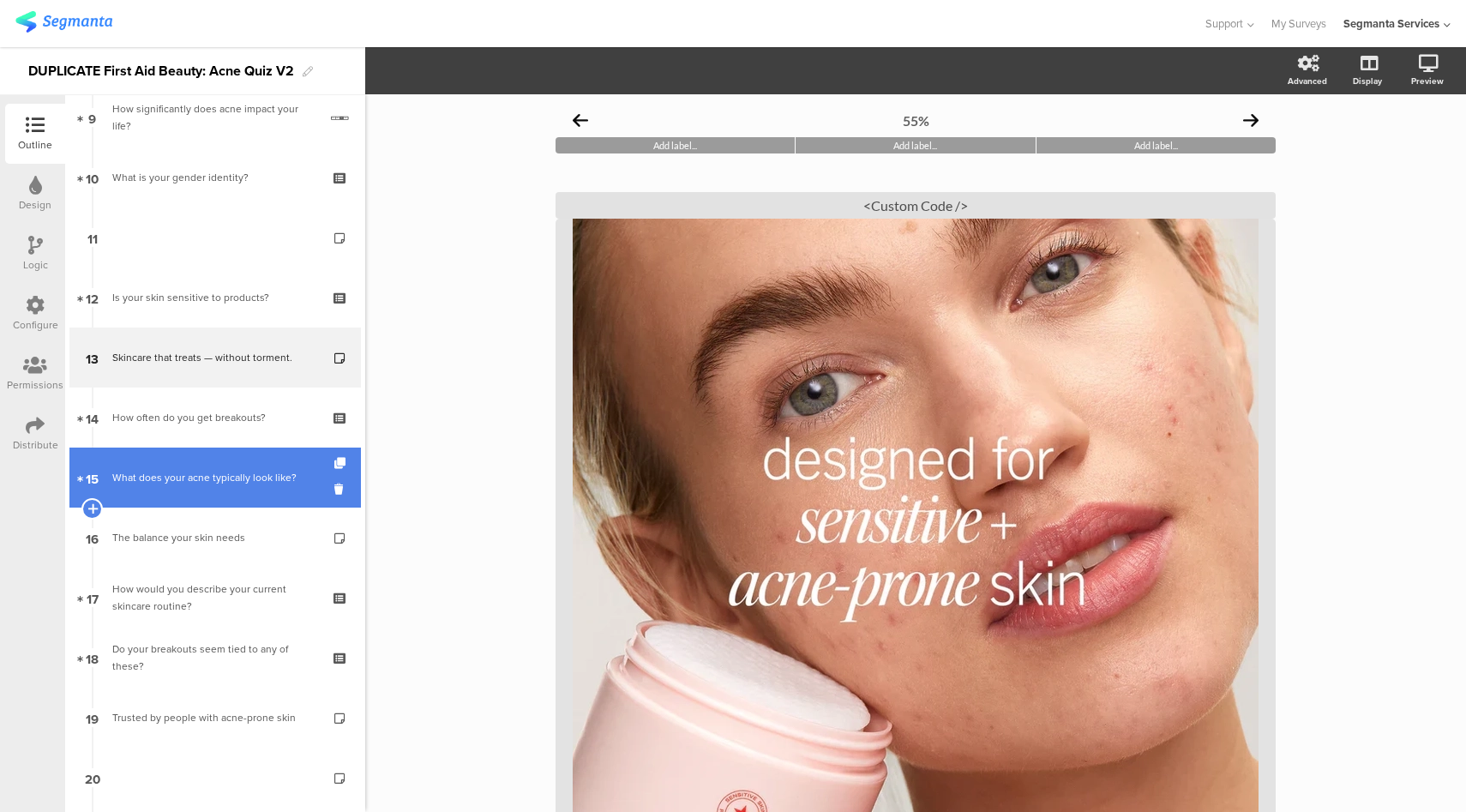
scroll to position [603, 0]
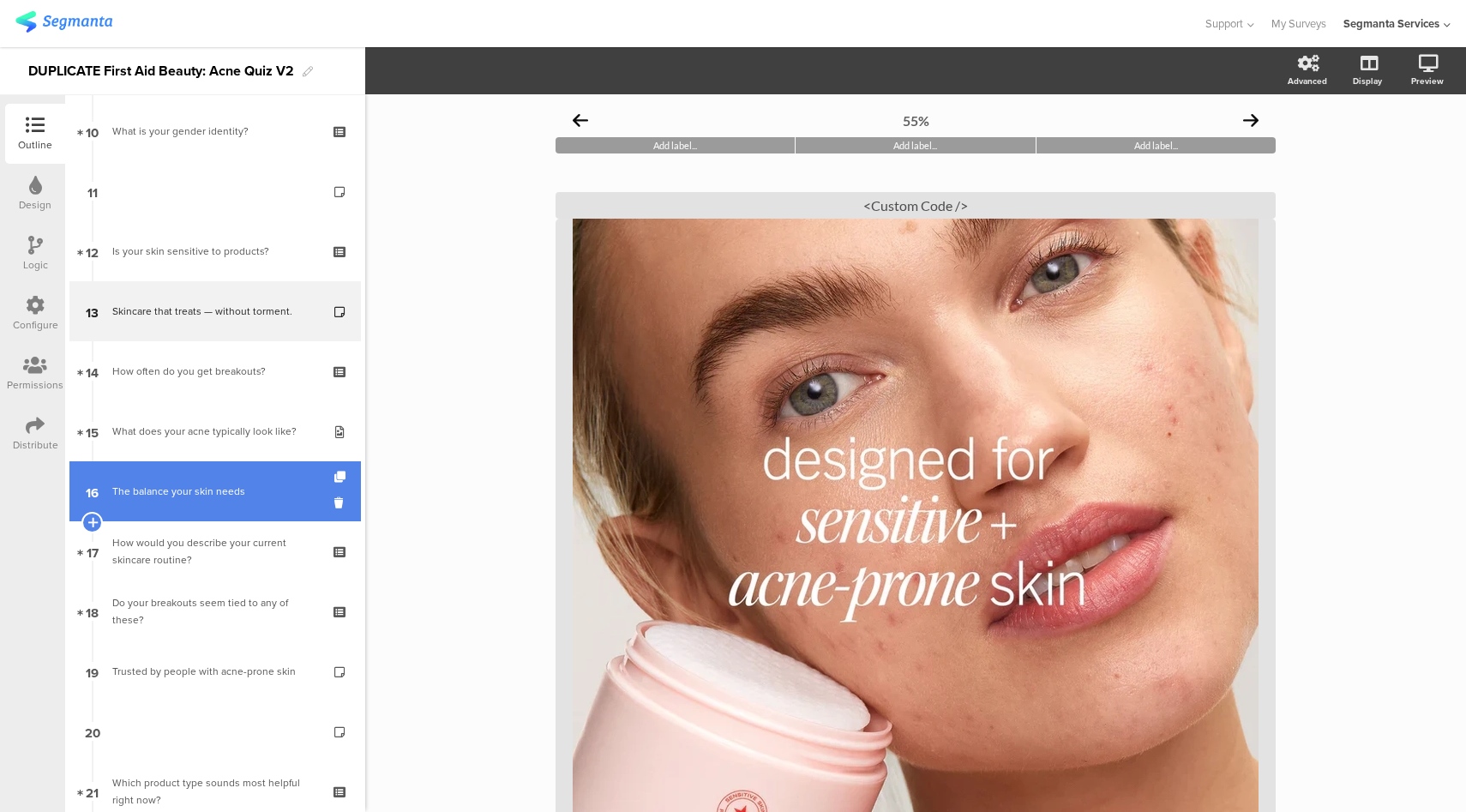
click at [222, 490] on div "The balance your skin needs" at bounding box center [215, 491] width 205 height 17
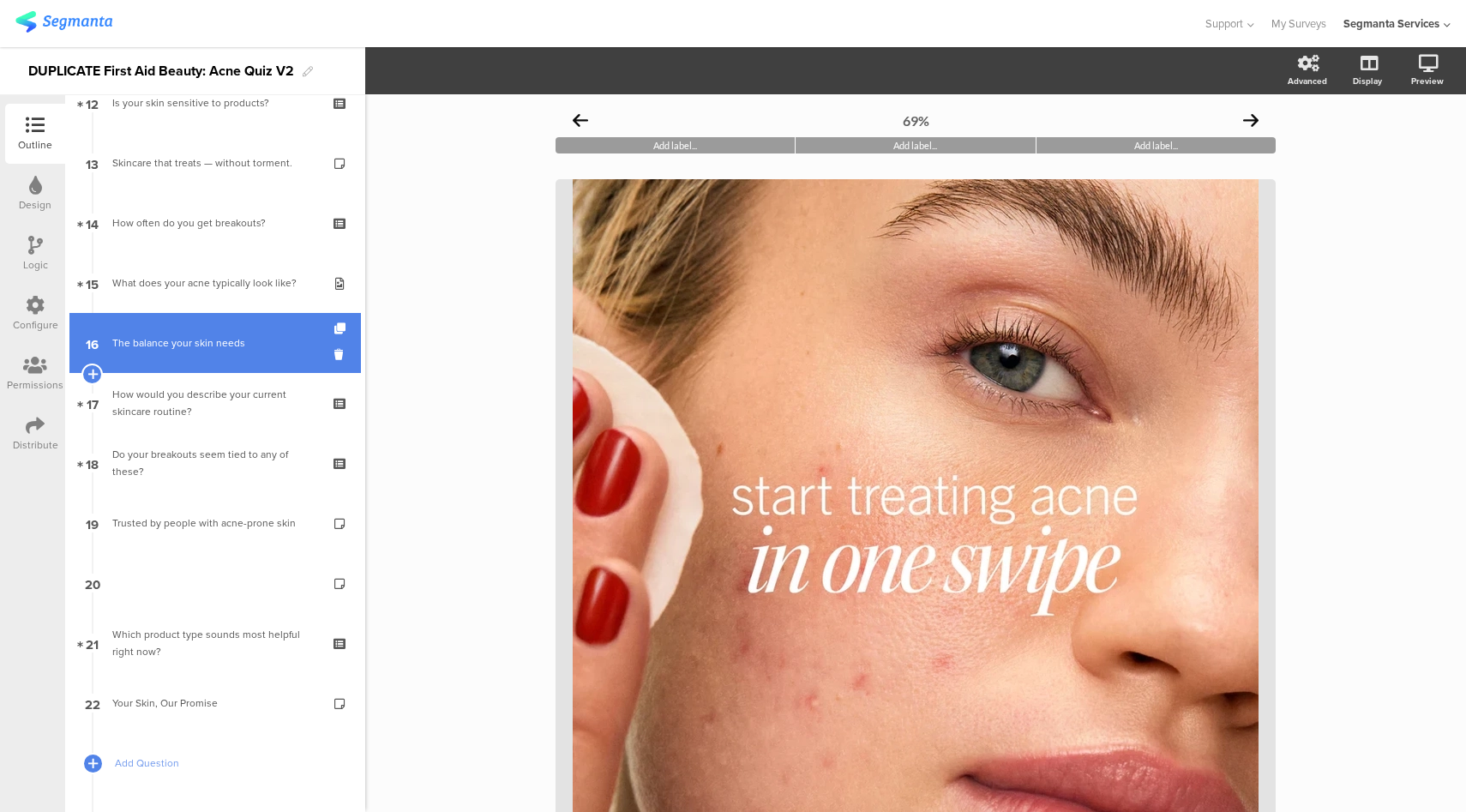
scroll to position [755, 0]
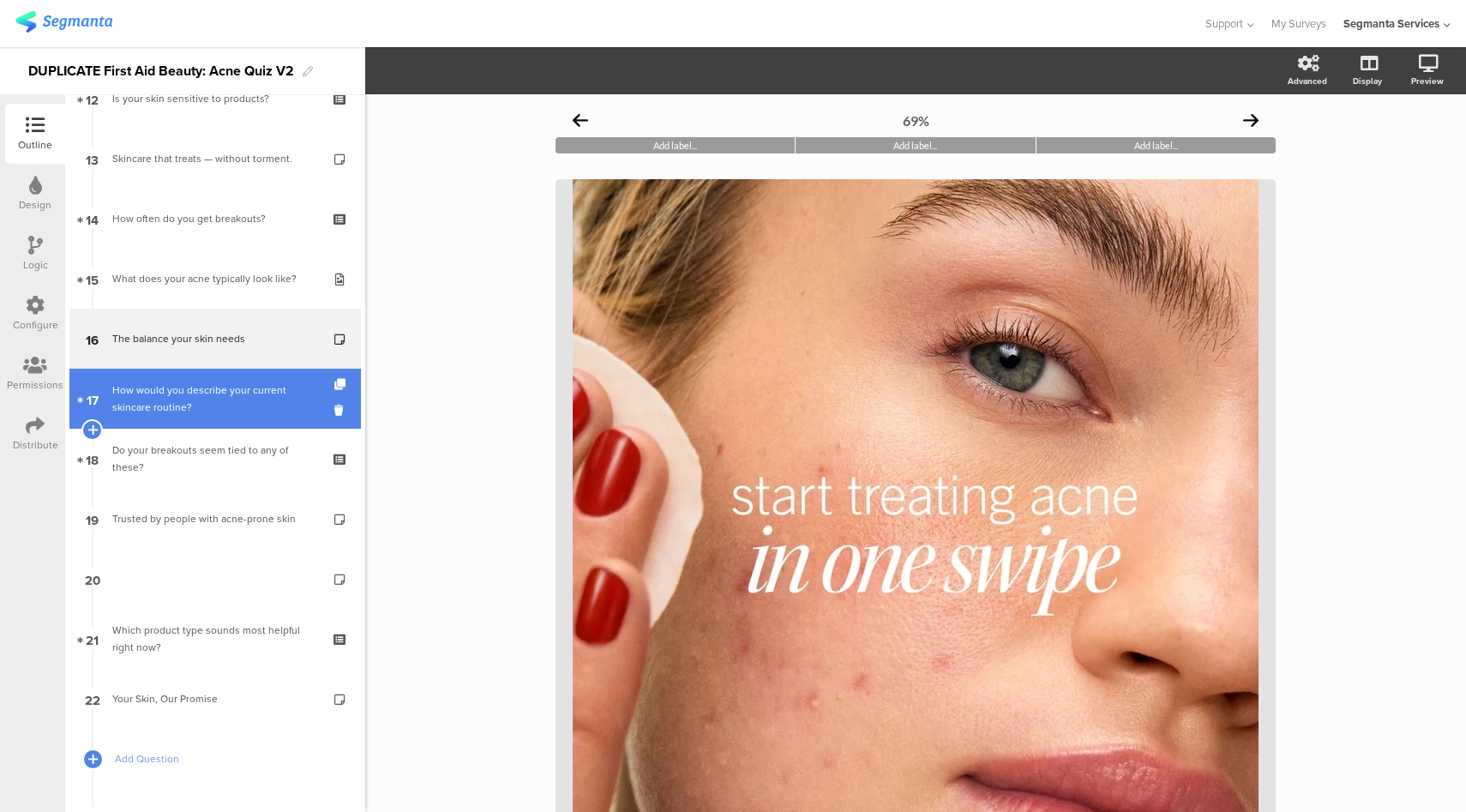
click at [215, 390] on div "How would you describe your current skincare routine?" at bounding box center [215, 399] width 205 height 35
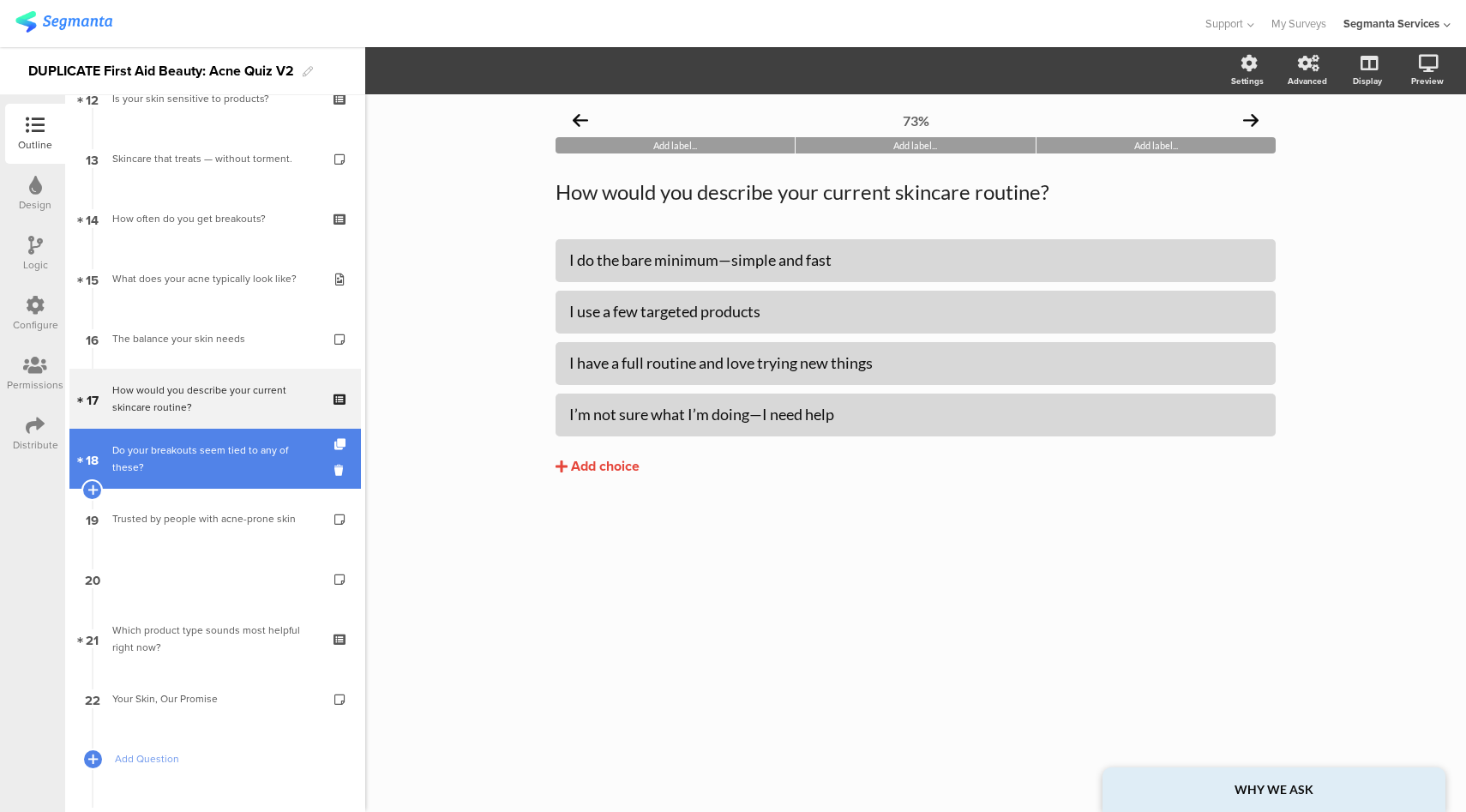
click at [206, 467] on link "18 Do your breakouts seem tied to any of these?" at bounding box center [215, 459] width 292 height 60
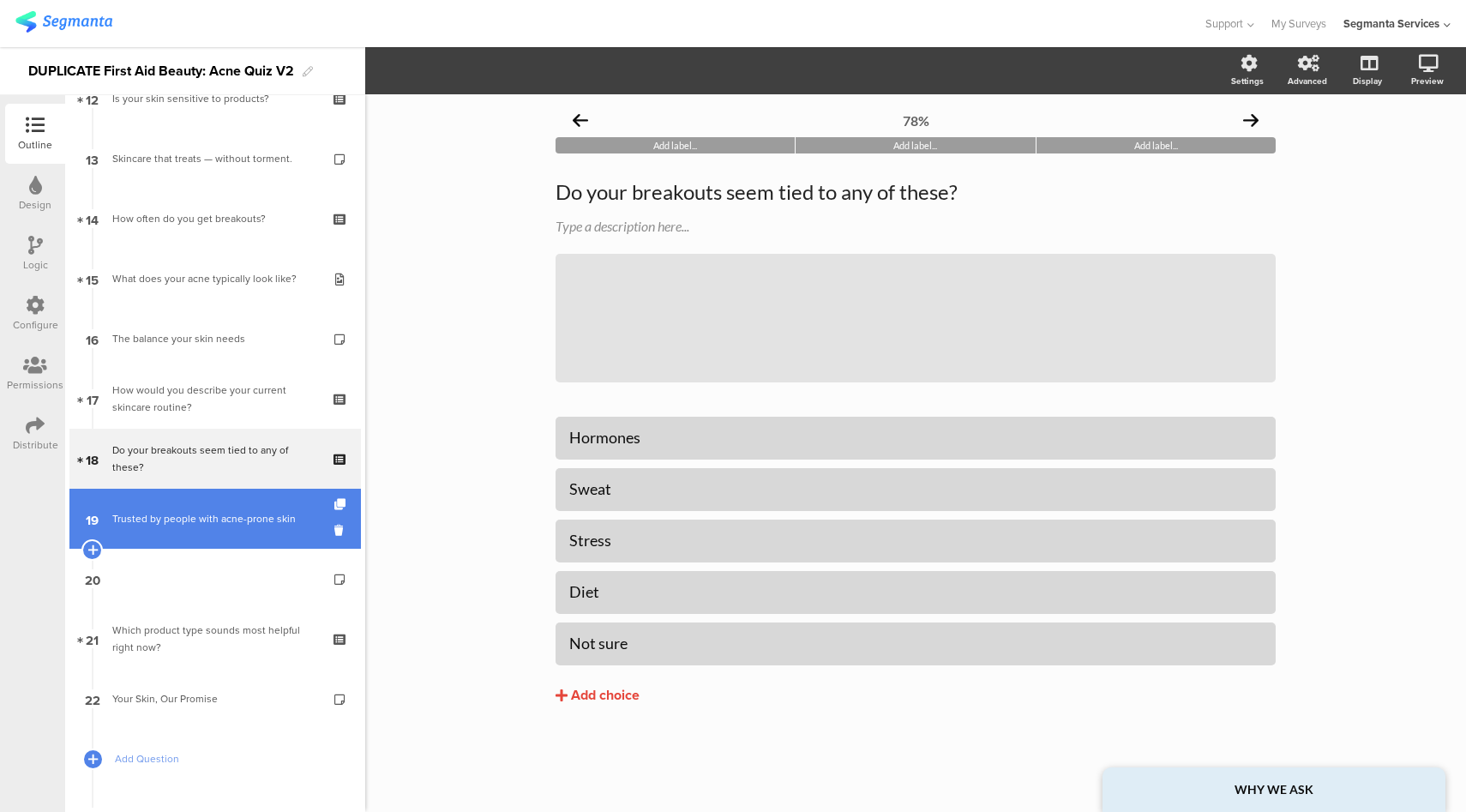
click at [185, 528] on link "19 Trusted by people with acne-prone skin" at bounding box center [215, 518] width 292 height 60
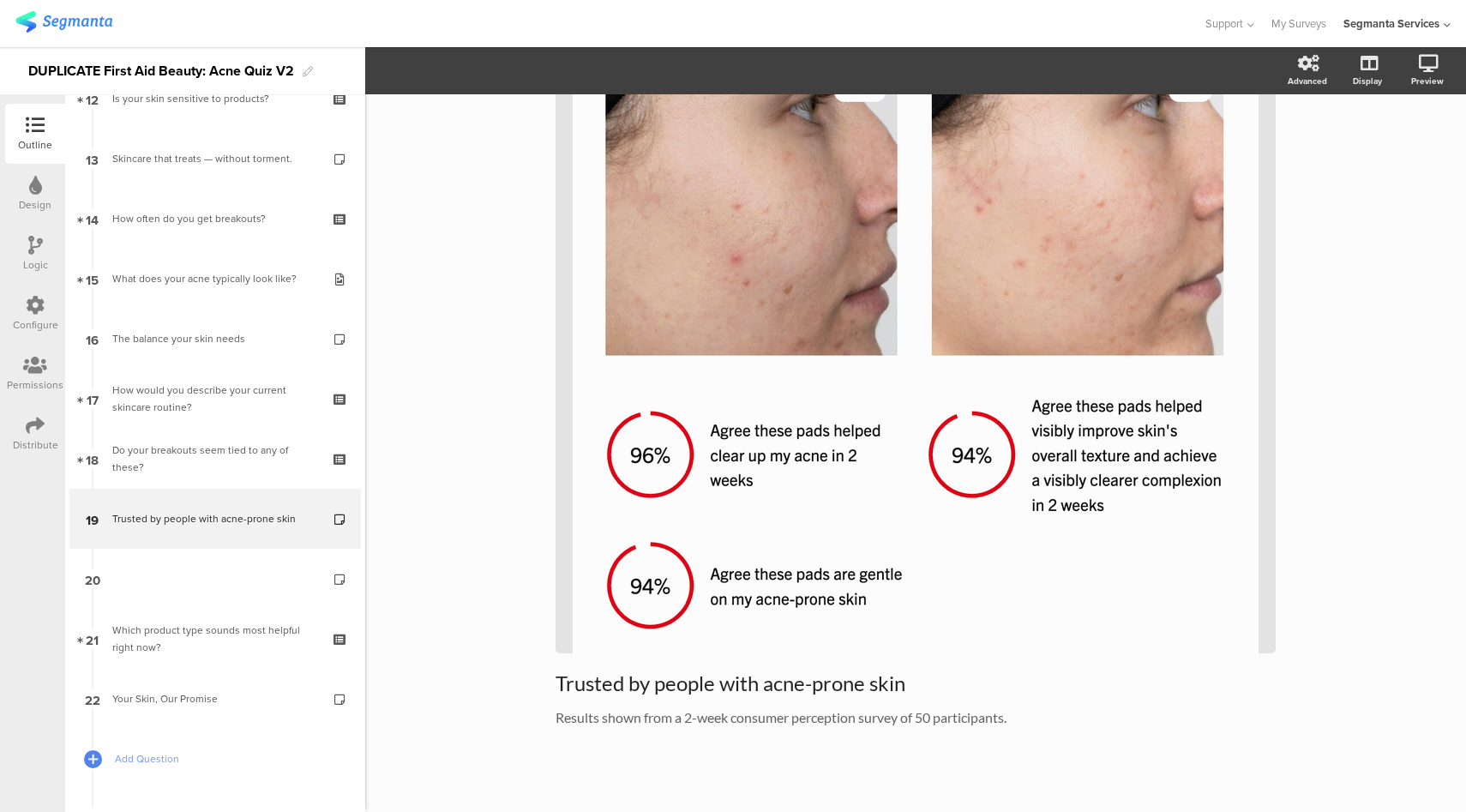
scroll to position [146, 0]
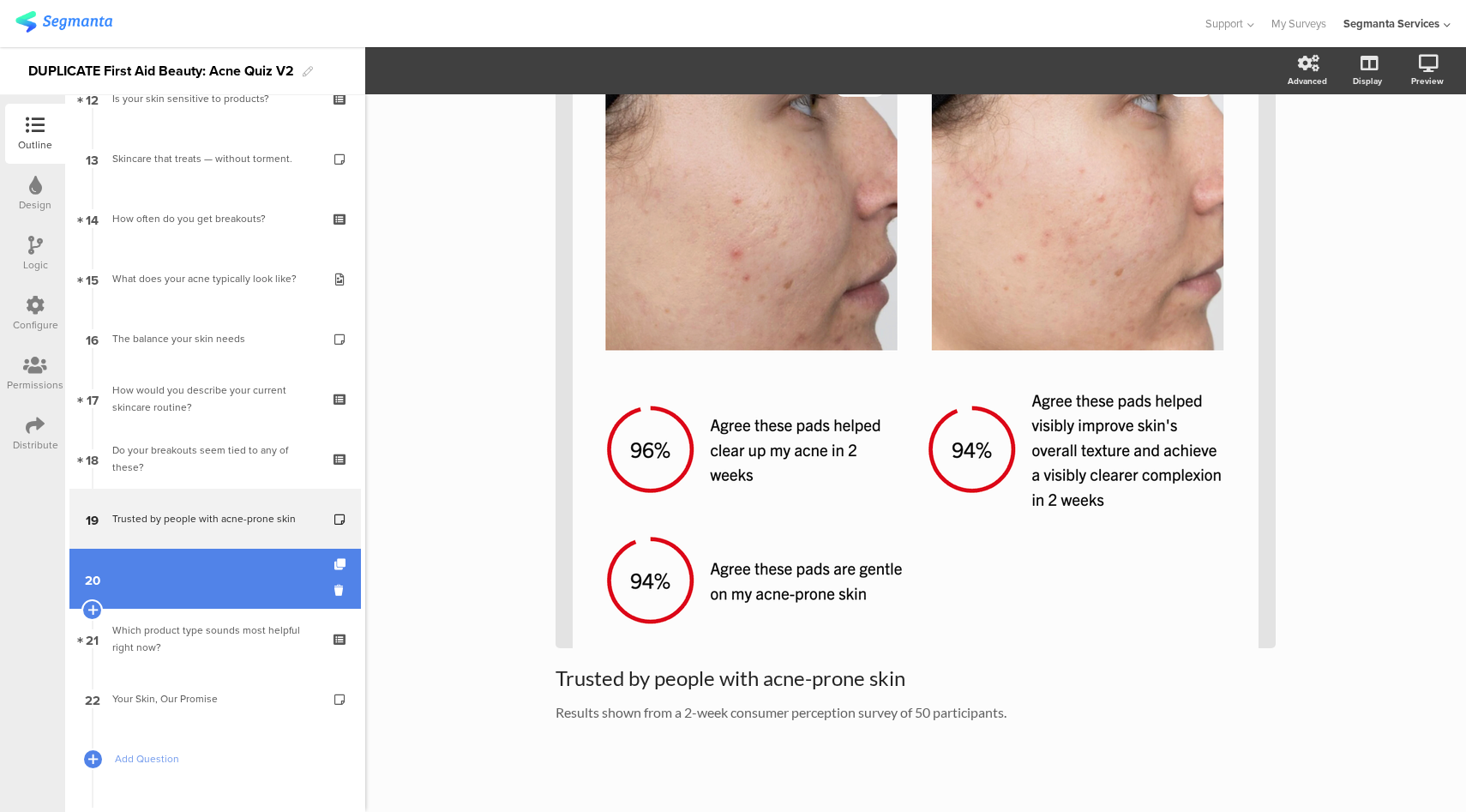
click at [191, 567] on link "20" at bounding box center [215, 579] width 292 height 60
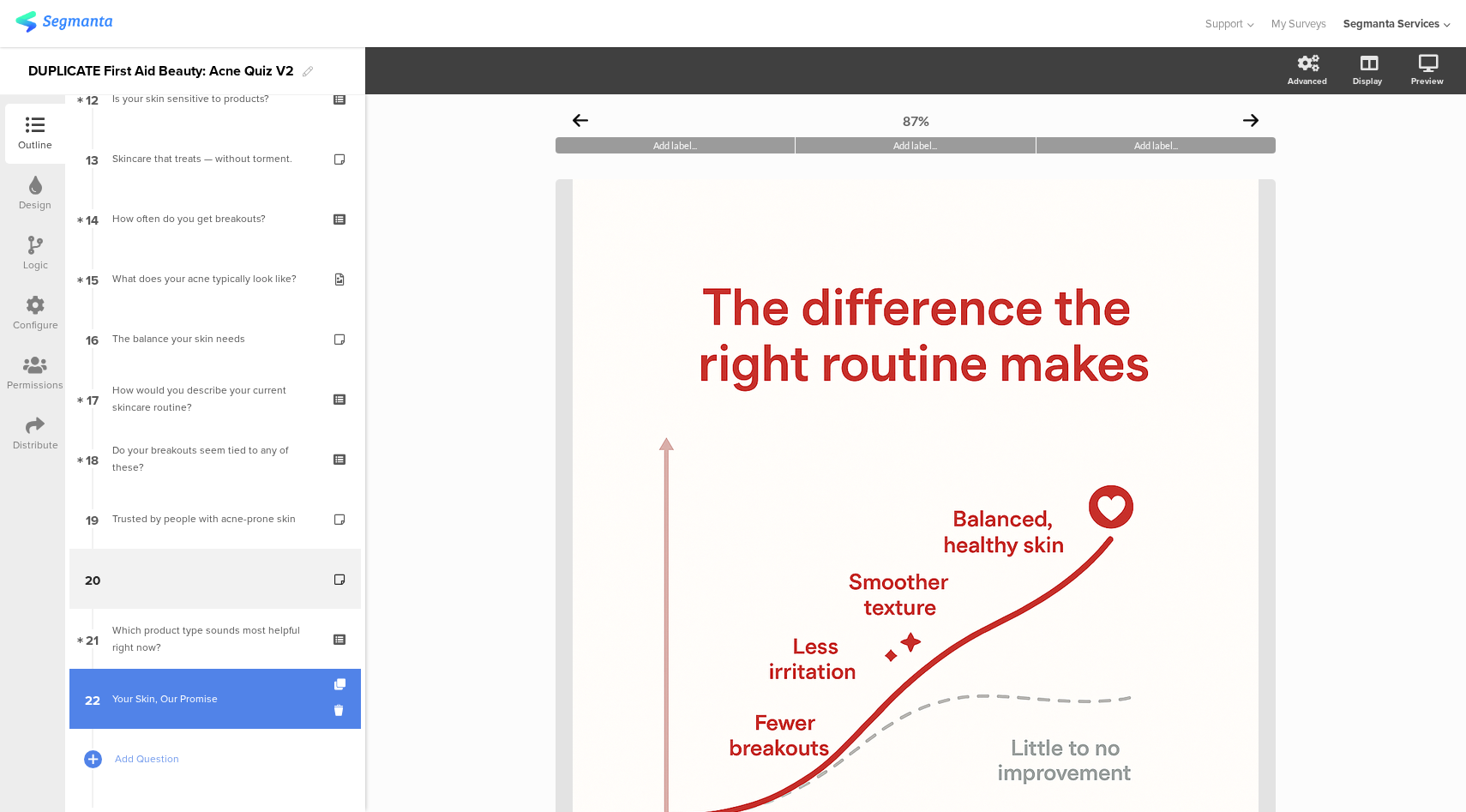
click at [215, 694] on div "Your Skin, Our Promise" at bounding box center [215, 699] width 205 height 17
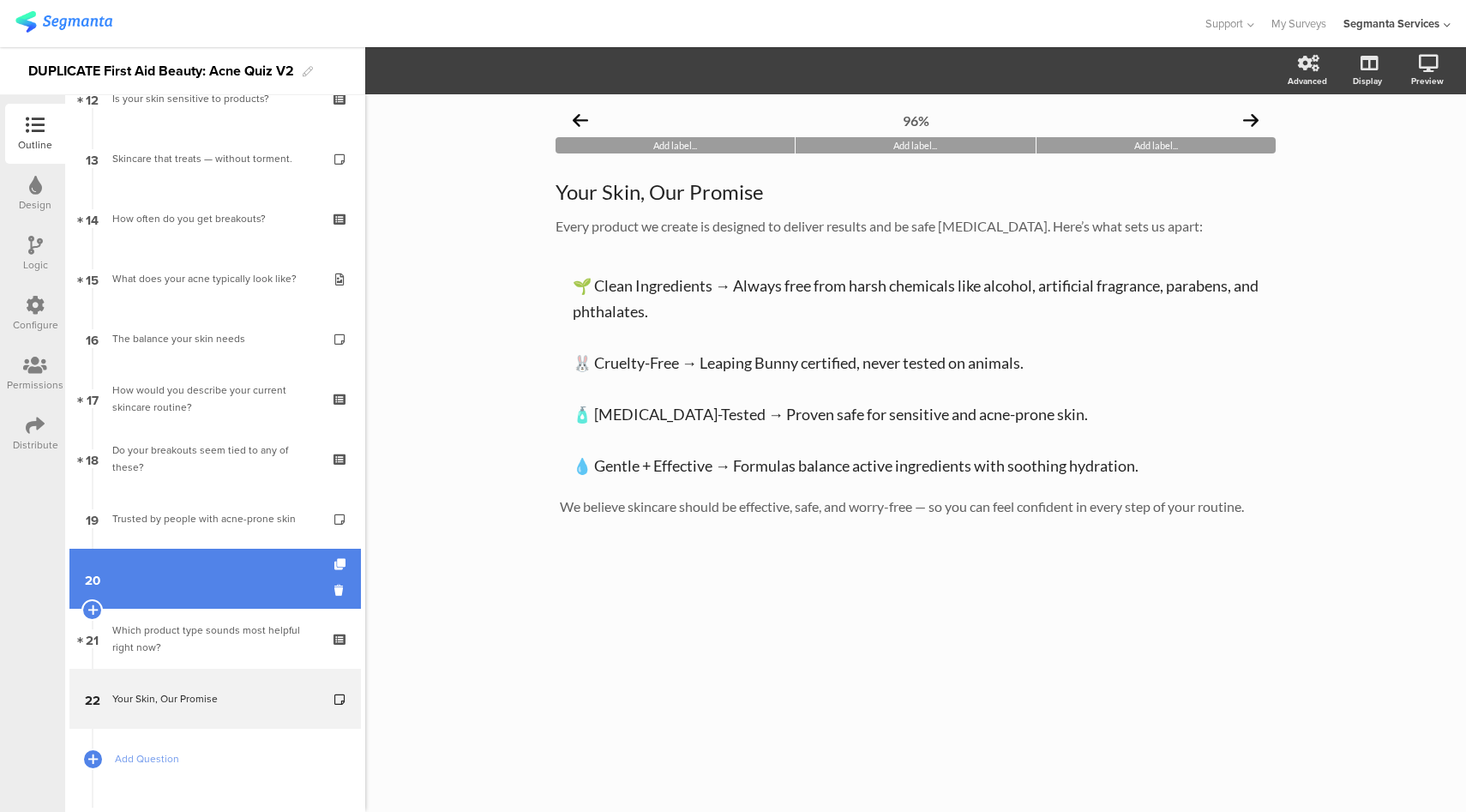
click at [241, 571] on link "20" at bounding box center [215, 579] width 292 height 60
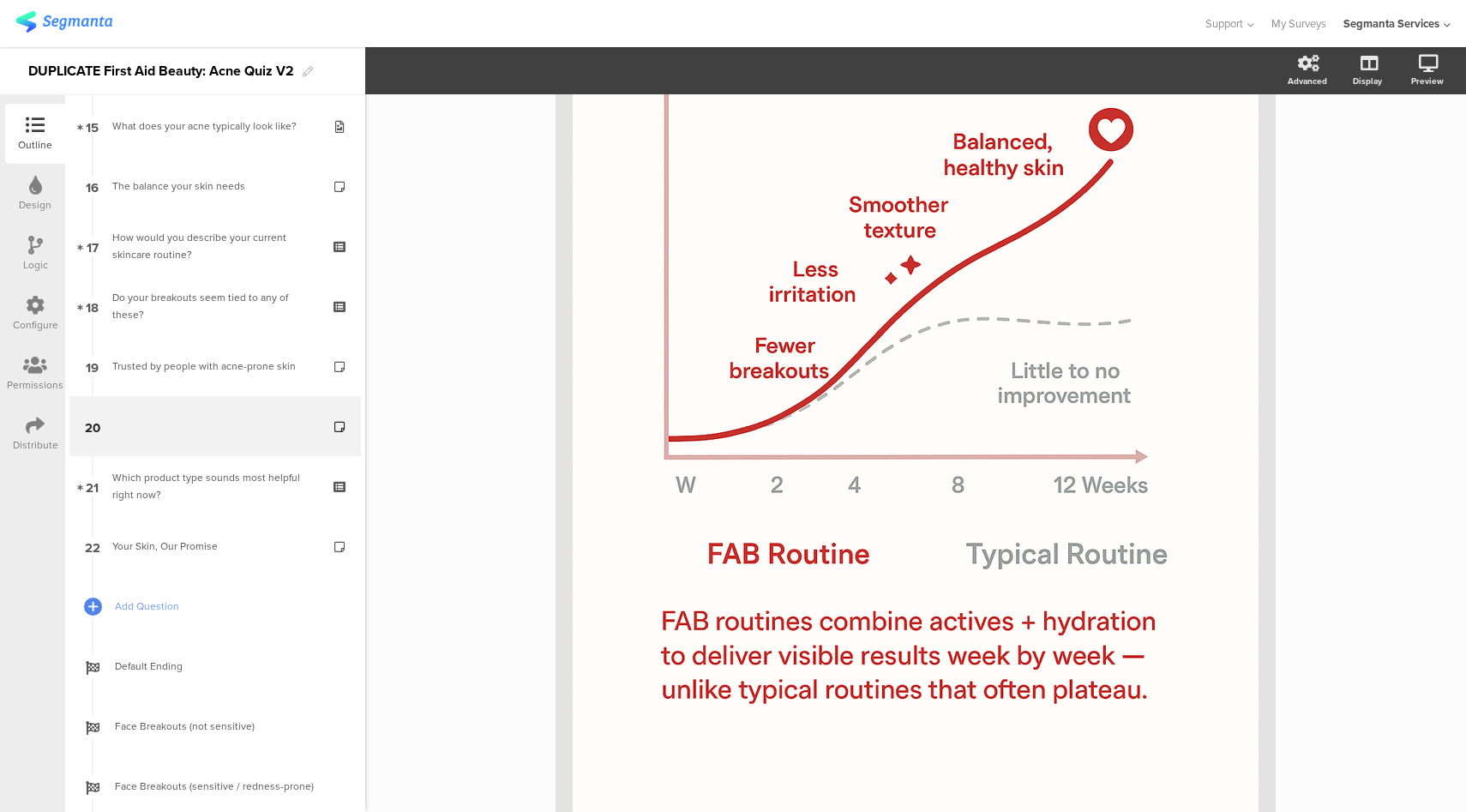
scroll to position [910, 0]
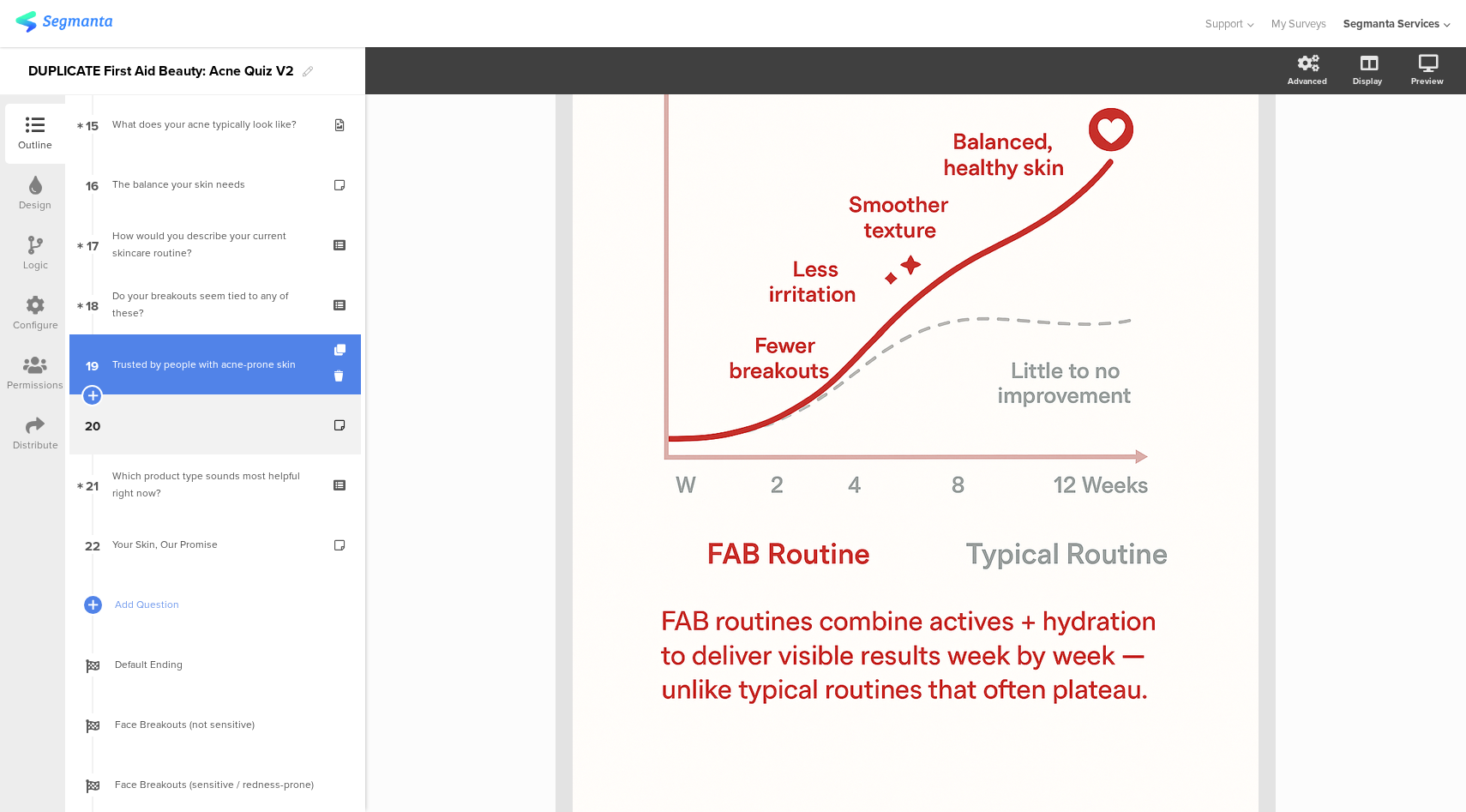
click at [227, 371] on div "Trusted by people with acne-prone skin" at bounding box center [215, 364] width 205 height 17
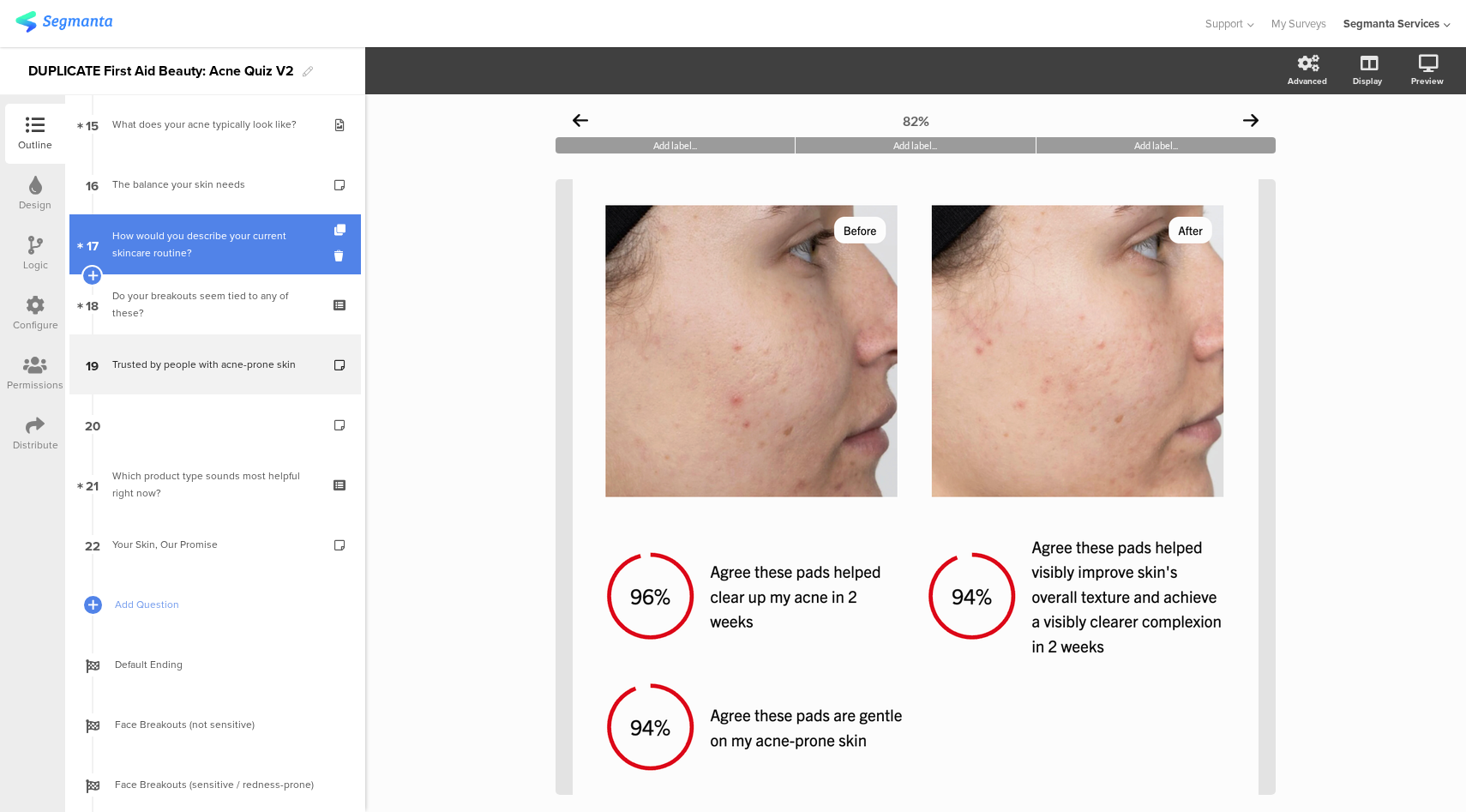
click at [216, 264] on link "17 How would you describe your current skincare routine?" at bounding box center [215, 244] width 292 height 60
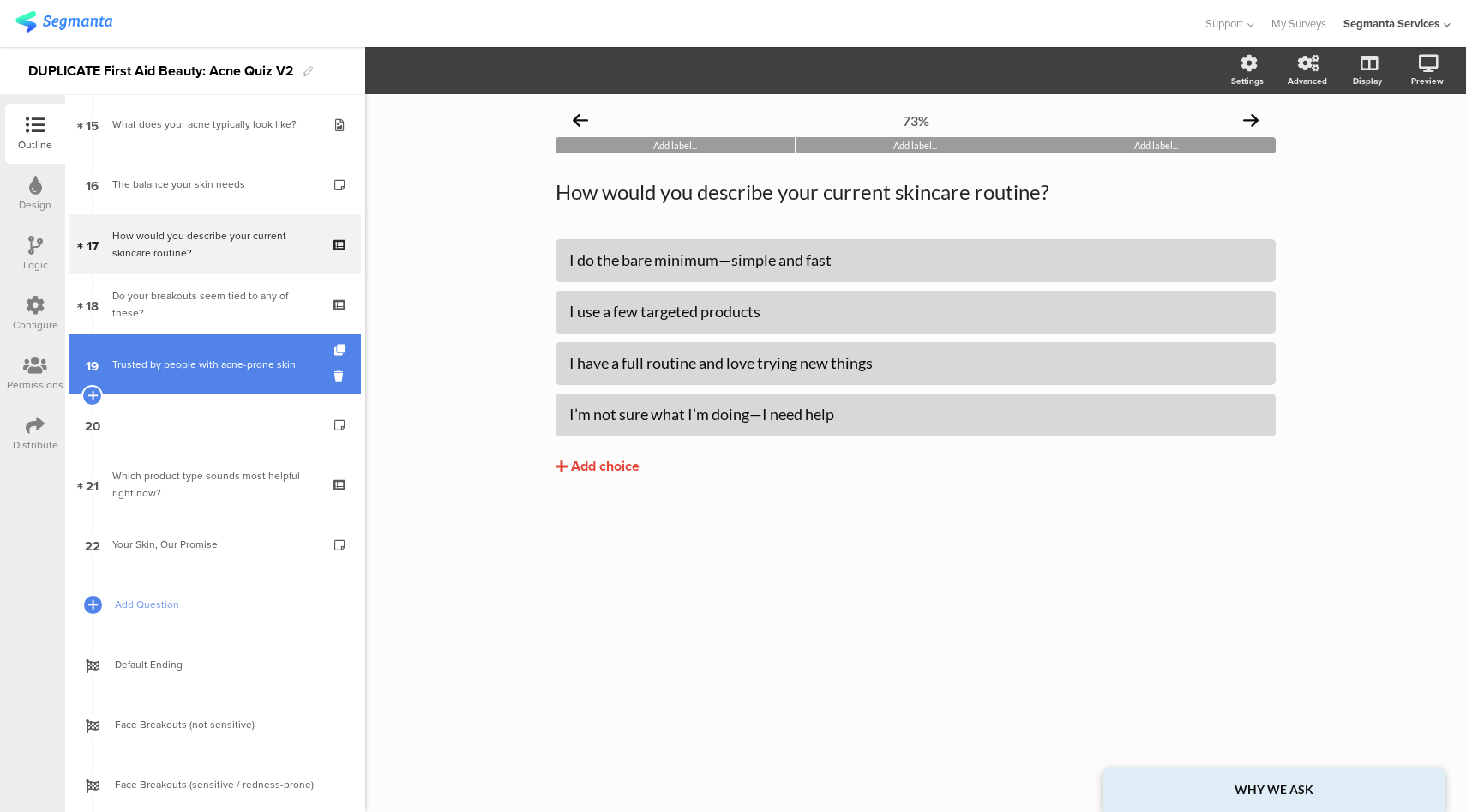
click at [201, 389] on link "19 Trusted by people with acne-prone skin" at bounding box center [215, 365] width 292 height 60
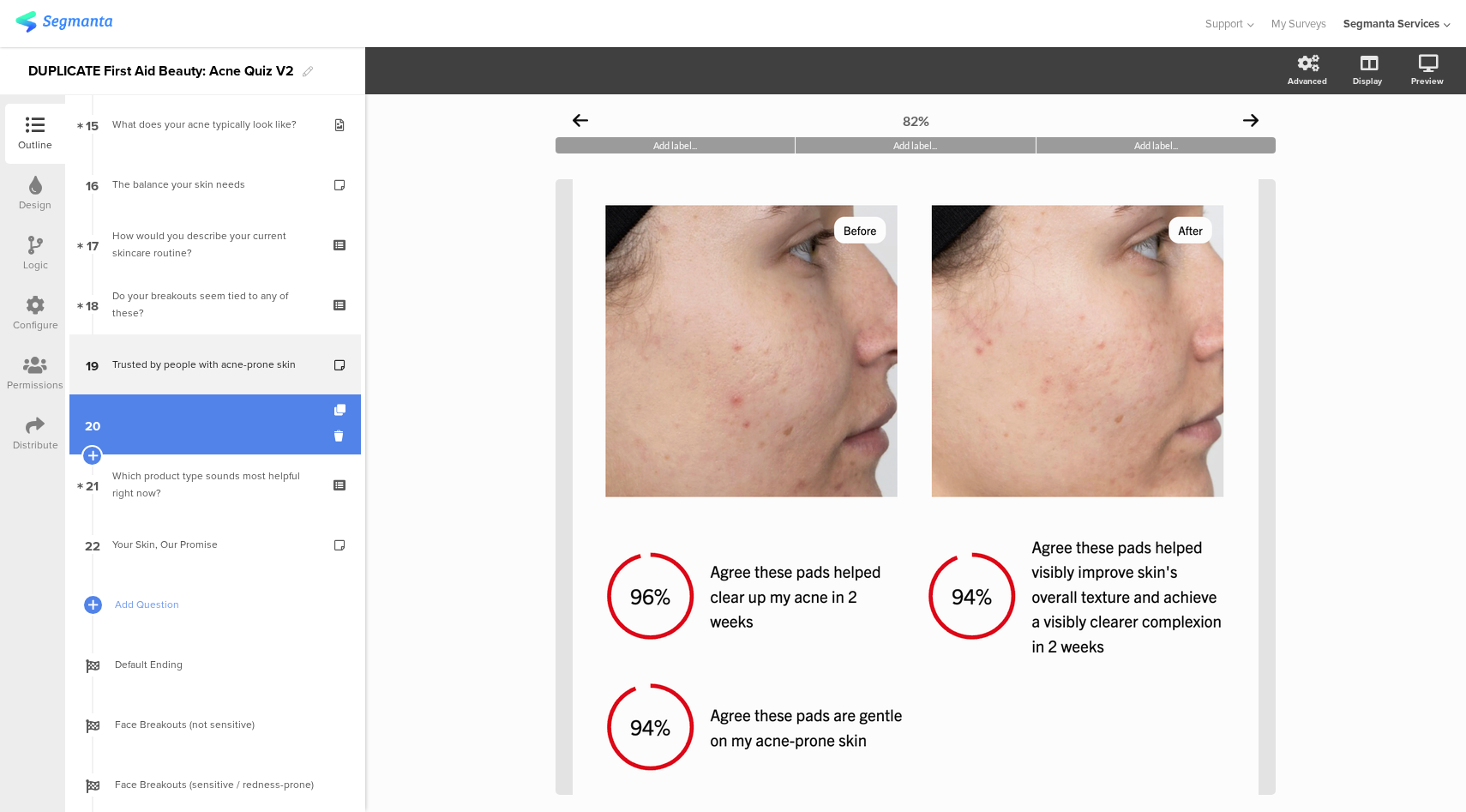
click at [197, 426] on link "20" at bounding box center [215, 424] width 292 height 60
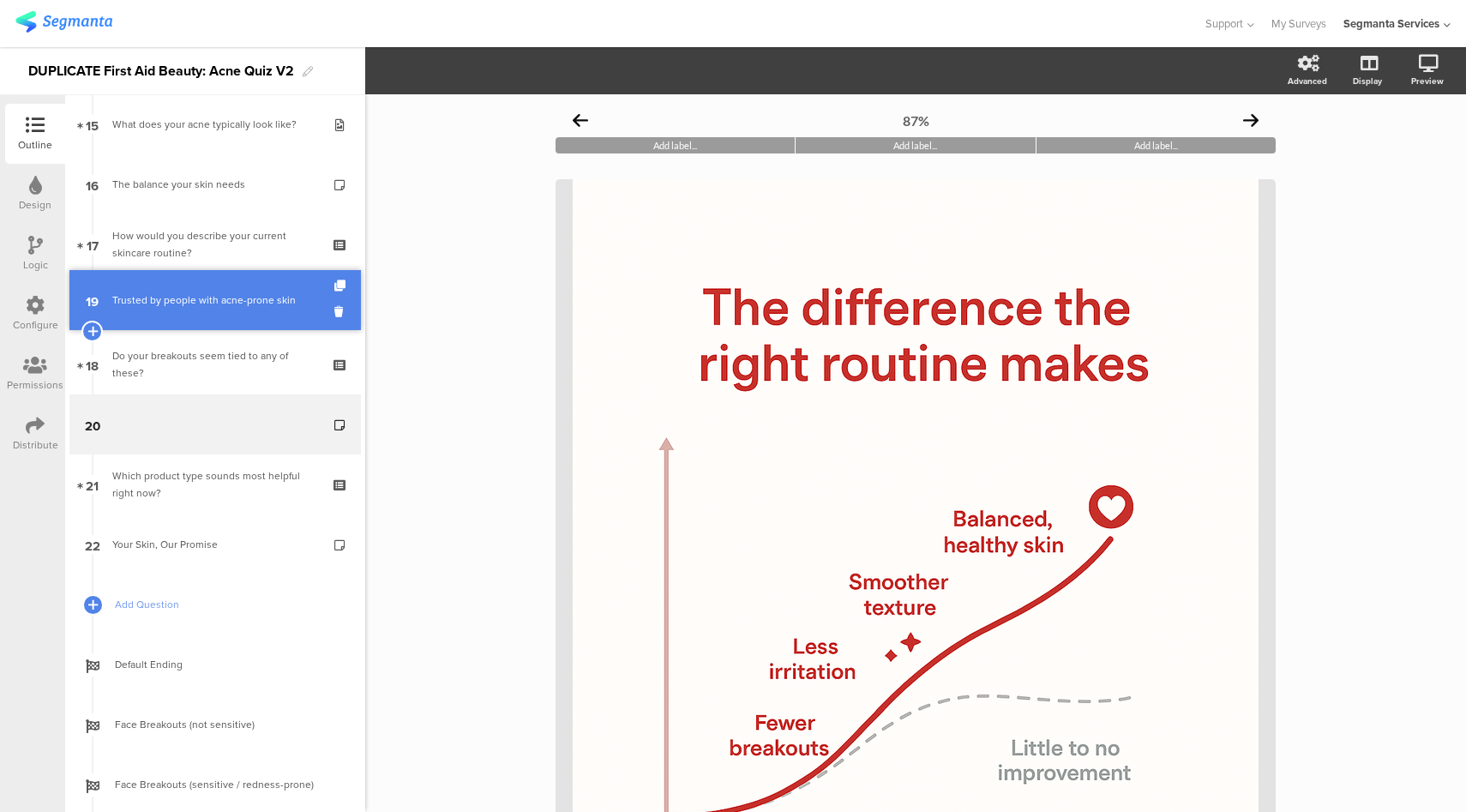
drag, startPoint x: 198, startPoint y: 364, endPoint x: 201, endPoint y: 299, distance: 65.1
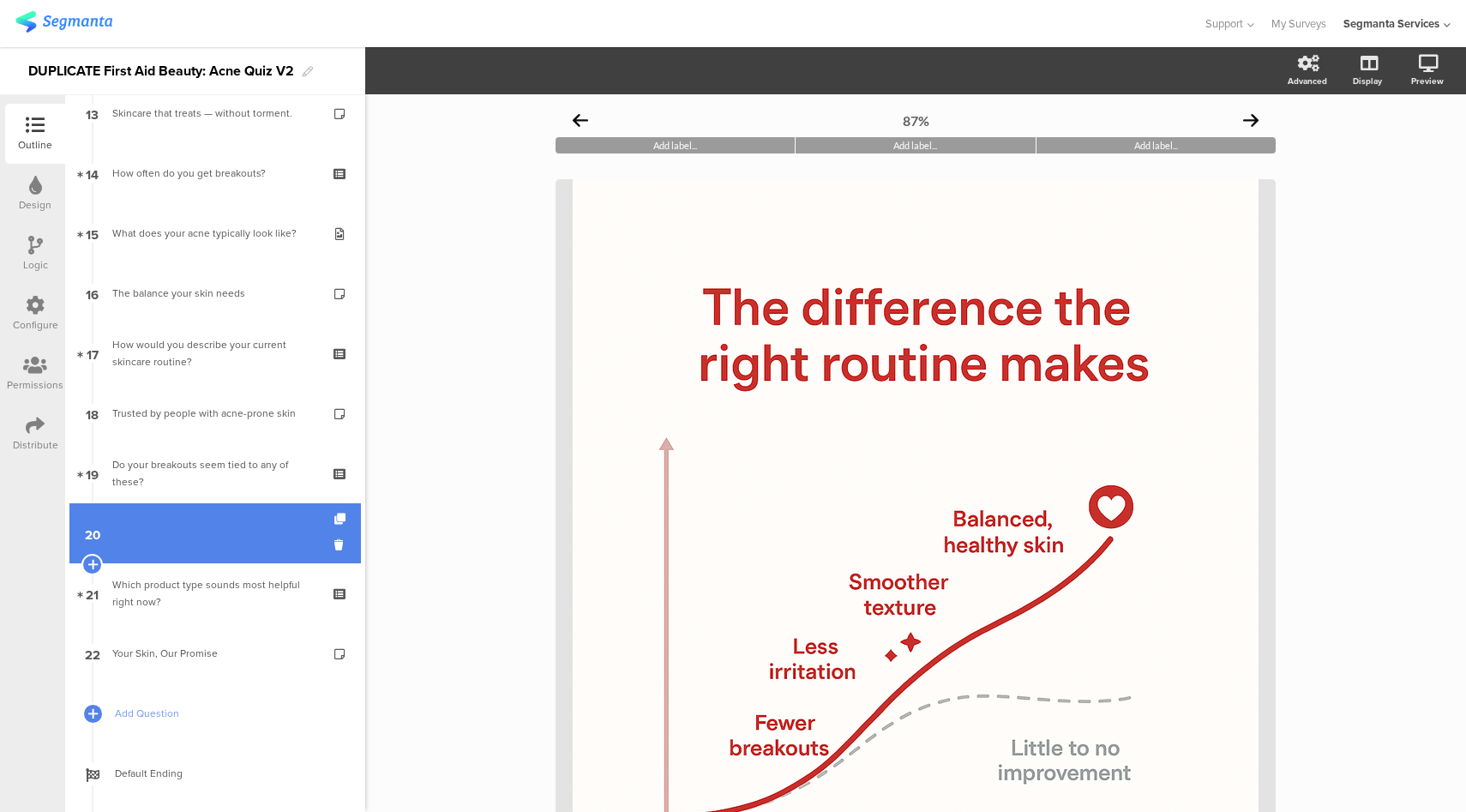
scroll to position [804, 0]
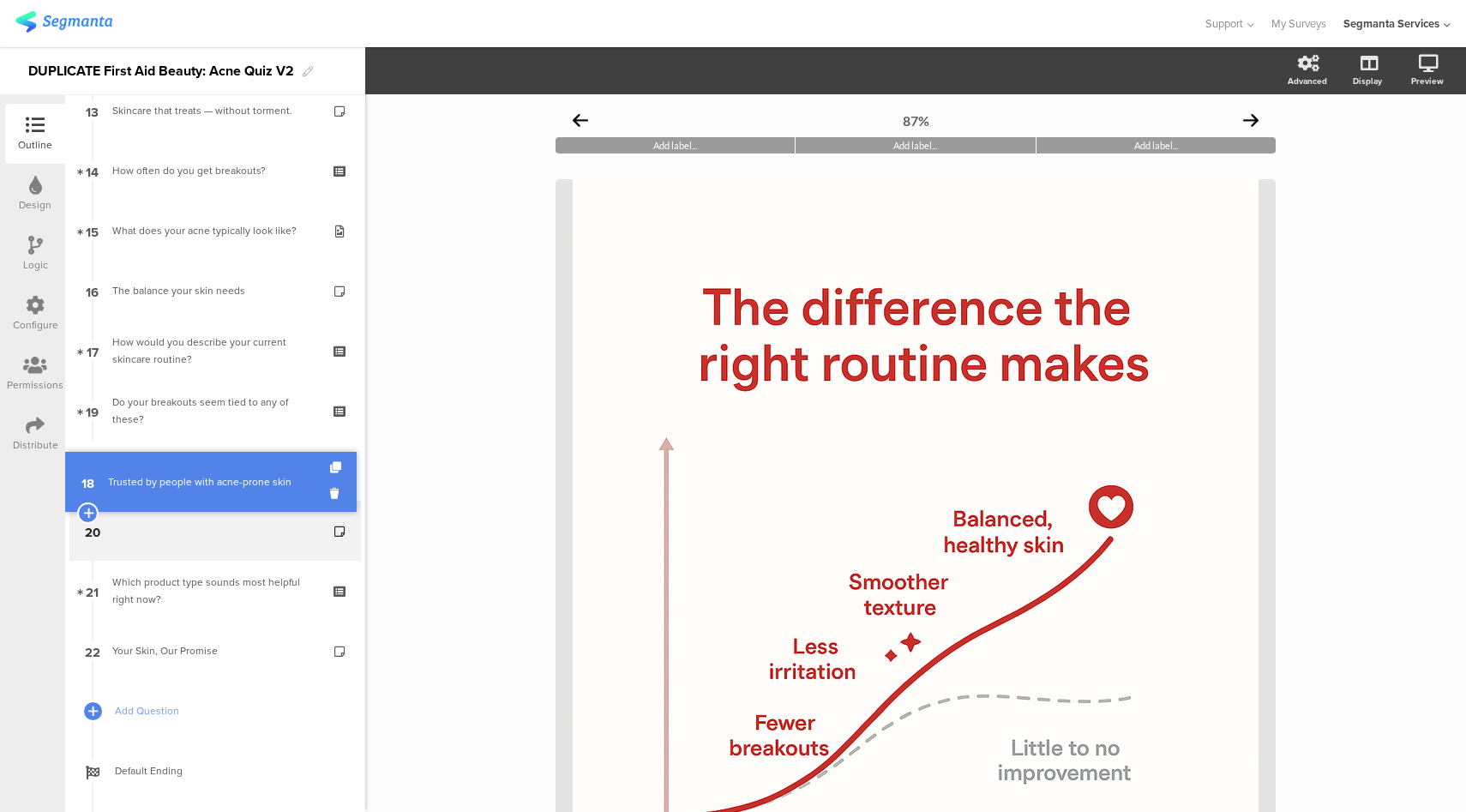
drag, startPoint x: 212, startPoint y: 393, endPoint x: 215, endPoint y: 464, distance: 71.1
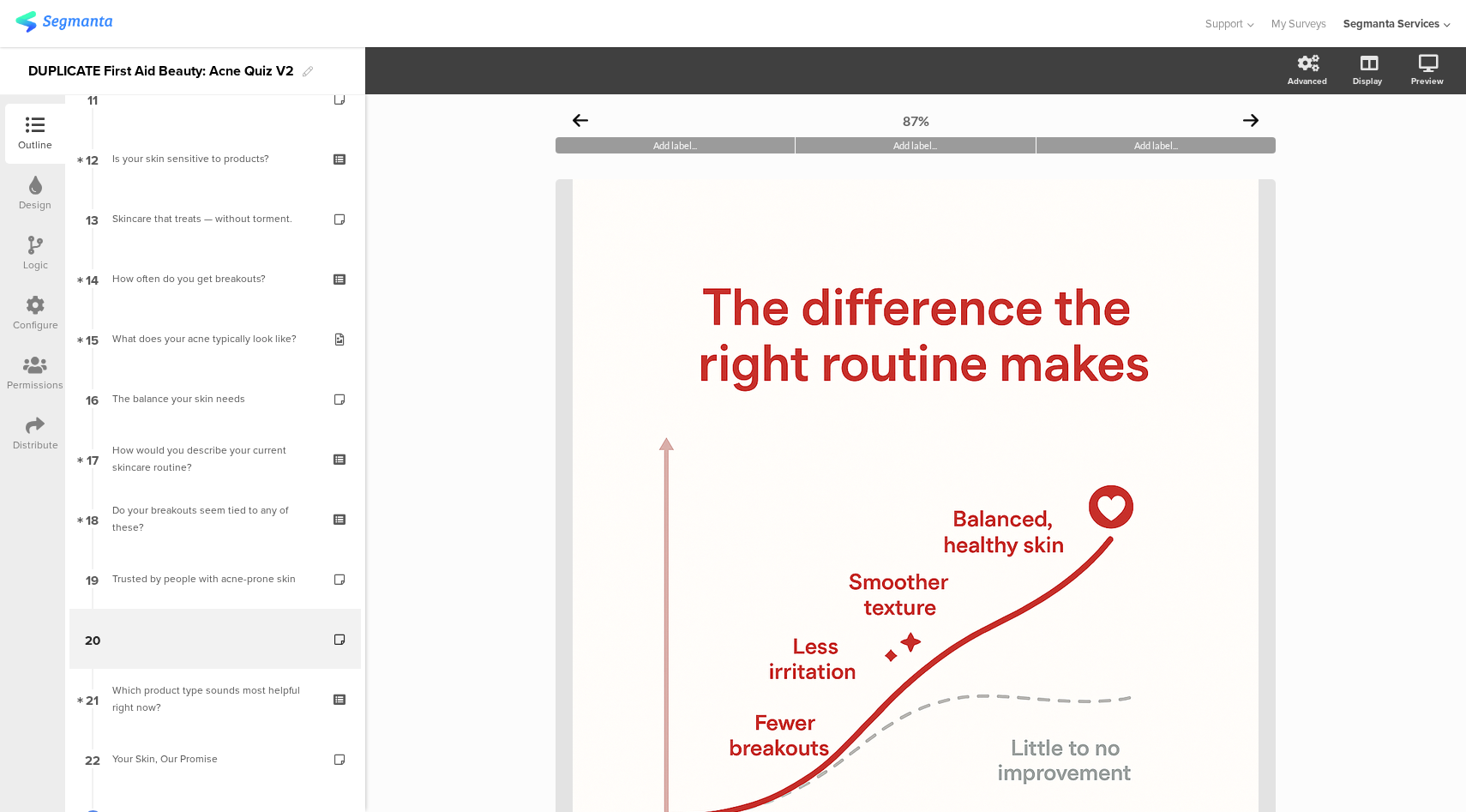
scroll to position [0, 0]
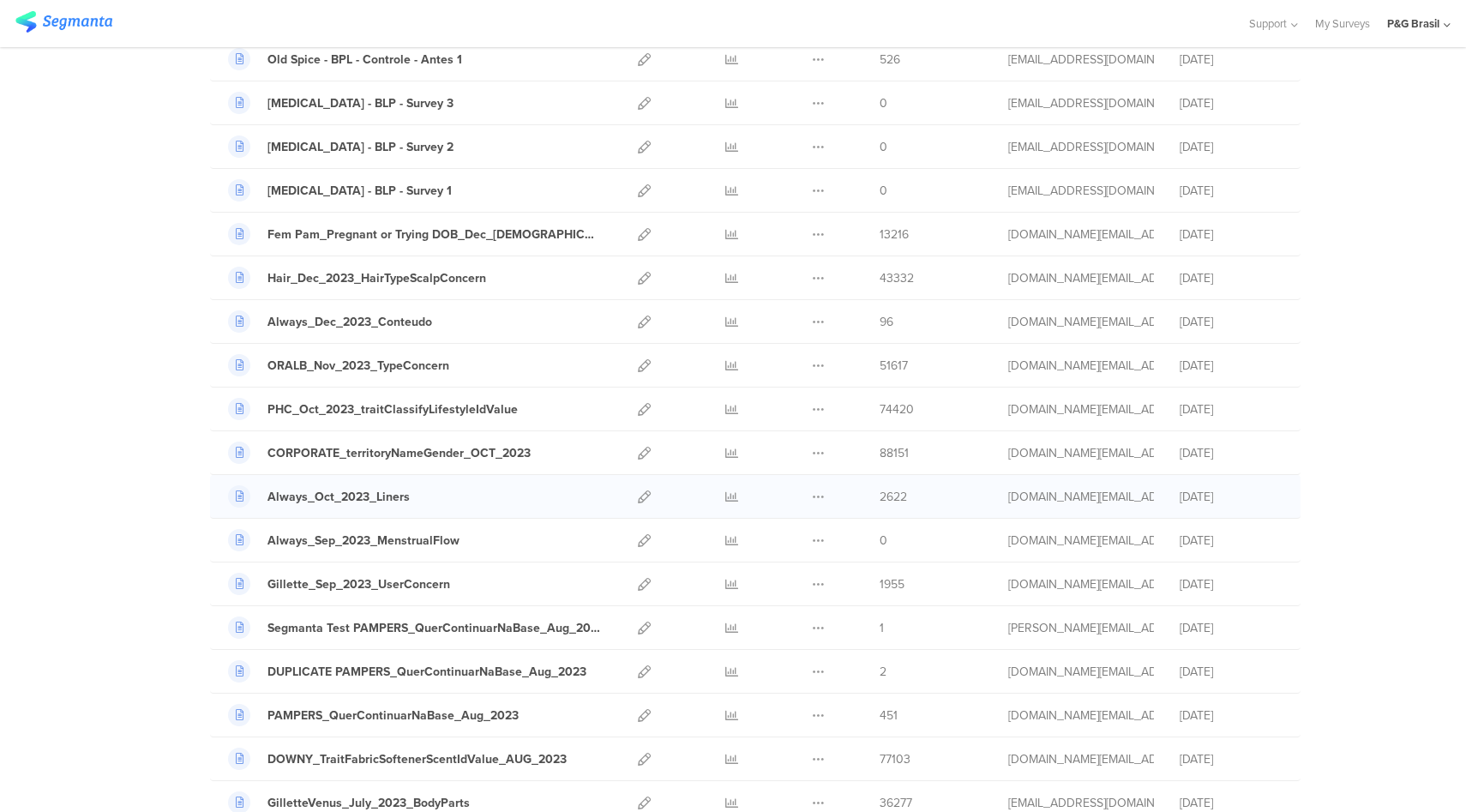
scroll to position [1545, 0]
click at [736, 277] on icon at bounding box center [732, 280] width 13 height 13
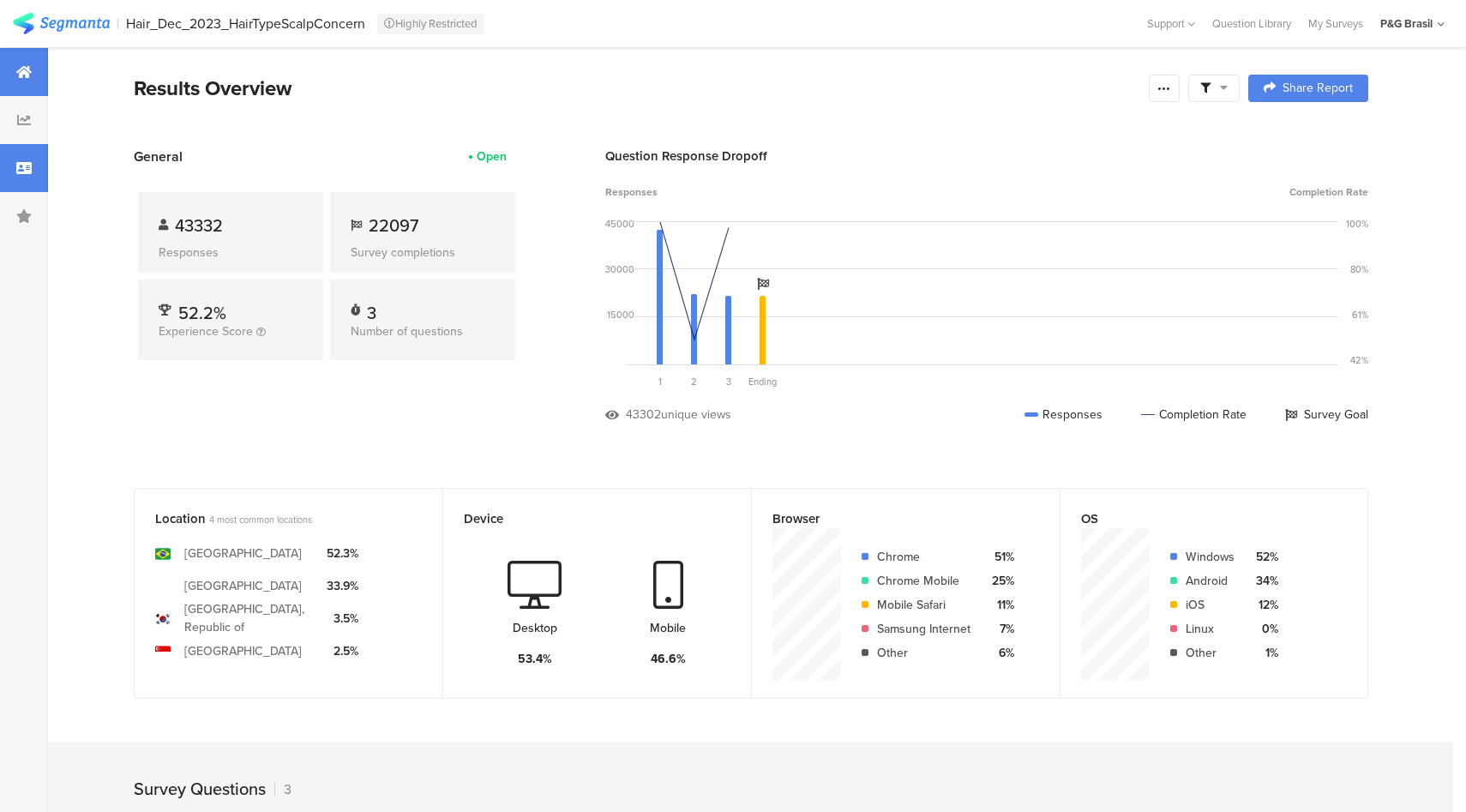
click at [34, 174] on div at bounding box center [24, 168] width 48 height 48
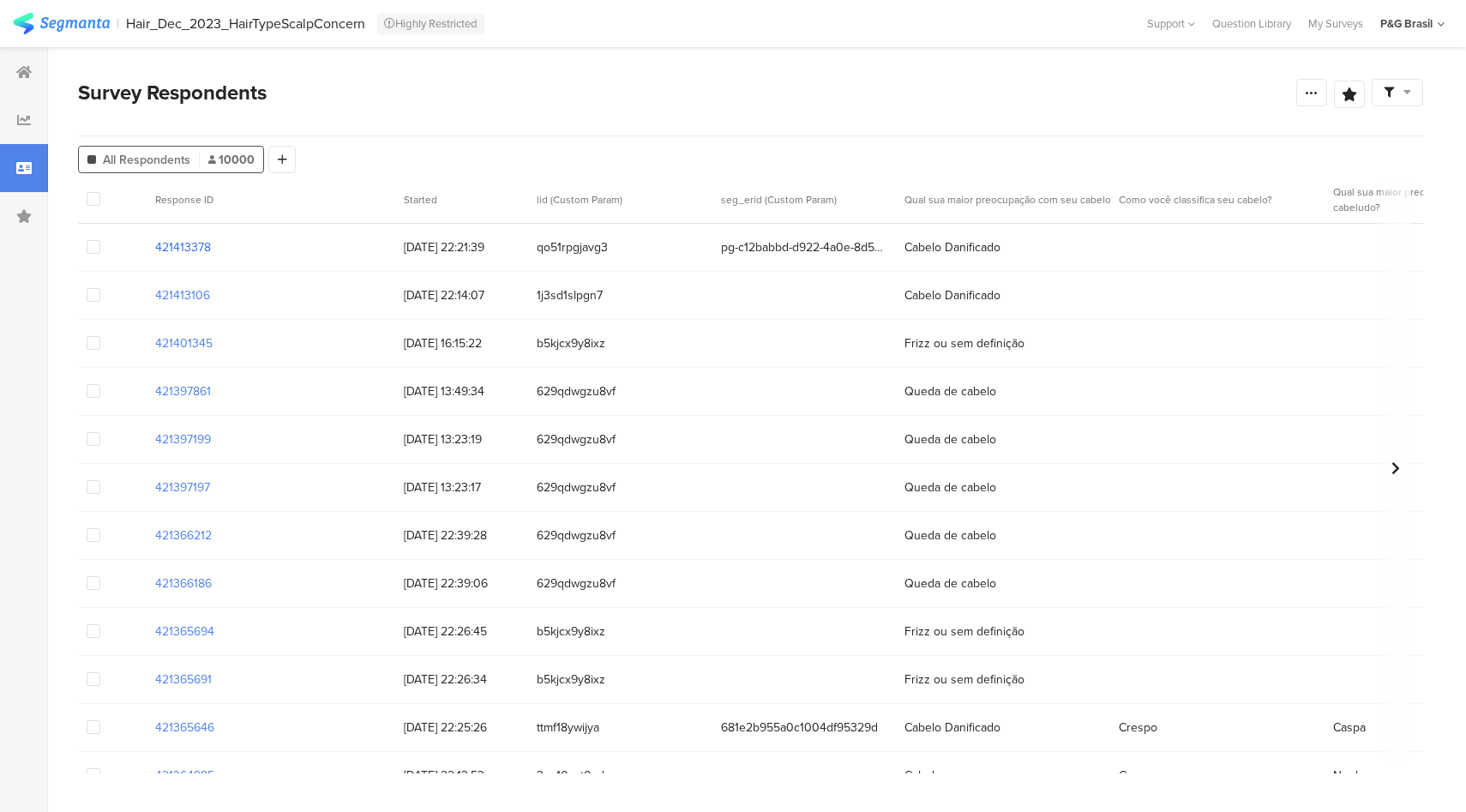
click at [181, 243] on section "421413378" at bounding box center [183, 248] width 56 height 18
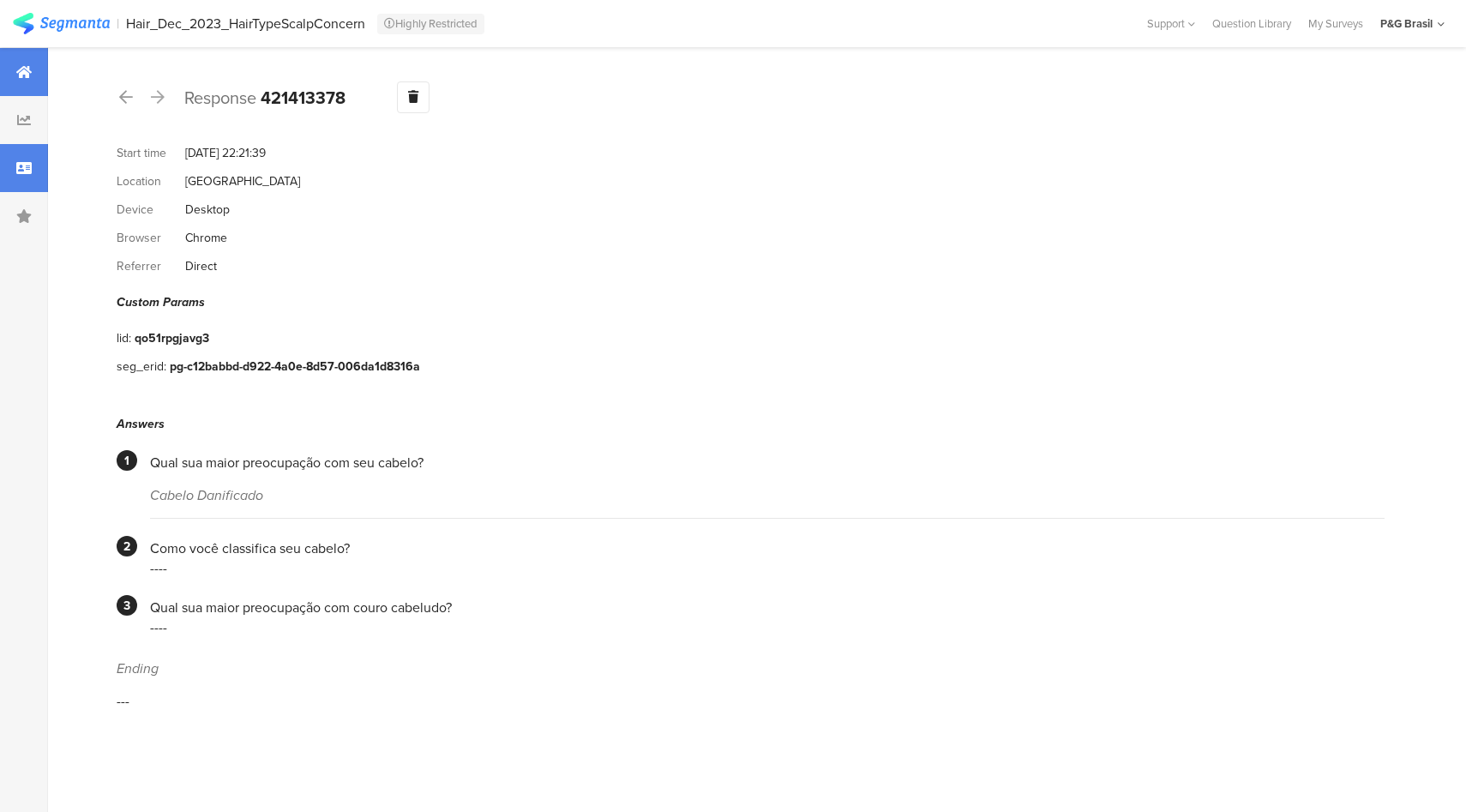
click at [29, 59] on div at bounding box center [24, 72] width 48 height 48
